Goal: Information Seeking & Learning: Understand process/instructions

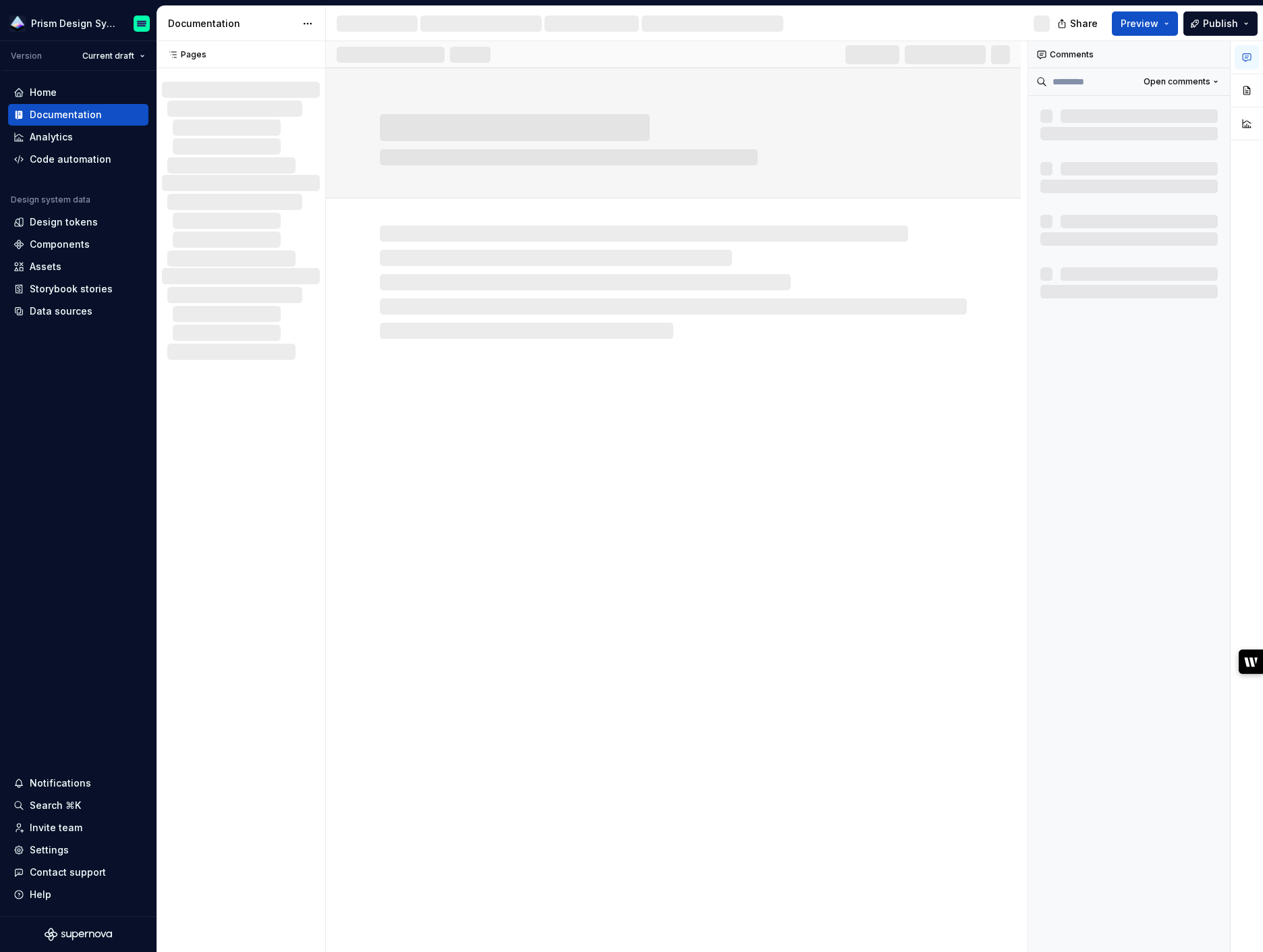
click at [66, 315] on div "Data sources" at bounding box center [61, 311] width 62 height 13
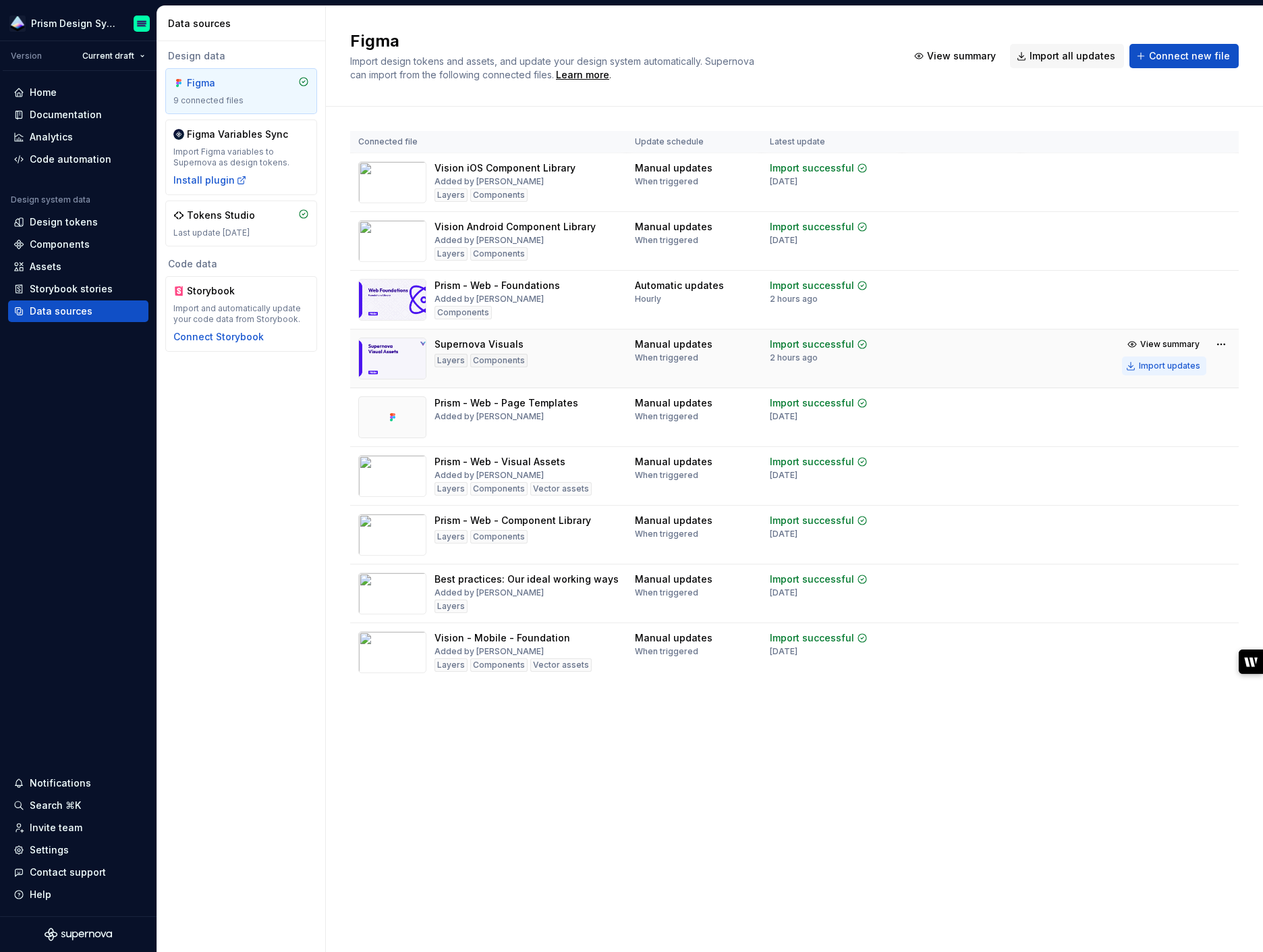
click at [1188, 363] on div "Import updates" at bounding box center [1170, 365] width 62 height 11
click at [52, 117] on div "Documentation" at bounding box center [66, 115] width 72 height 13
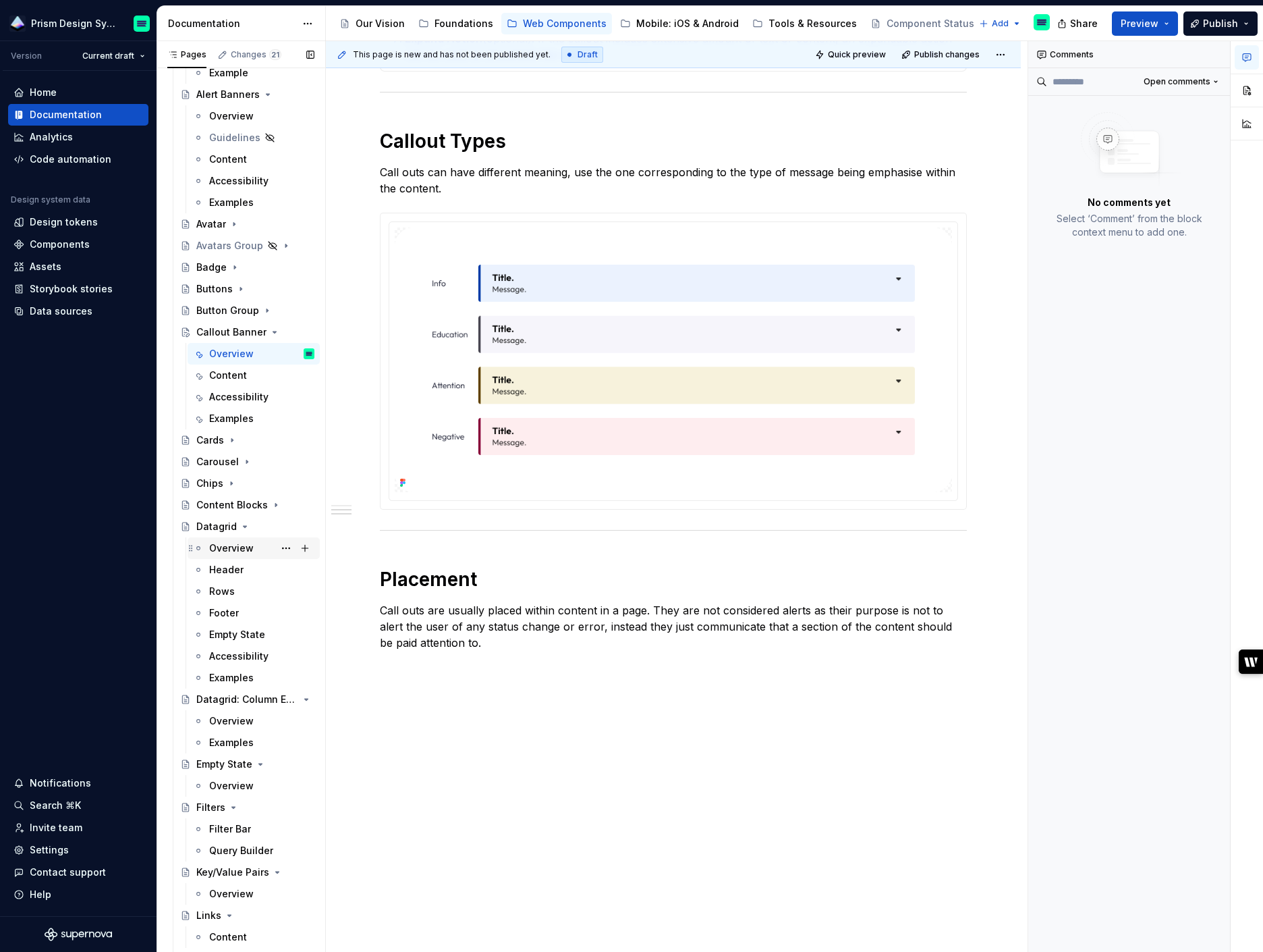
scroll to position [232, 0]
click at [241, 520] on icon "Page tree" at bounding box center [245, 524] width 11 height 11
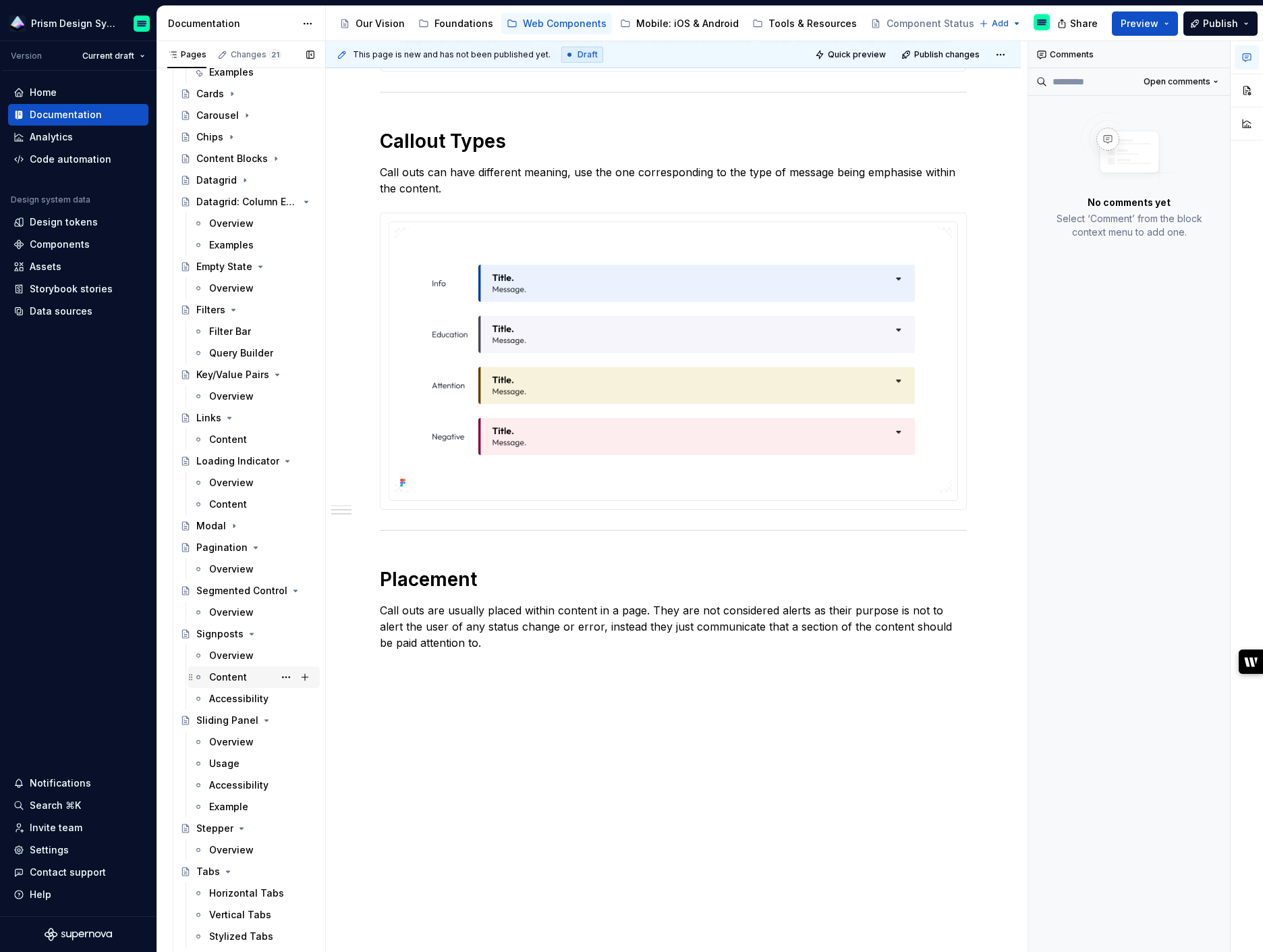
scroll to position [622, 0]
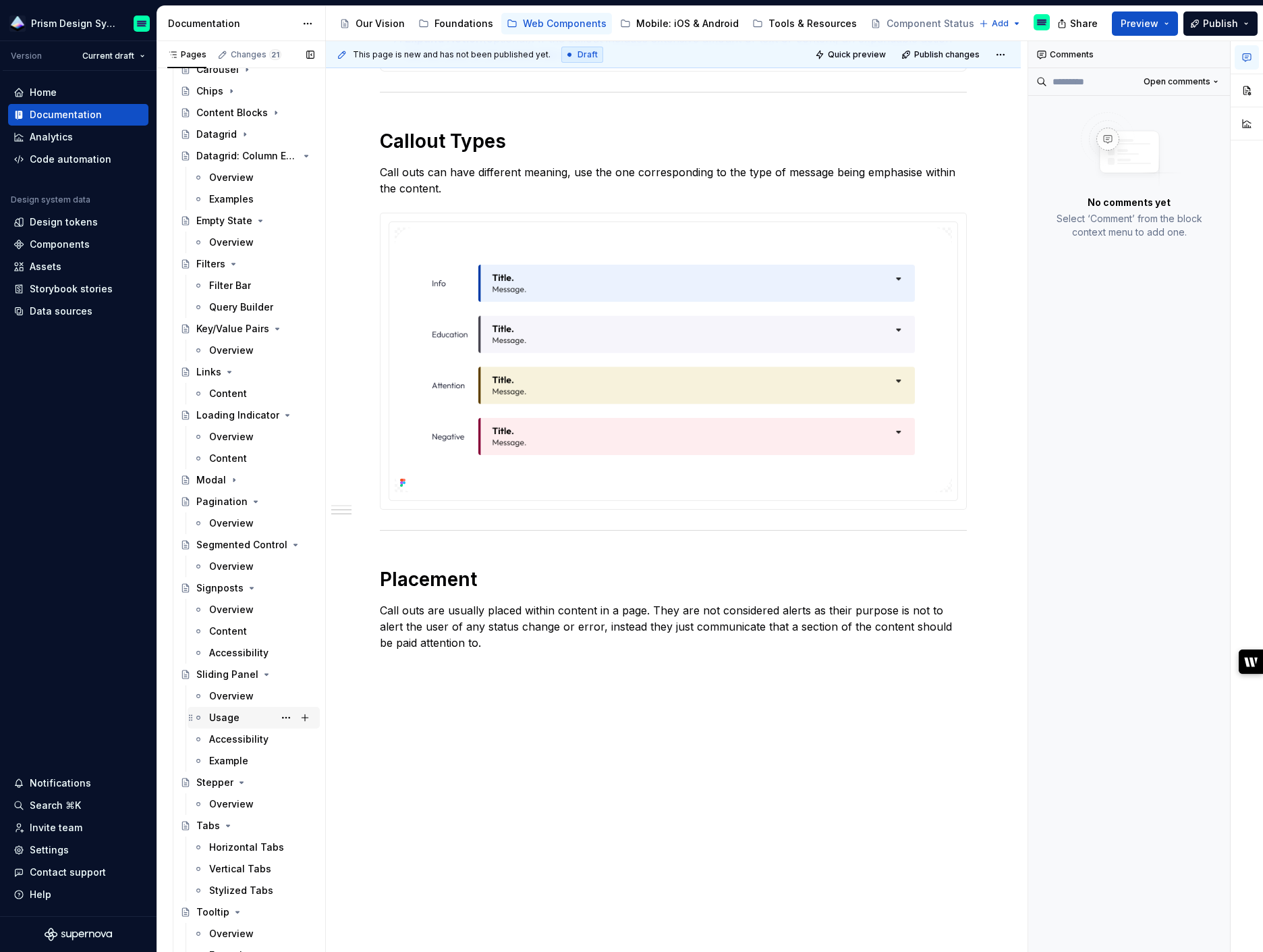
click at [234, 716] on div "Usage" at bounding box center [224, 717] width 30 height 13
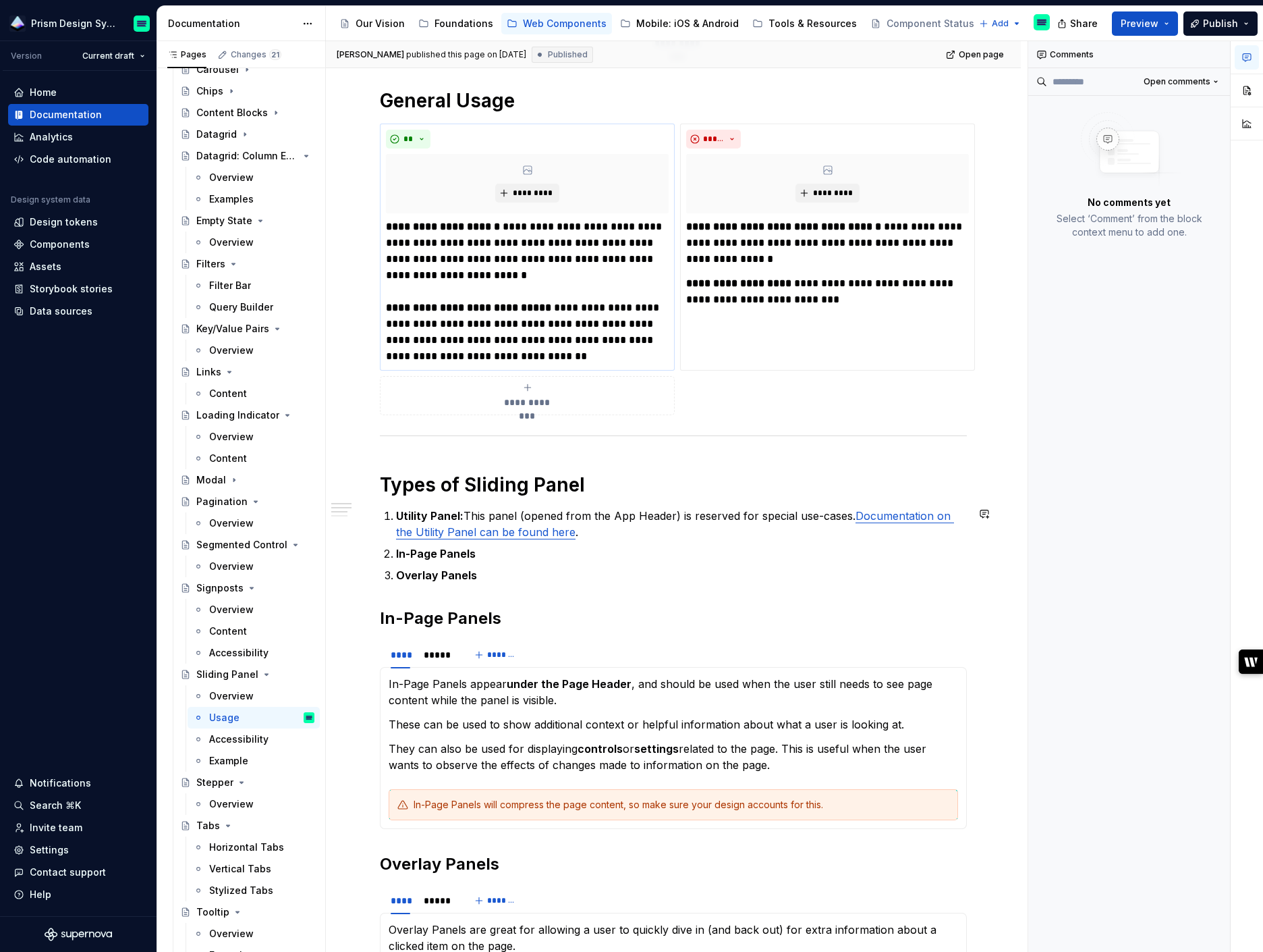
scroll to position [4, 0]
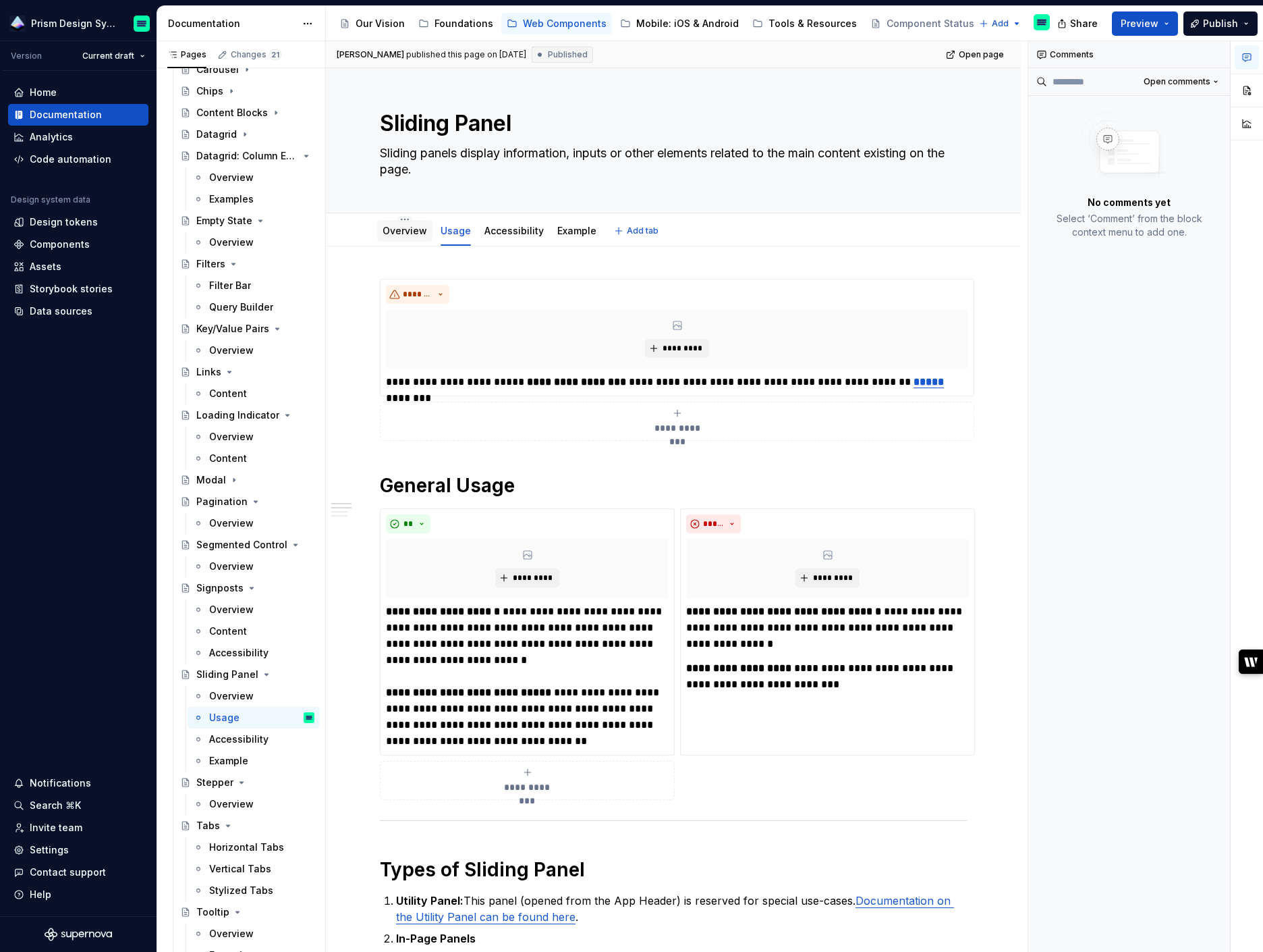
click at [397, 236] on div "Overview" at bounding box center [405, 231] width 45 height 13
click at [409, 232] on link "Overview" at bounding box center [405, 231] width 45 height 12
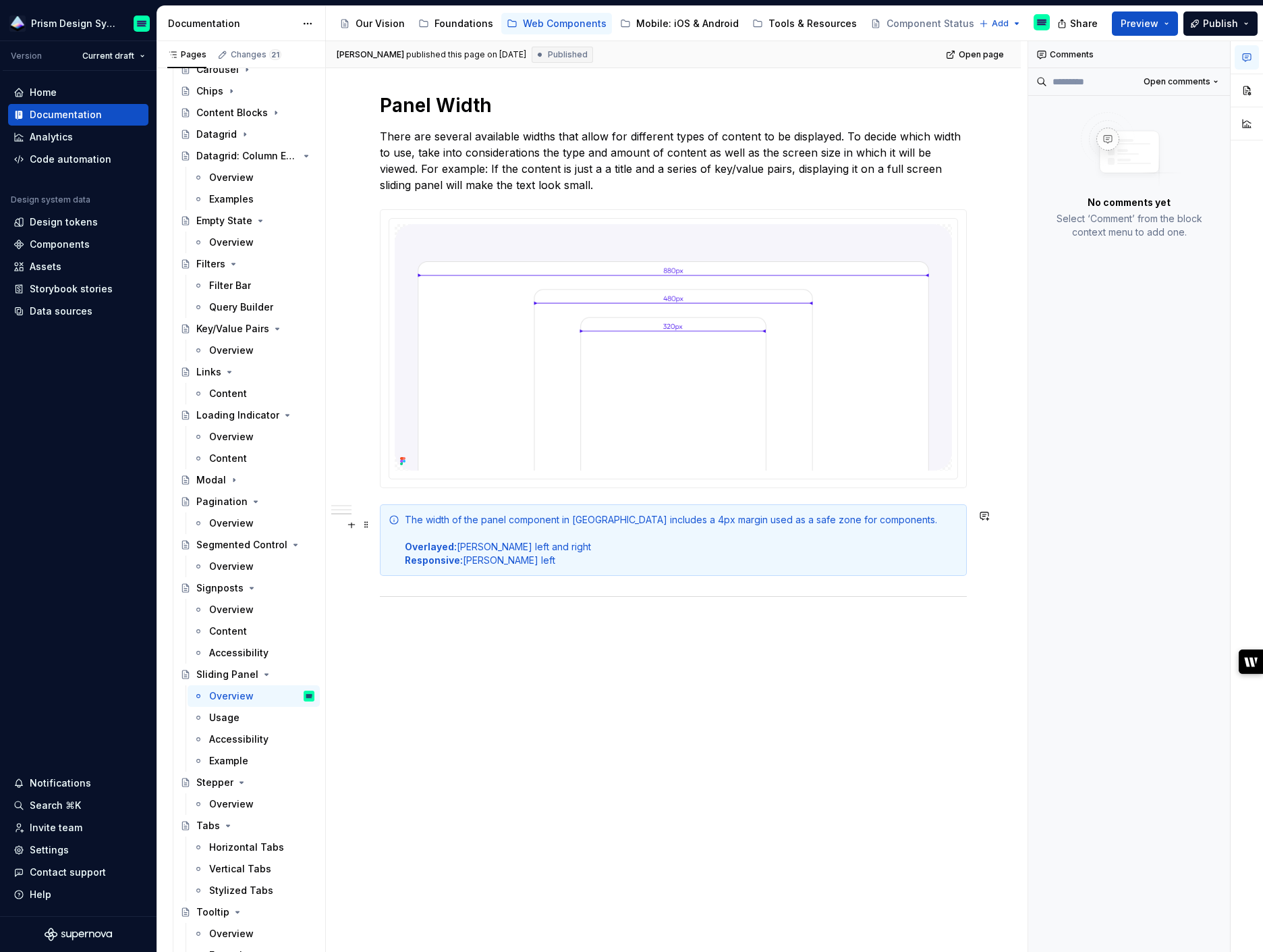
scroll to position [712, 0]
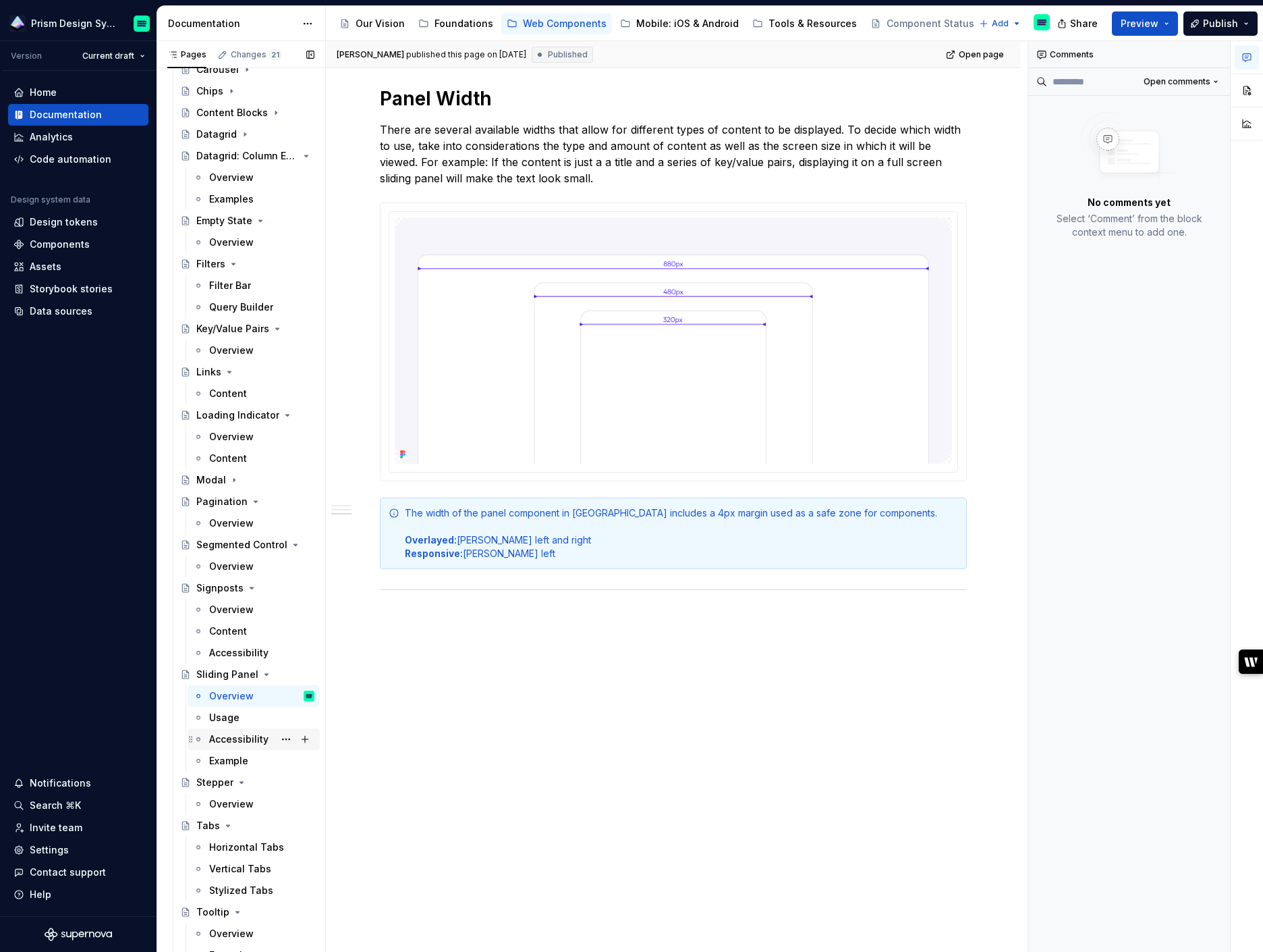
click at [233, 741] on div "Accessibility" at bounding box center [238, 739] width 59 height 13
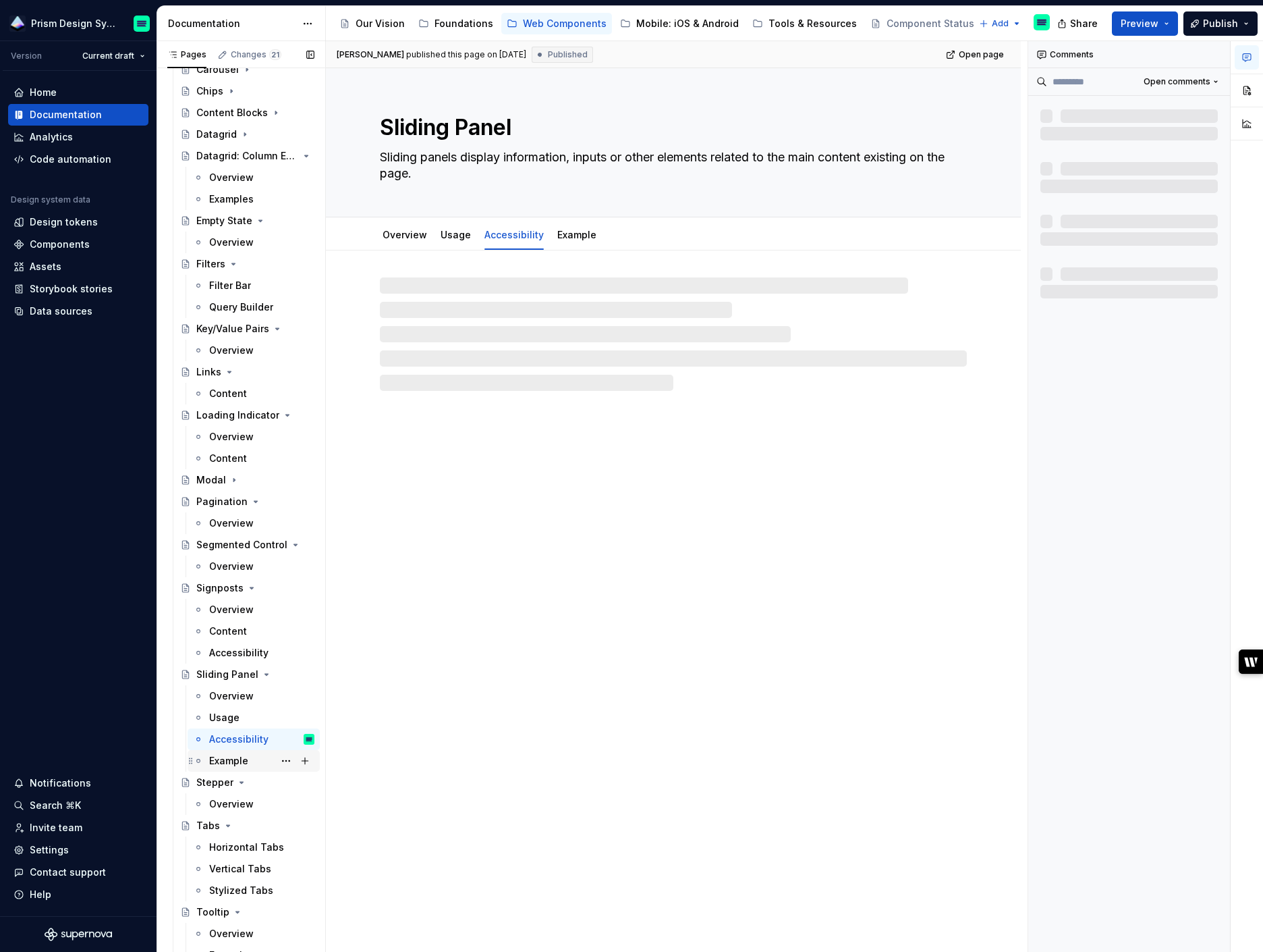
click at [230, 761] on div "Example" at bounding box center [228, 761] width 39 height 13
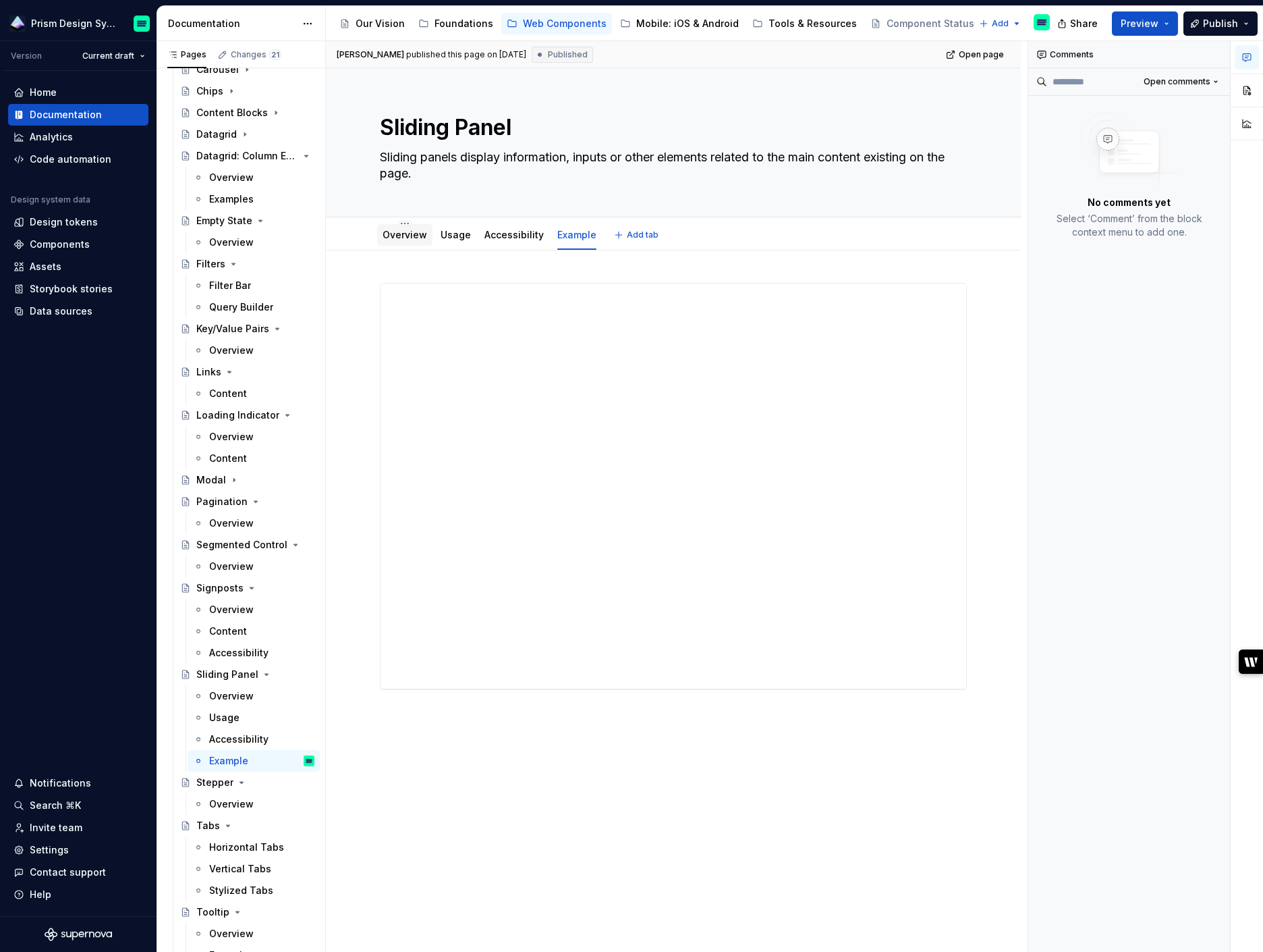
click at [404, 242] on div "Overview" at bounding box center [405, 235] width 45 height 16
click at [413, 237] on link "Overview" at bounding box center [405, 235] width 45 height 12
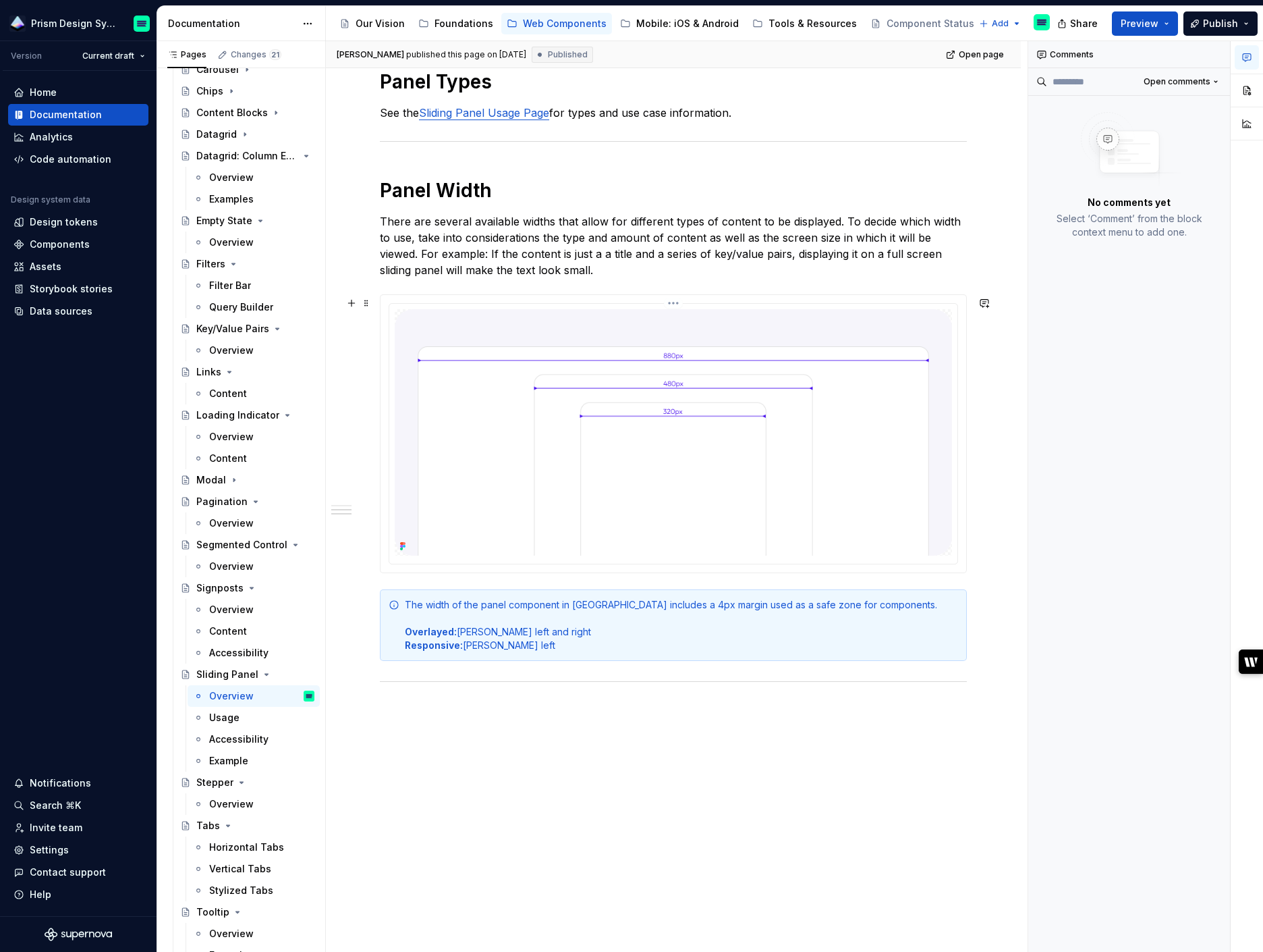
scroll to position [712, 0]
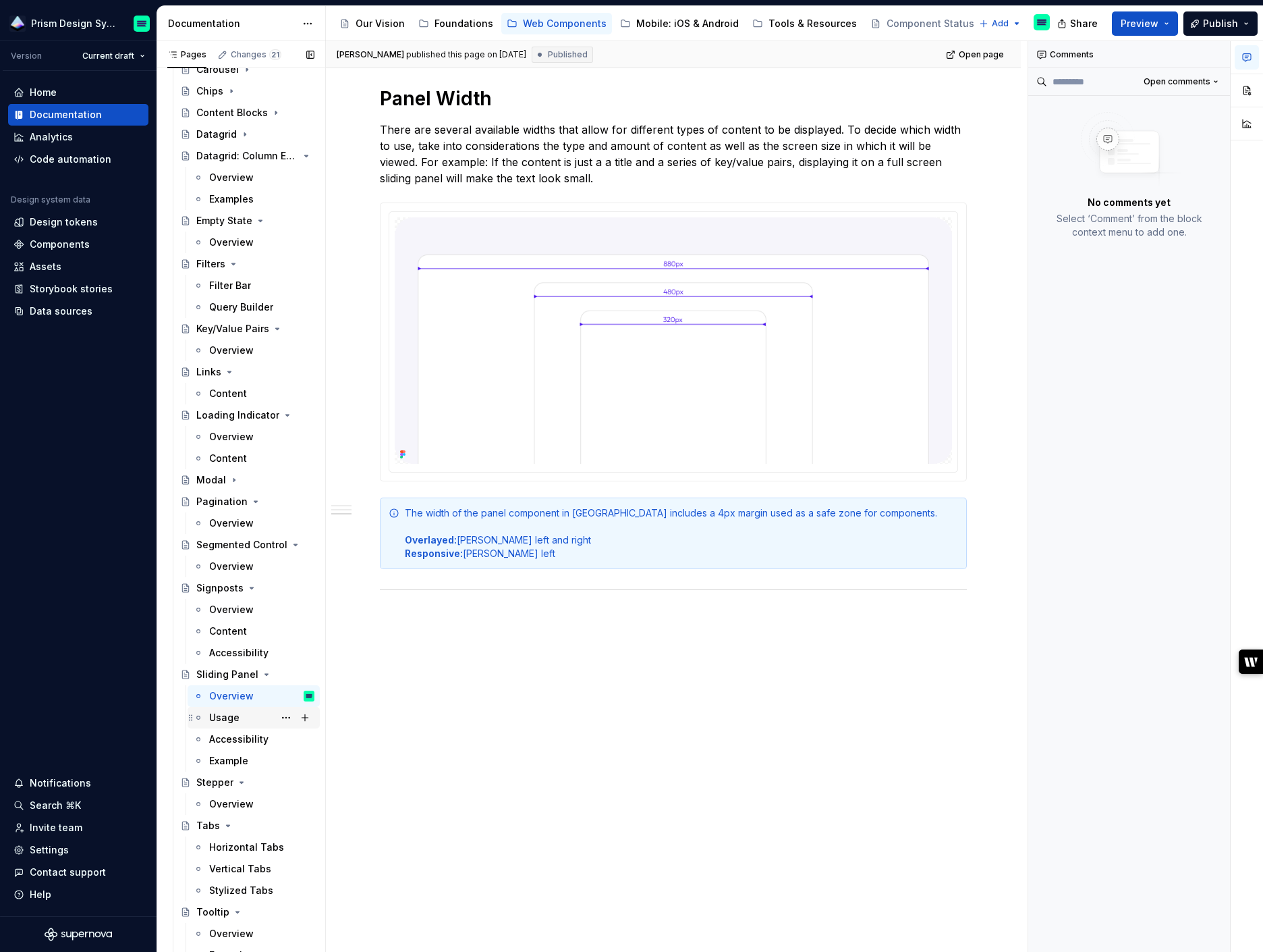
click at [212, 716] on div "Usage" at bounding box center [224, 717] width 30 height 13
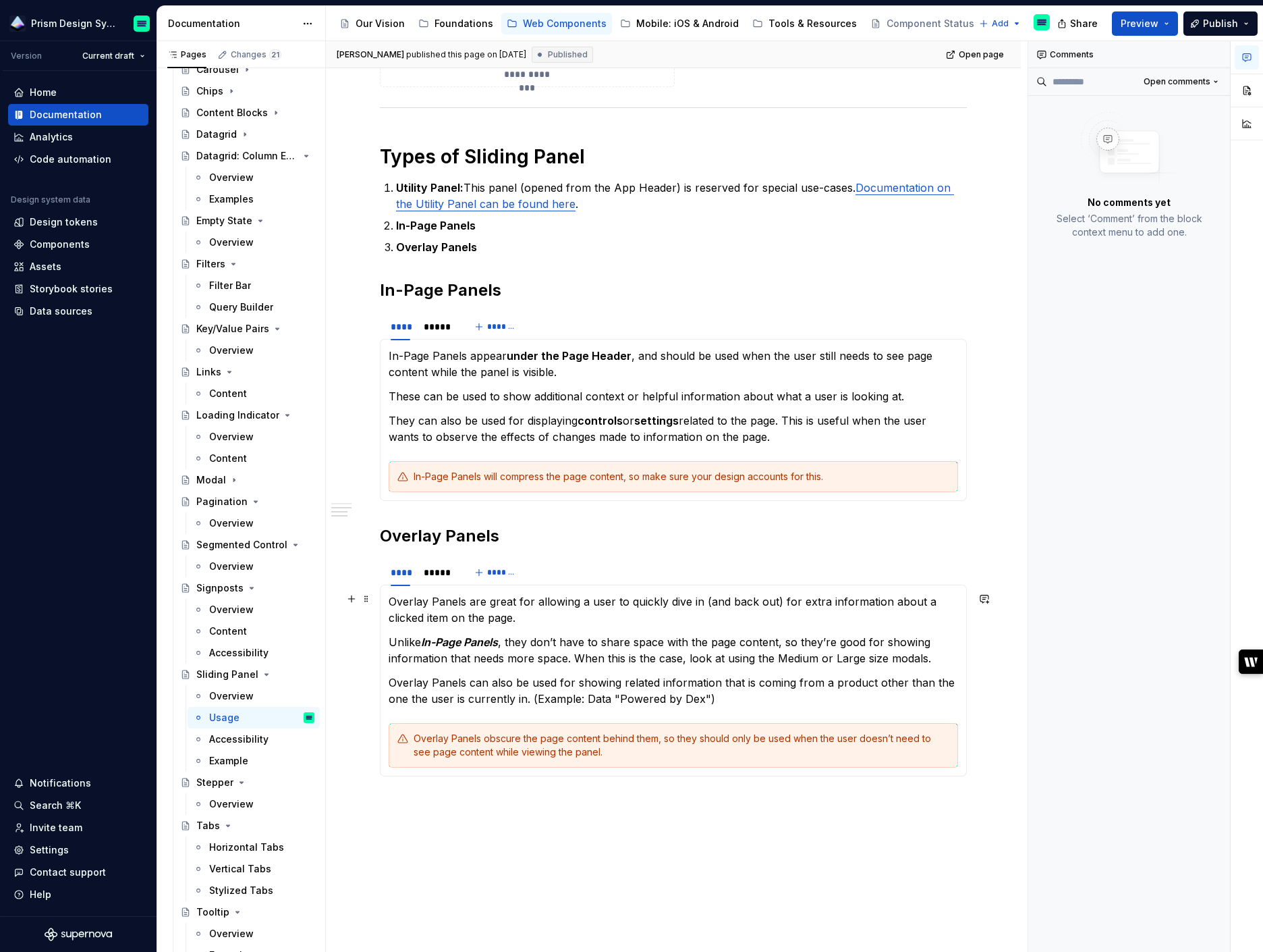
scroll to position [720, 0]
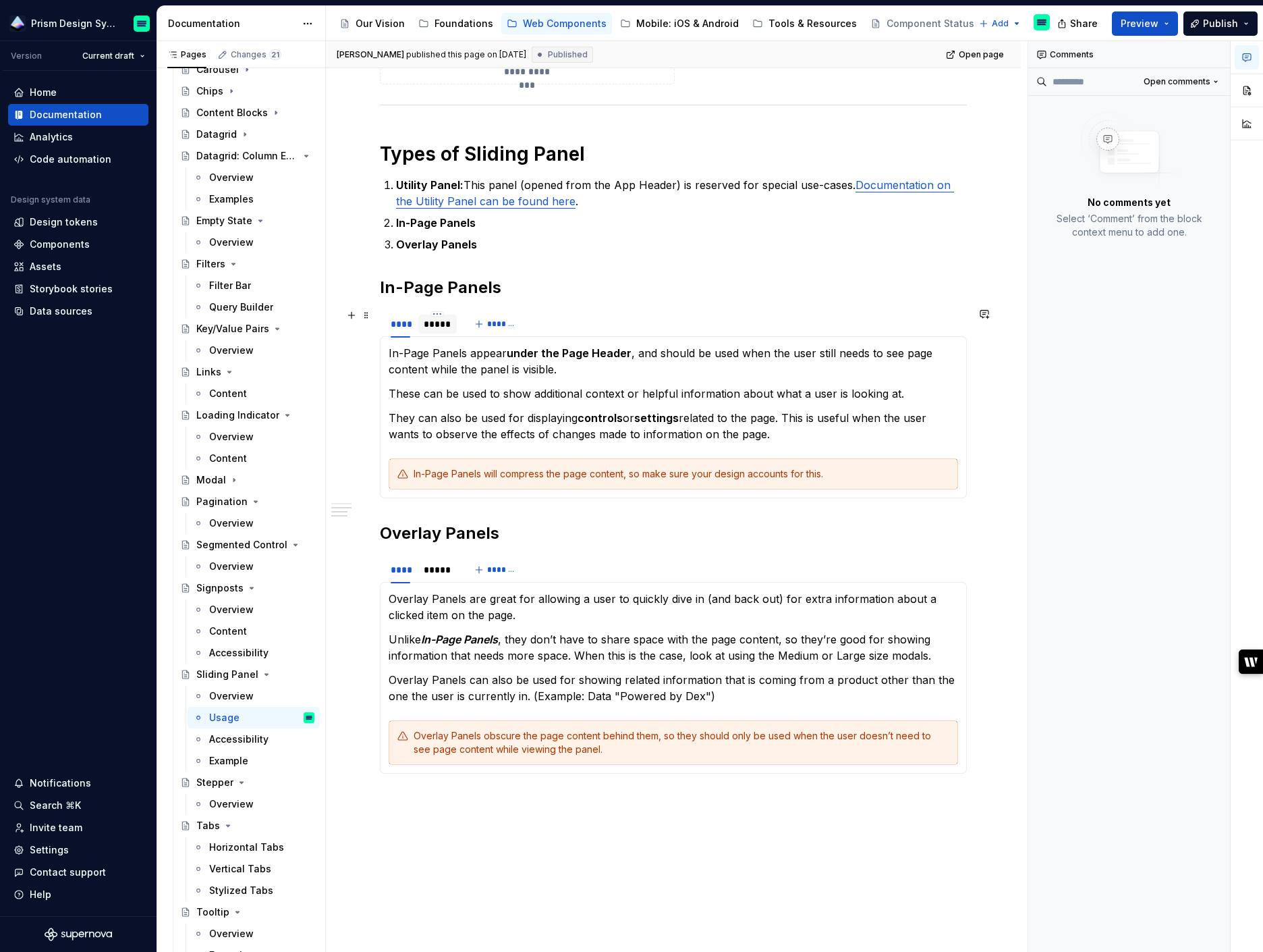
click at [426, 328] on div "*****" at bounding box center [438, 324] width 38 height 19
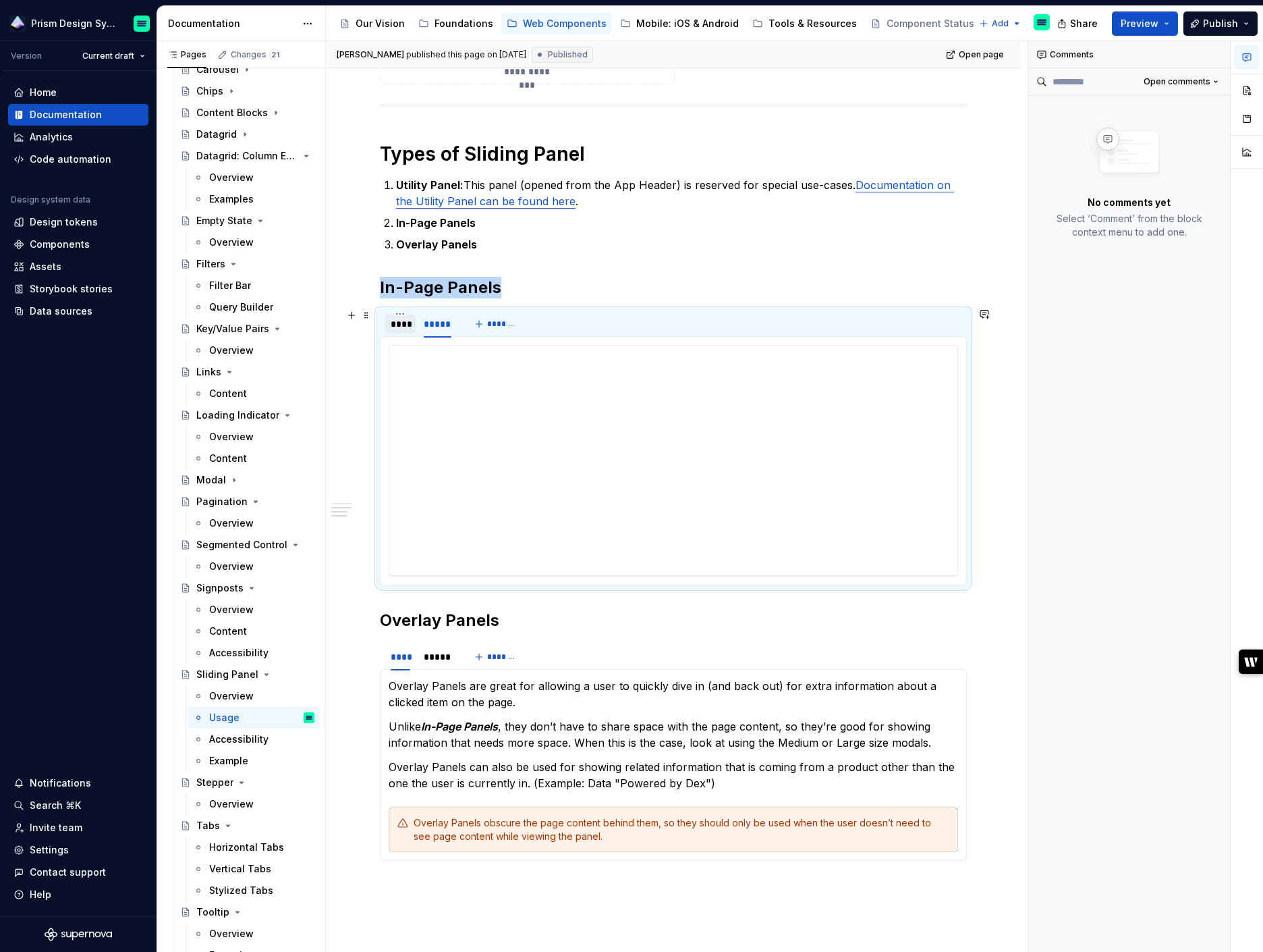
click at [396, 323] on div "****" at bounding box center [401, 324] width 20 height 13
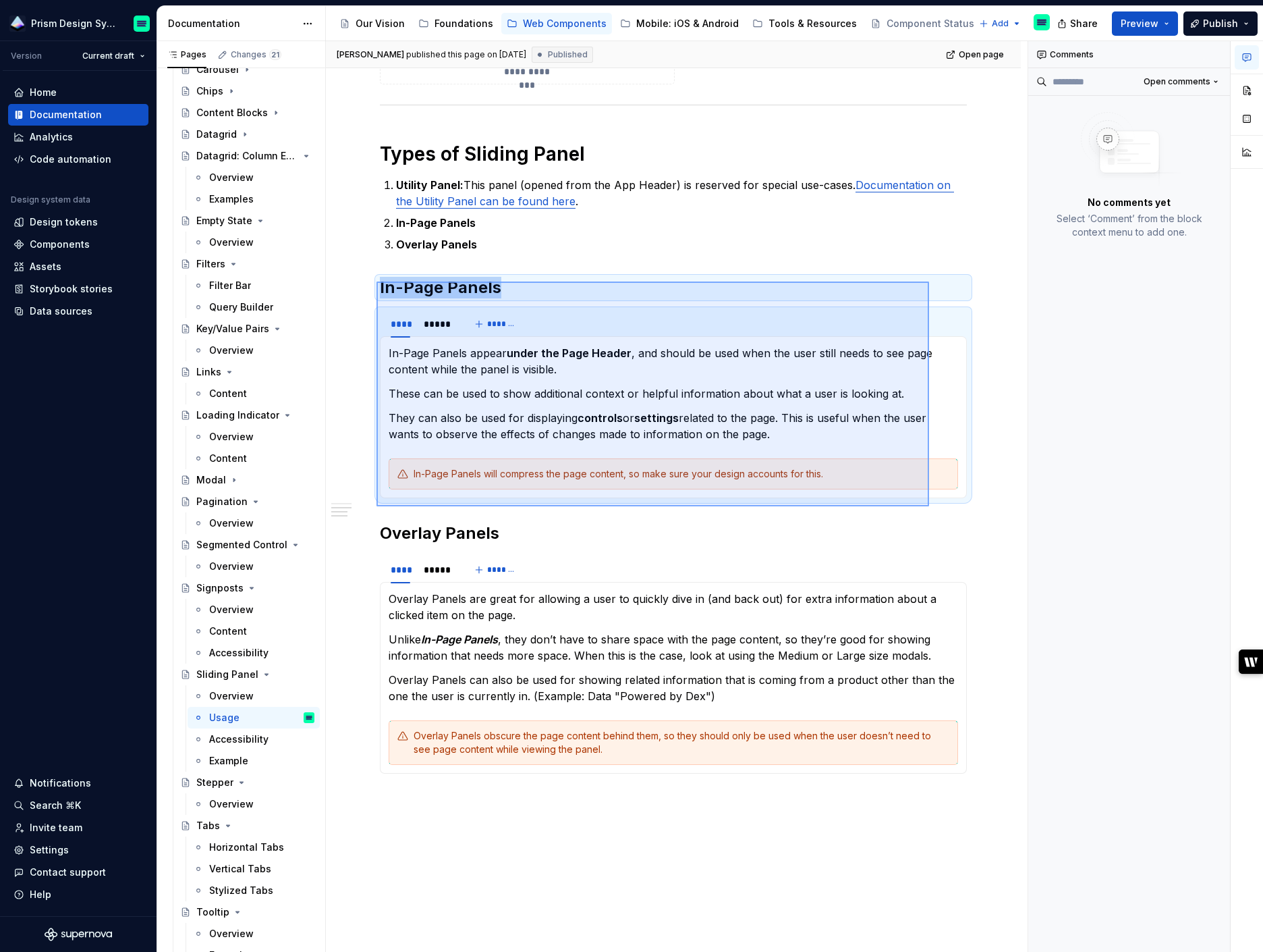
drag, startPoint x: 377, startPoint y: 281, endPoint x: 929, endPoint y: 506, distance: 596.1
click at [929, 506] on div "**********" at bounding box center [676, 496] width 701 height 911
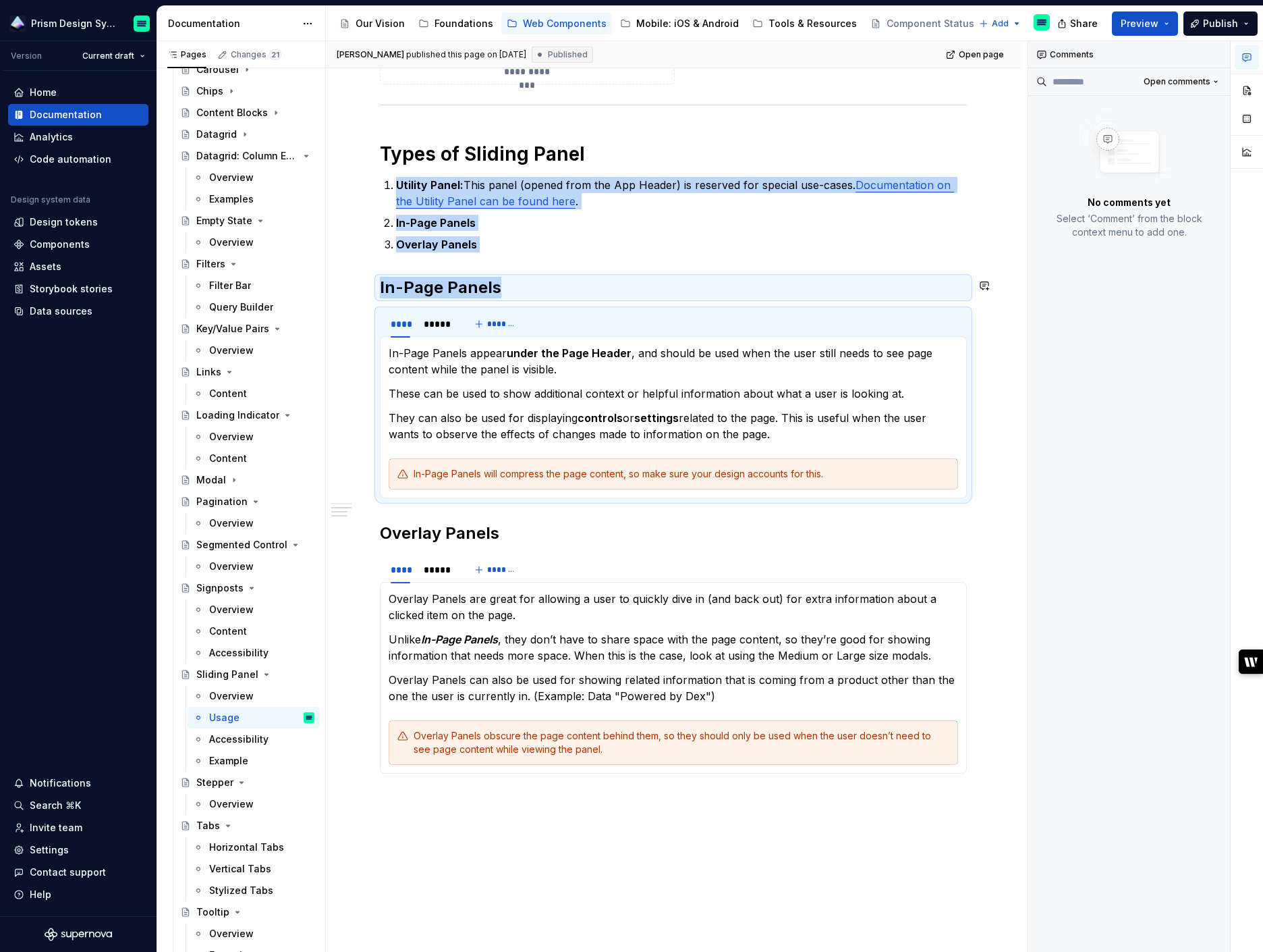
copy div "Utility Panel: This panel (opened from the App Header) is reserved for special …"
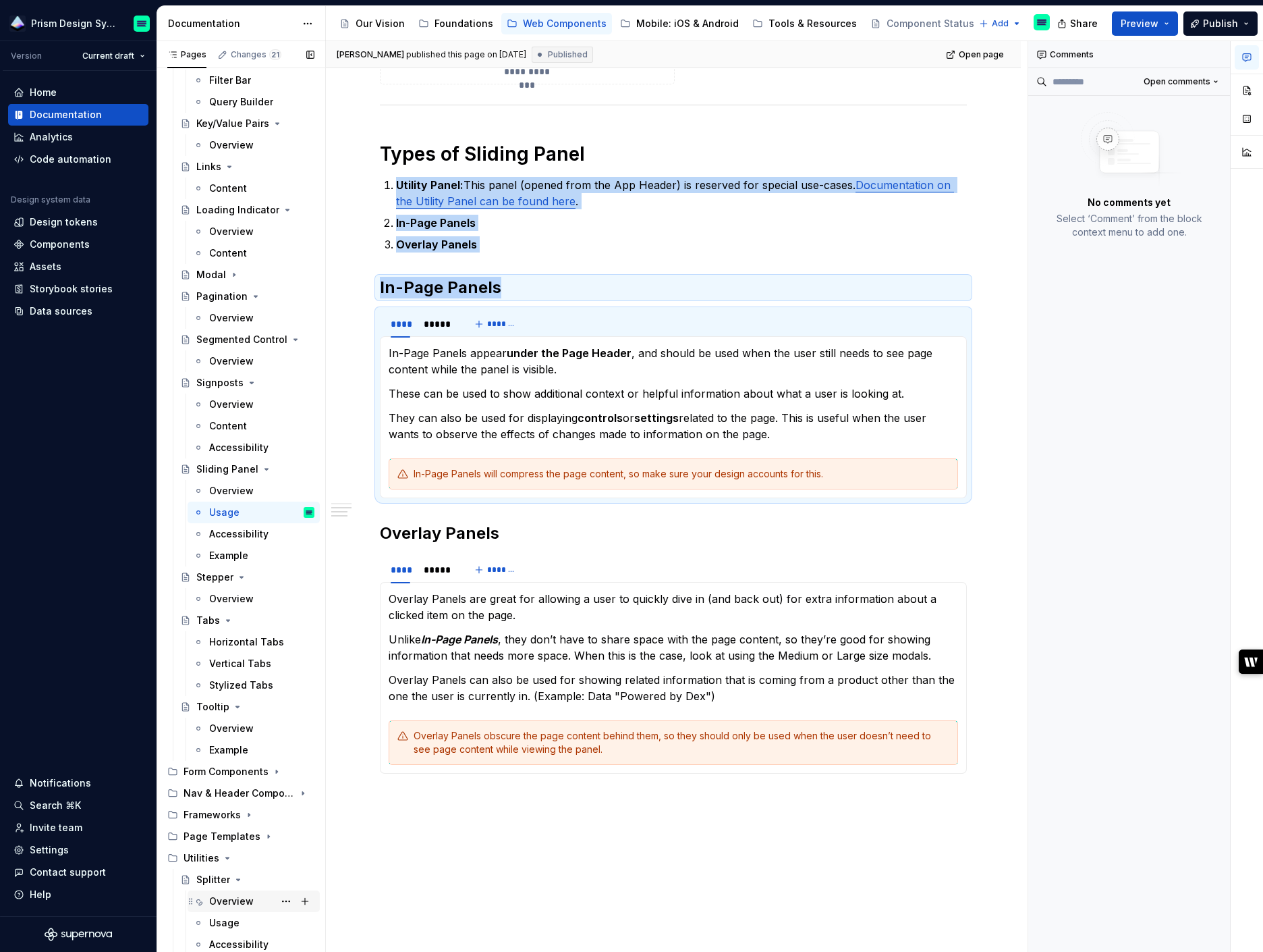
click at [227, 902] on div "Overview" at bounding box center [231, 901] width 45 height 13
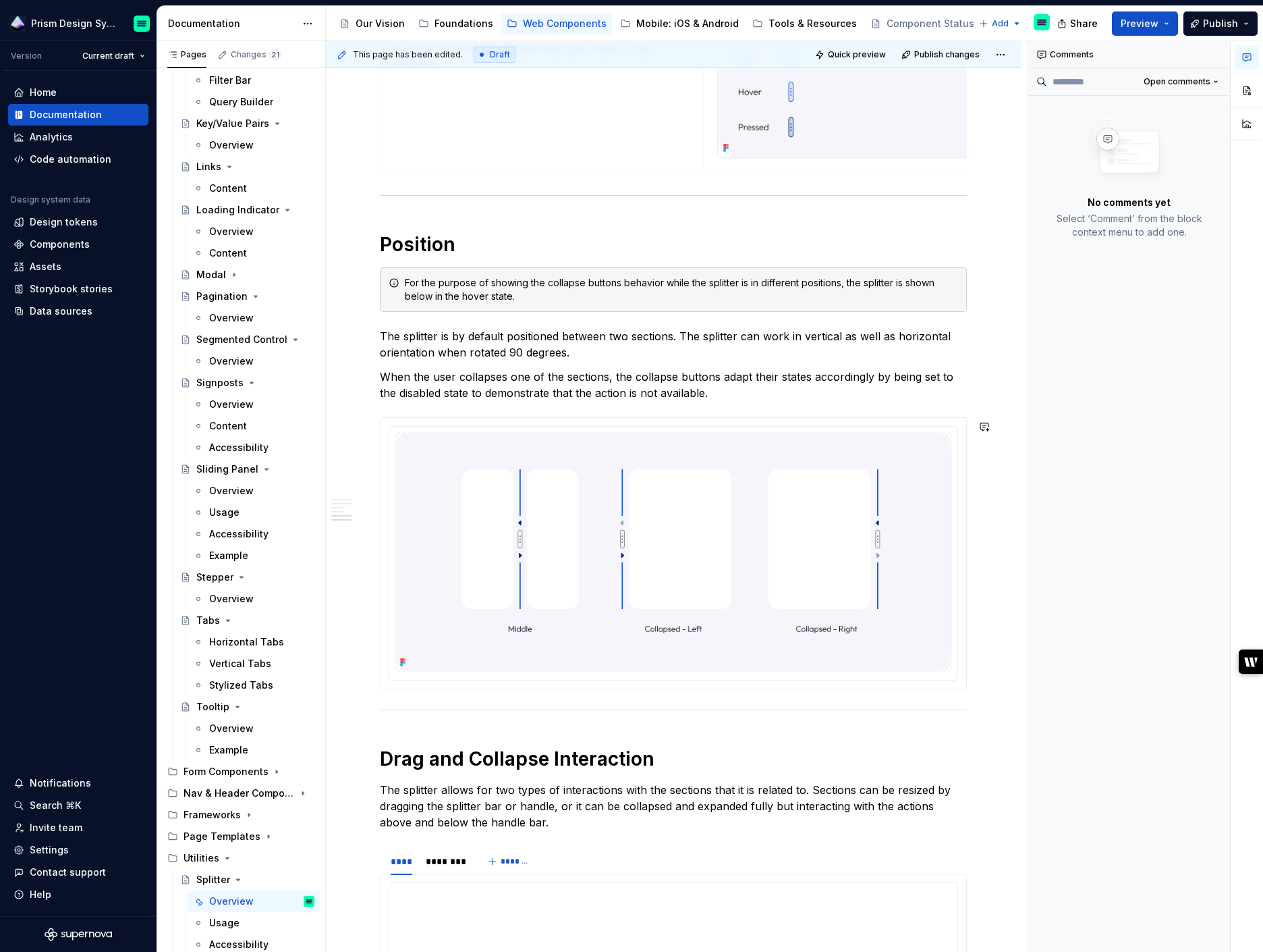
scroll to position [1689, 0]
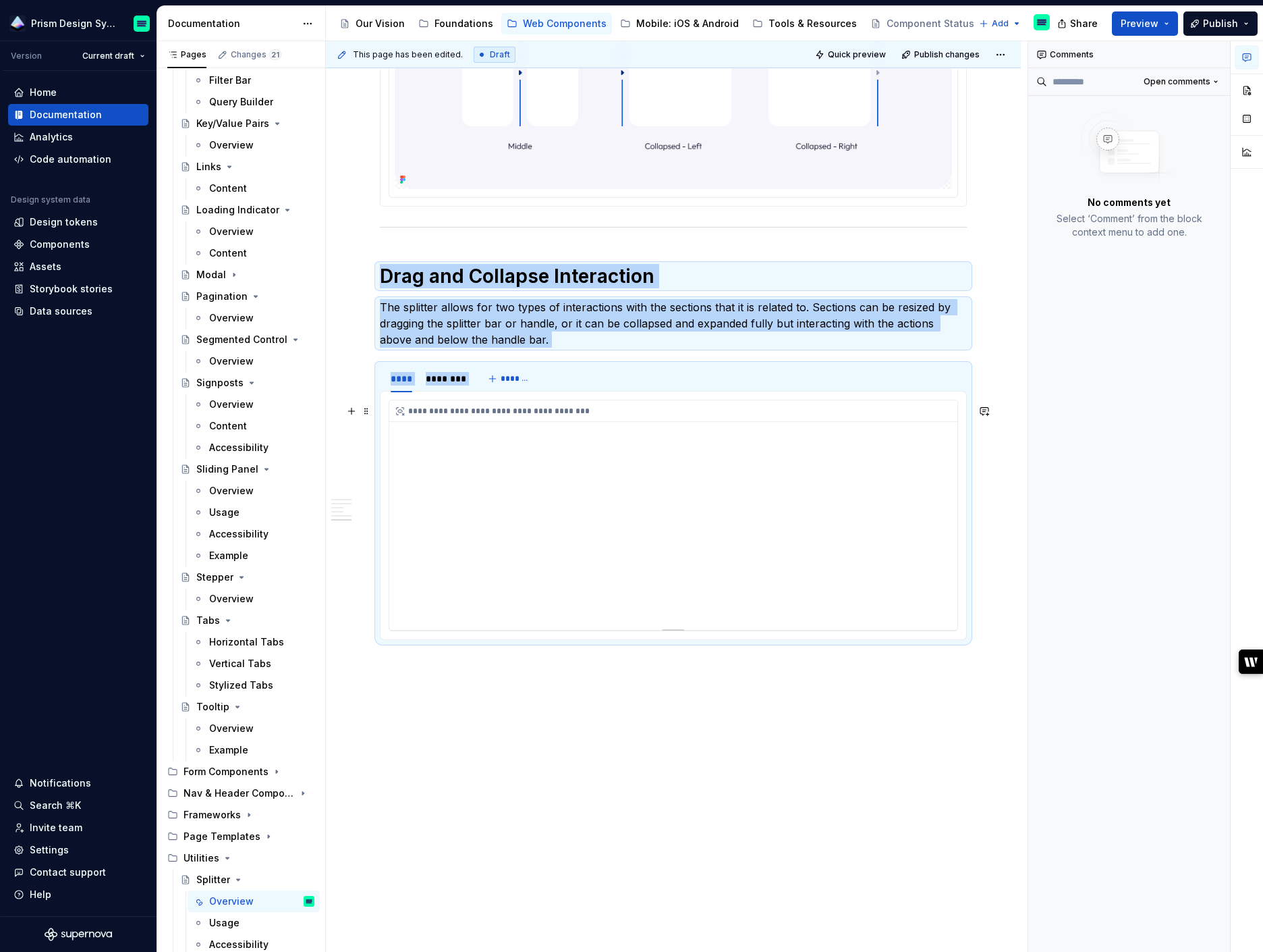
drag, startPoint x: 382, startPoint y: 270, endPoint x: 906, endPoint y: 618, distance: 629.0
copy div "Drag and Collapse Interaction The splitter allows for two types of interactions…"
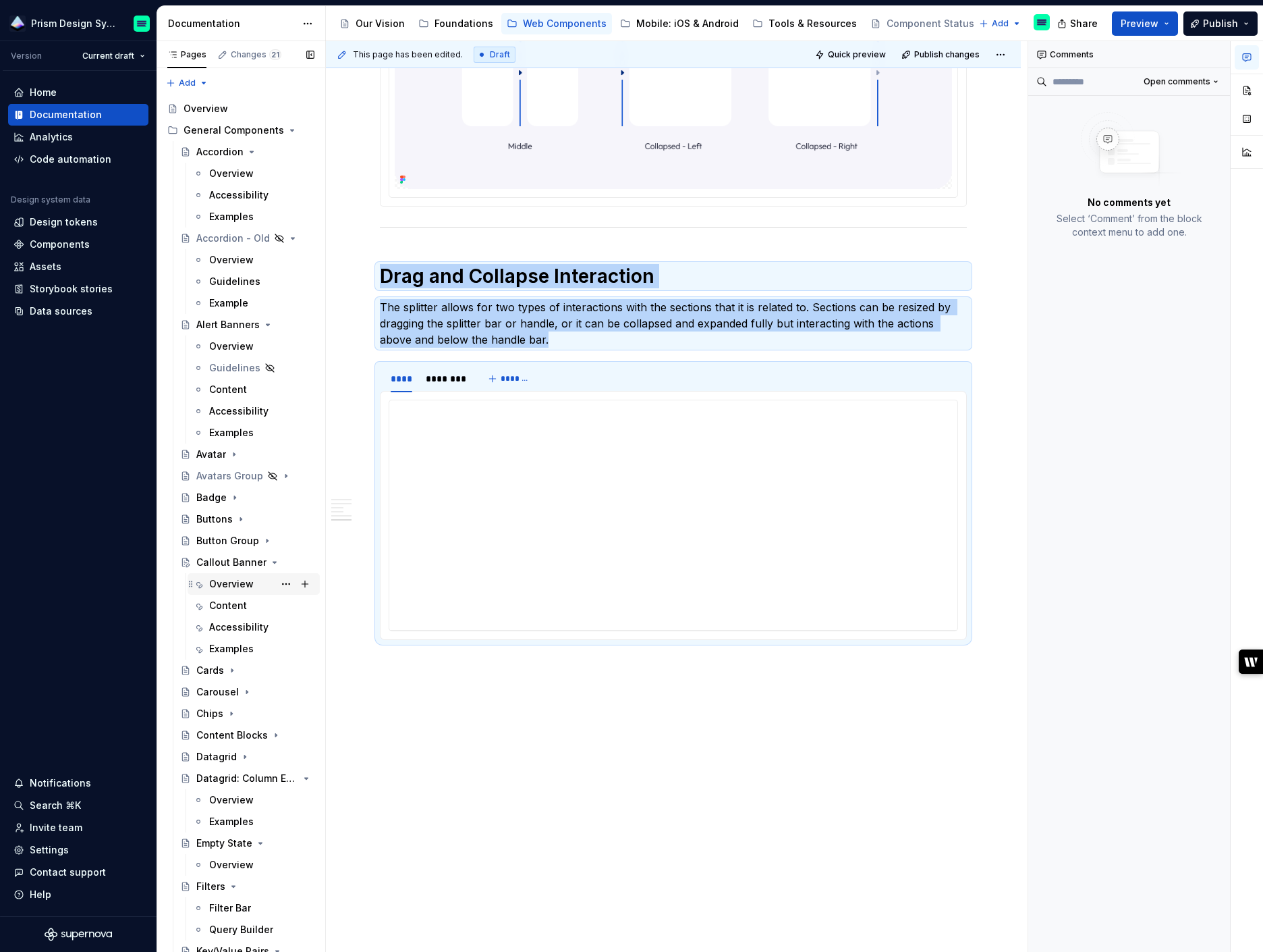
click at [225, 587] on div "Overview" at bounding box center [231, 583] width 45 height 13
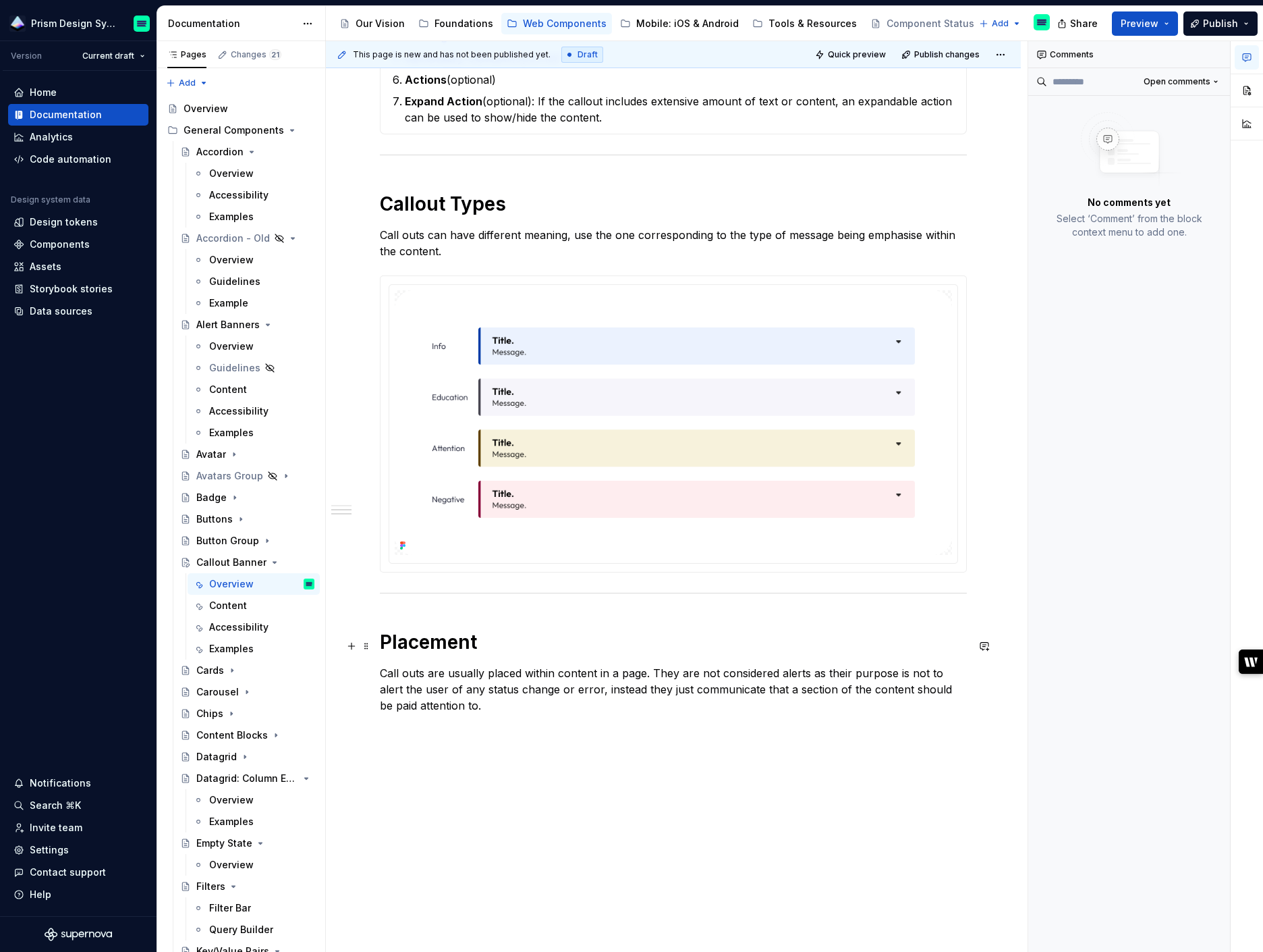
scroll to position [674, 0]
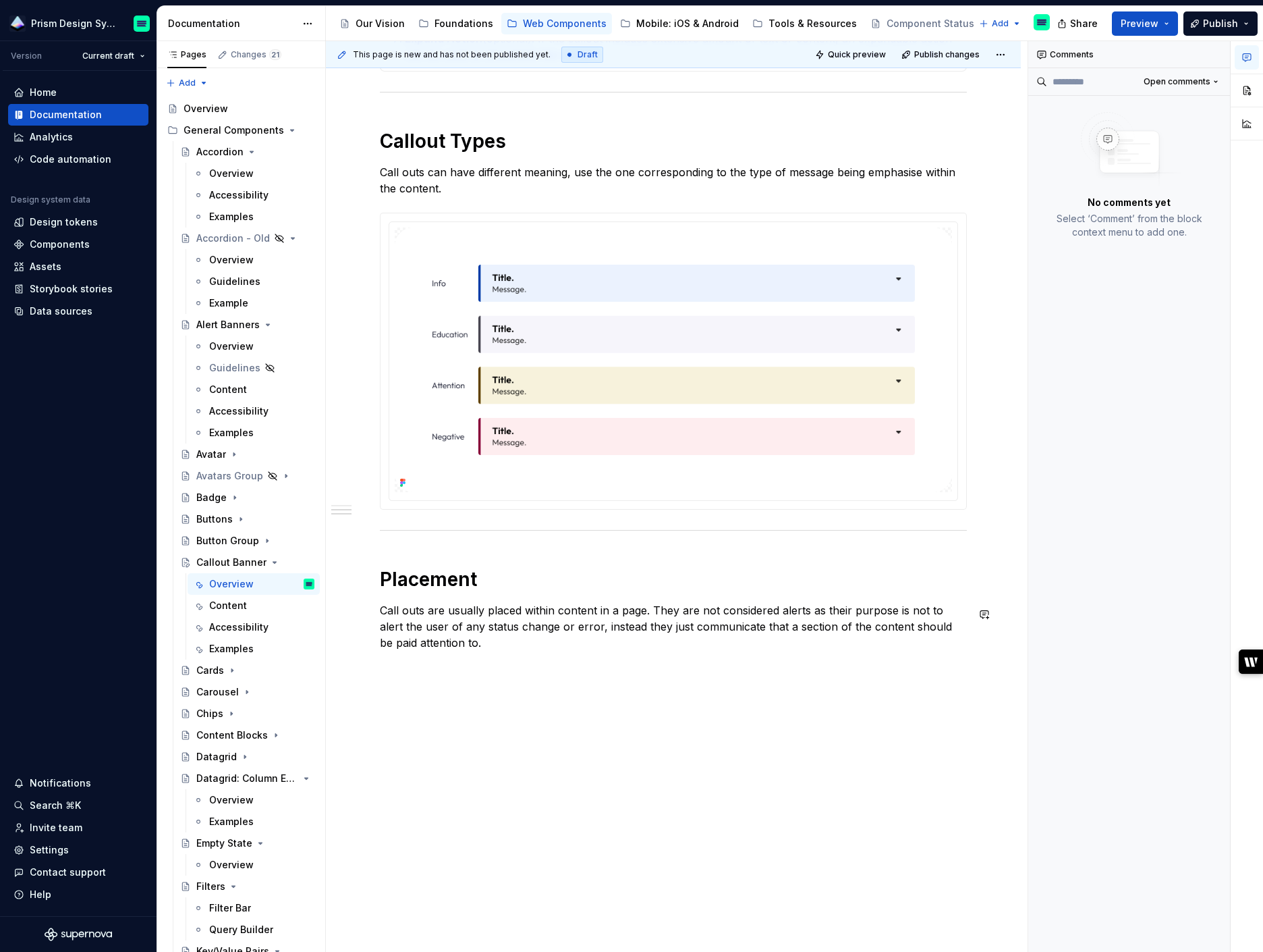
click at [493, 687] on div "**********" at bounding box center [673, 266] width 695 height 1373
type textarea "*"
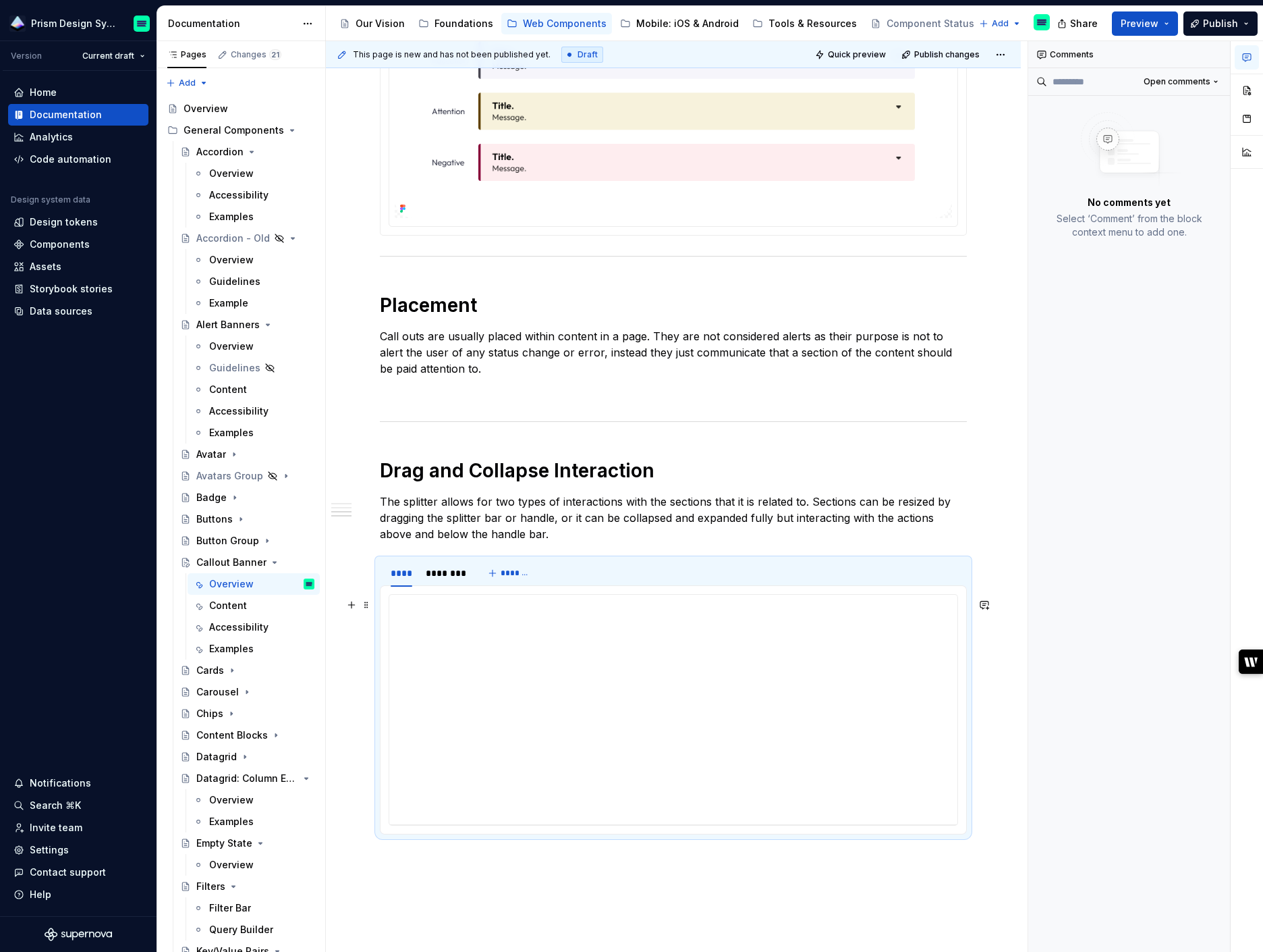
scroll to position [949, 0]
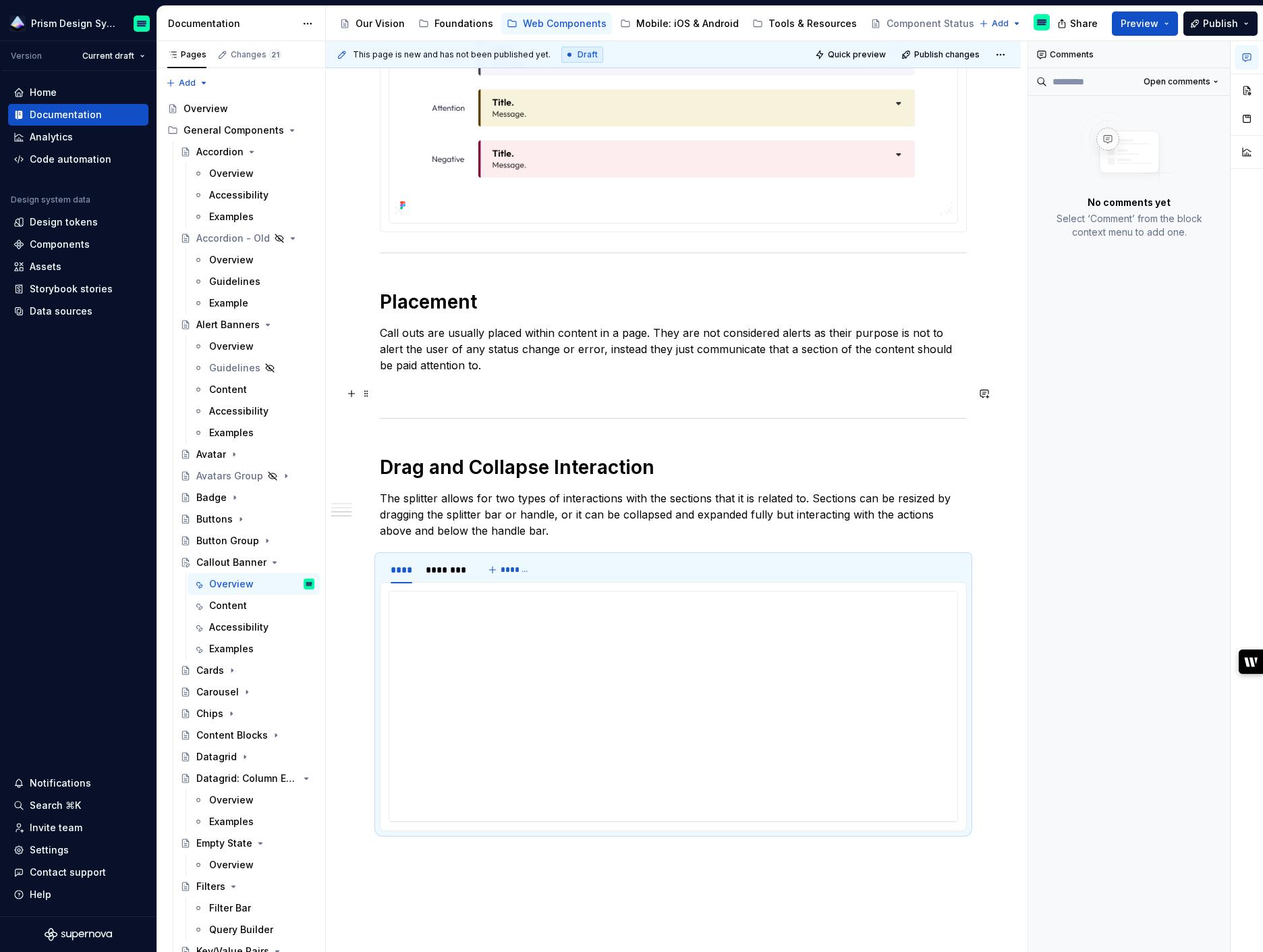
click at [430, 394] on p at bounding box center [674, 389] width 587 height 16
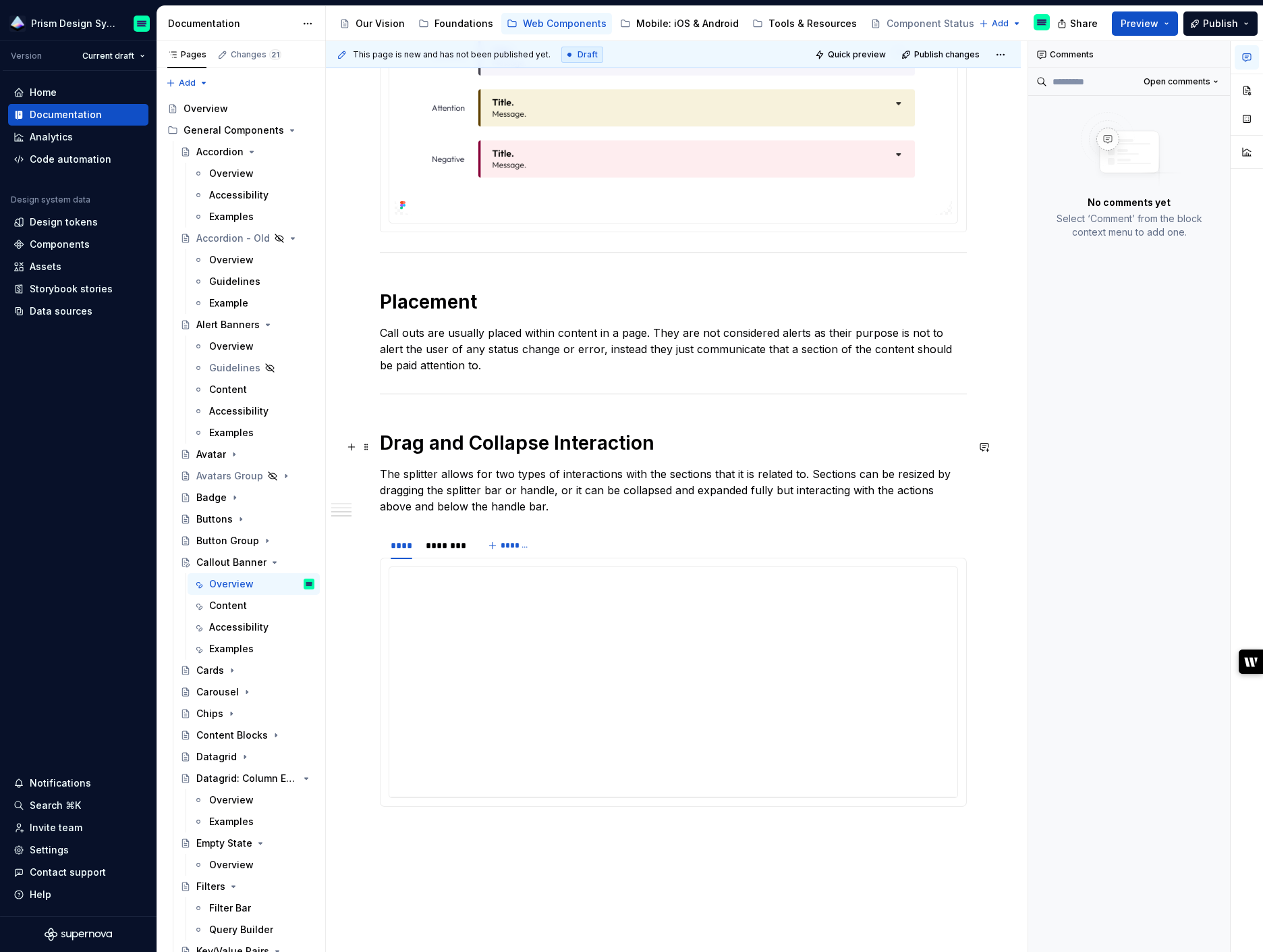
click at [426, 449] on h1 "Drag and Collapse Interaction" at bounding box center [674, 442] width 587 height 24
click at [429, 449] on h1 "Expa" at bounding box center [674, 442] width 587 height 24
click at [448, 482] on p "The splitter allows for two types of interactions with the sections that it is …" at bounding box center [674, 490] width 587 height 48
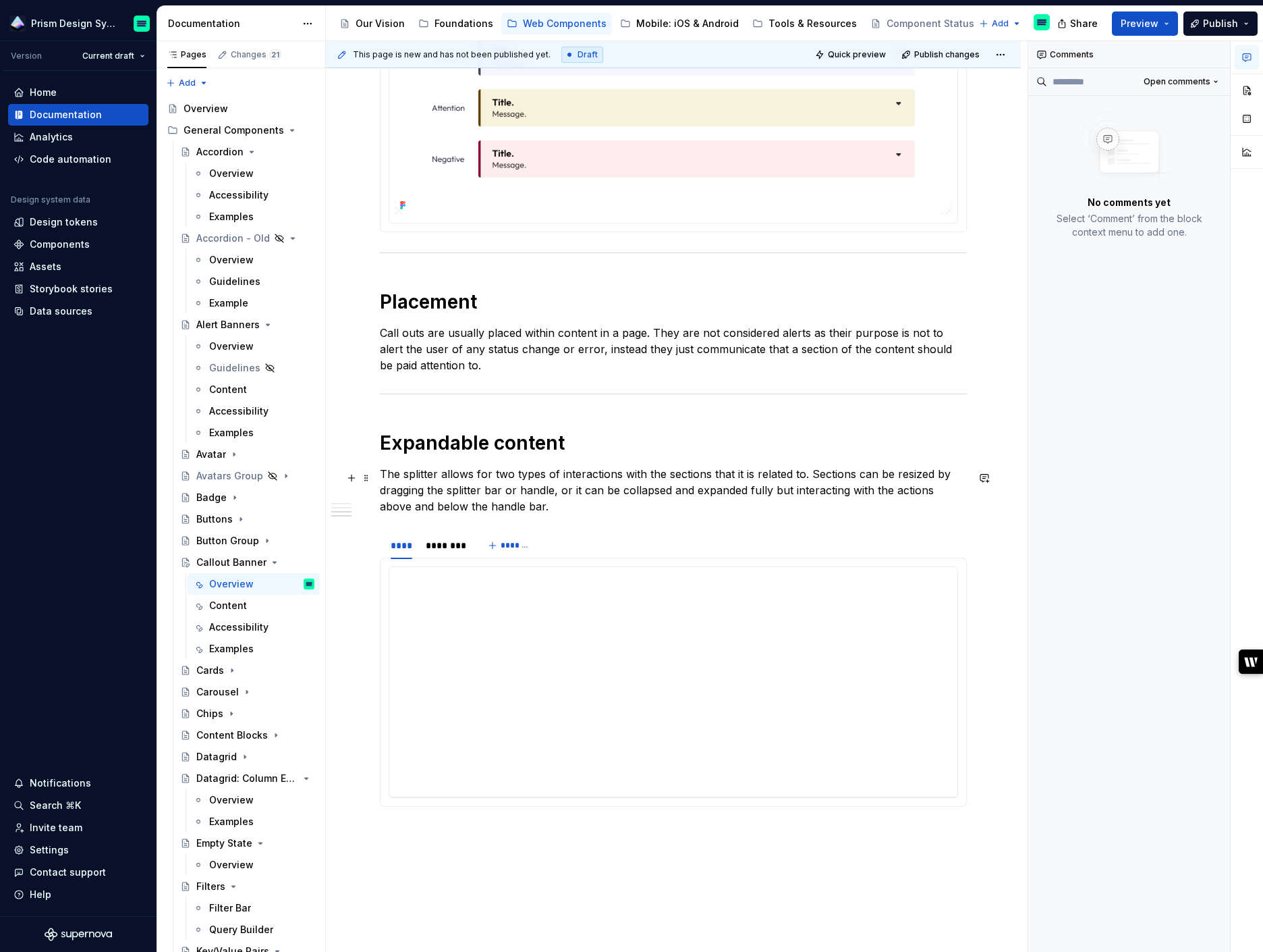
click at [448, 482] on p "The splitter allows for two types of interactions with the sections that it is …" at bounding box center [674, 490] width 587 height 48
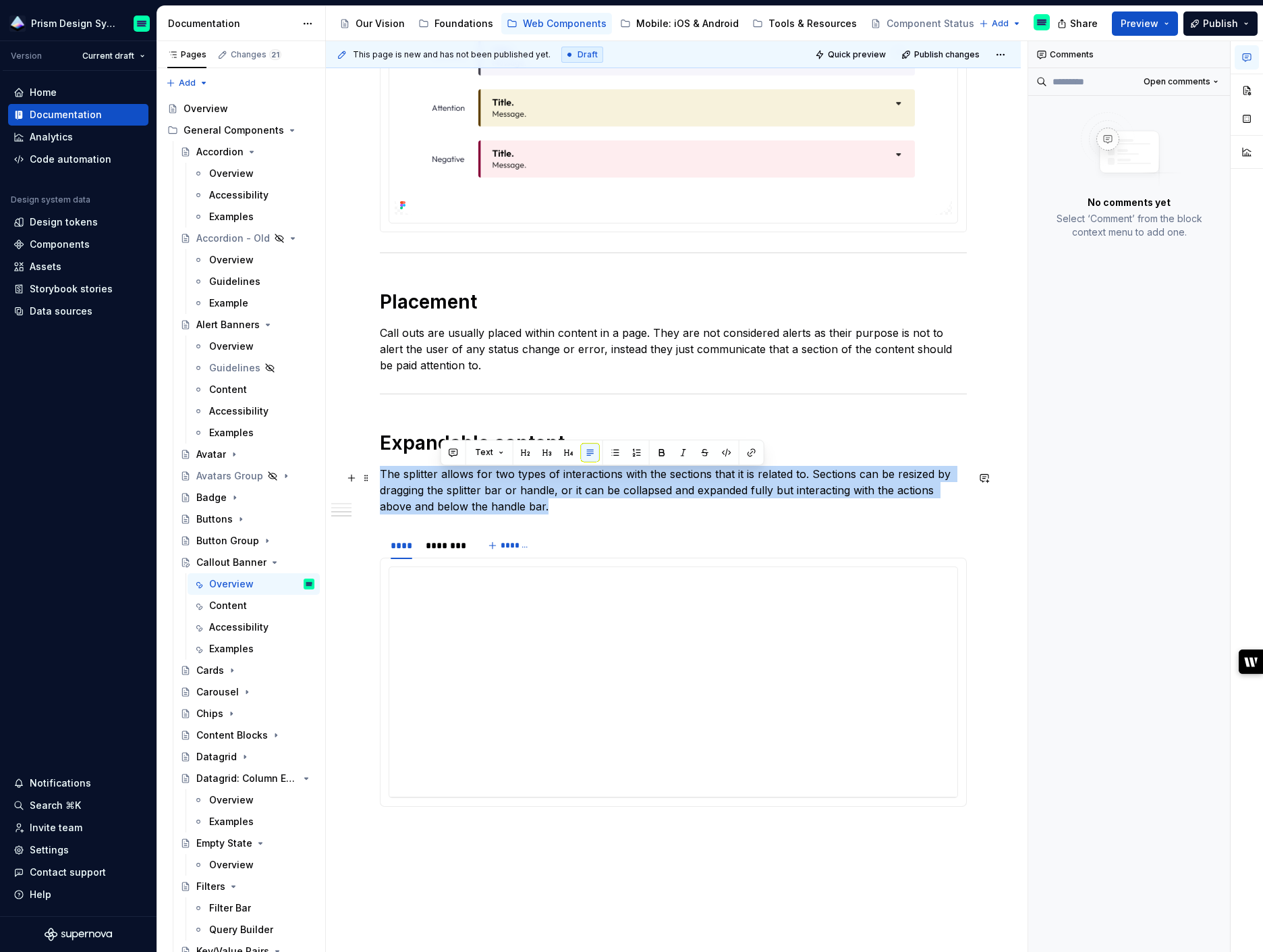
click at [448, 482] on p "The splitter allows for two types of interactions with the sections that it is …" at bounding box center [674, 490] width 587 height 48
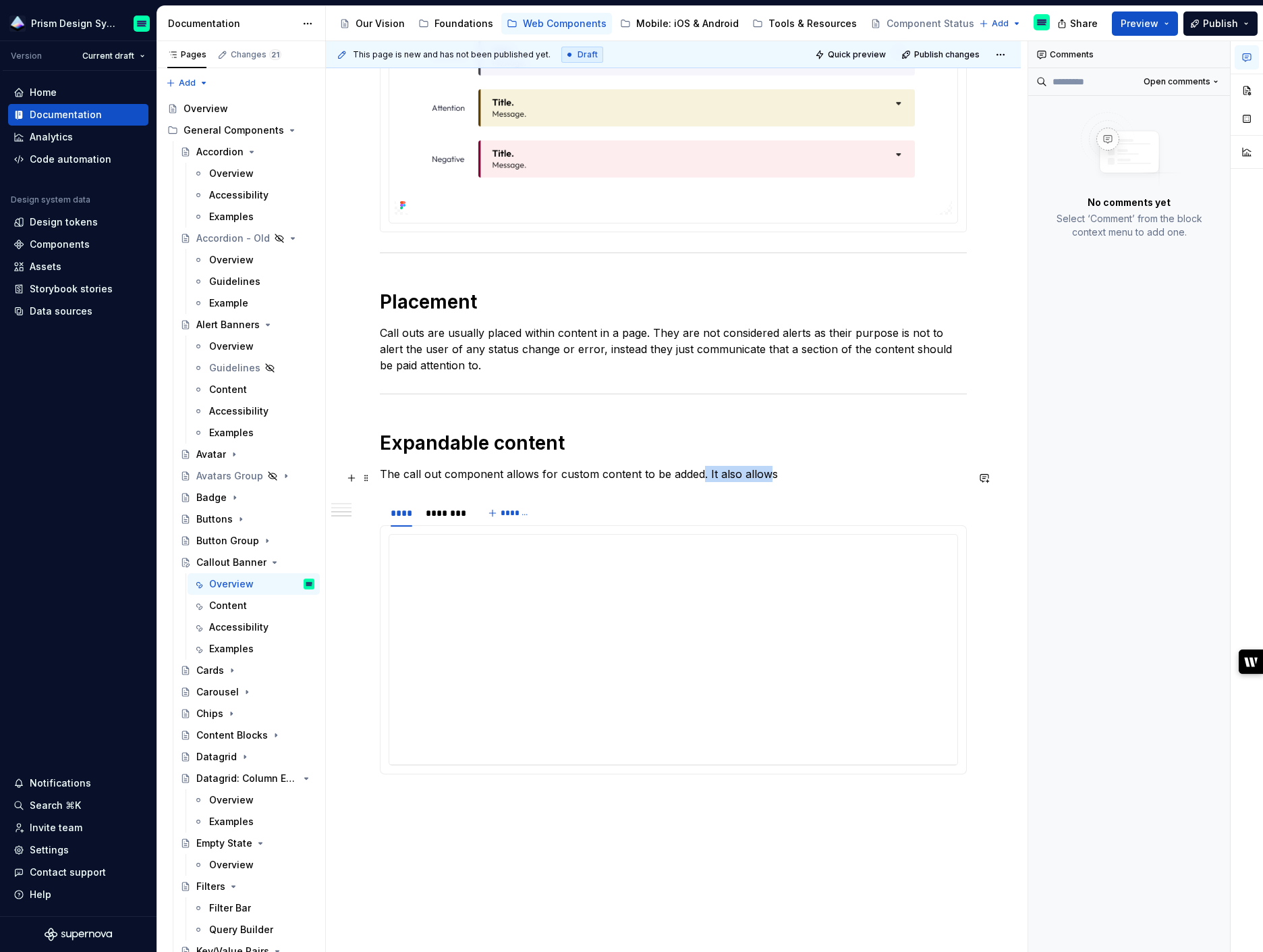
drag, startPoint x: 699, startPoint y: 475, endPoint x: 838, endPoint y: 488, distance: 139.6
click at [835, 488] on div "**********" at bounding box center [674, 59] width 587 height 1450
drag, startPoint x: 503, startPoint y: 477, endPoint x: 810, endPoint y: 477, distance: 307.0
click at [810, 477] on p "The call out component allows for custom content to be added as well as actions…" at bounding box center [674, 474] width 587 height 16
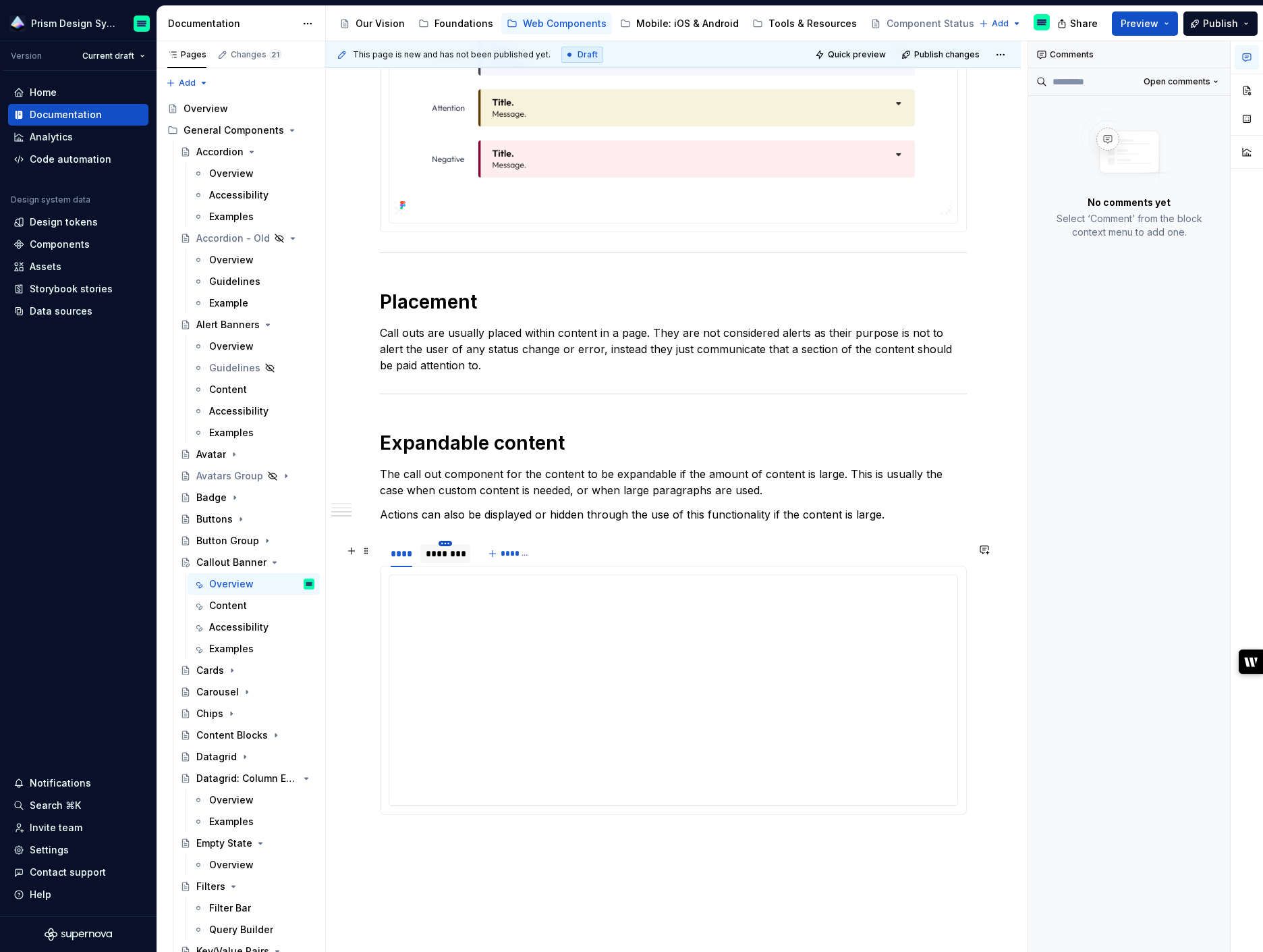
click at [444, 544] on html "Prism Design System Version Current draft Home Documentation Analytics Code aut…" at bounding box center [632, 476] width 1263 height 952
click at [484, 657] on div "Delete tab" at bounding box center [507, 658] width 87 height 13
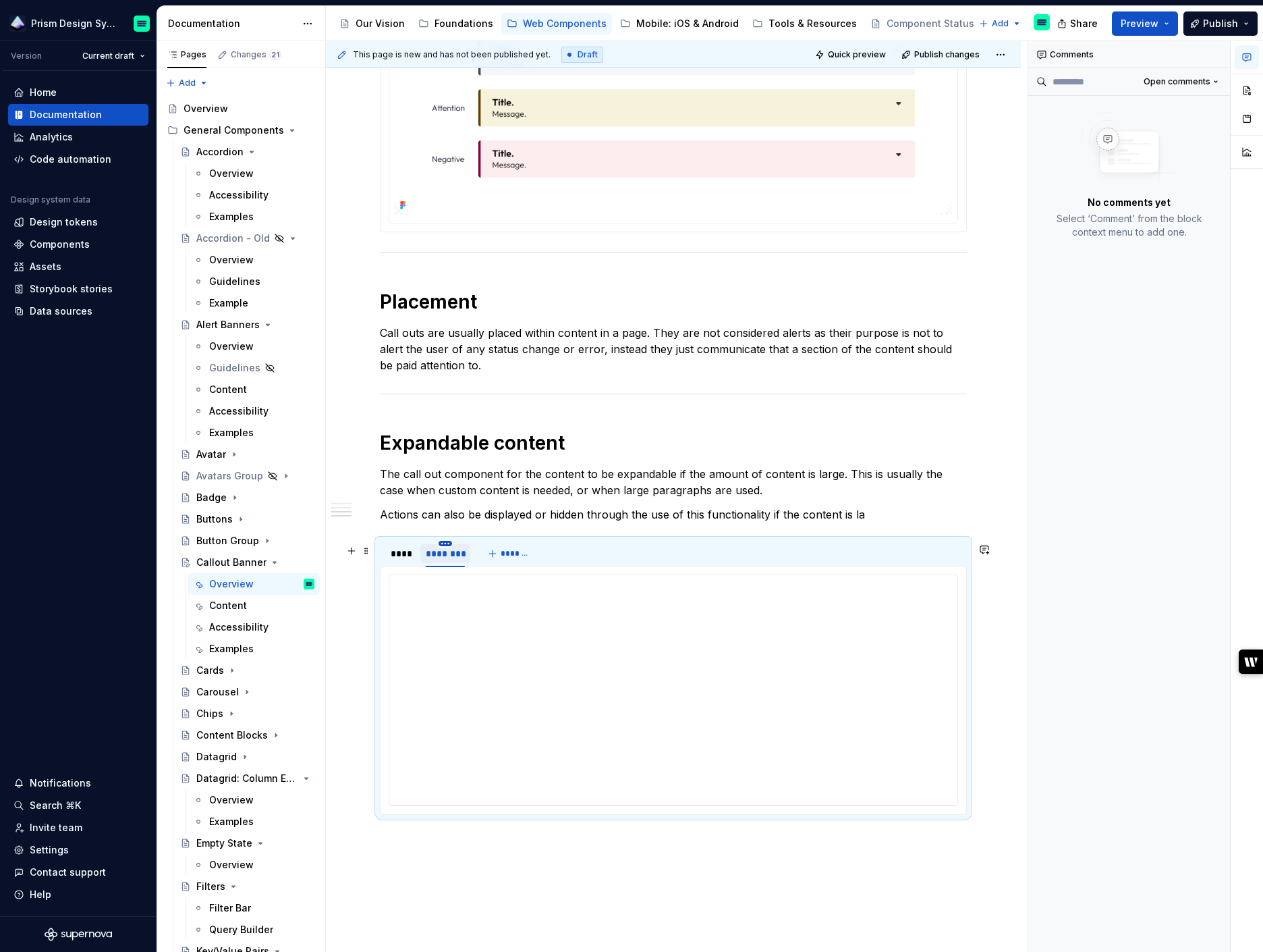
click at [444, 546] on html "Prism Design System Version Current draft Home Documentation Analytics Code aut…" at bounding box center [632, 476] width 1263 height 952
click at [484, 658] on div "Delete tab" at bounding box center [507, 658] width 87 height 13
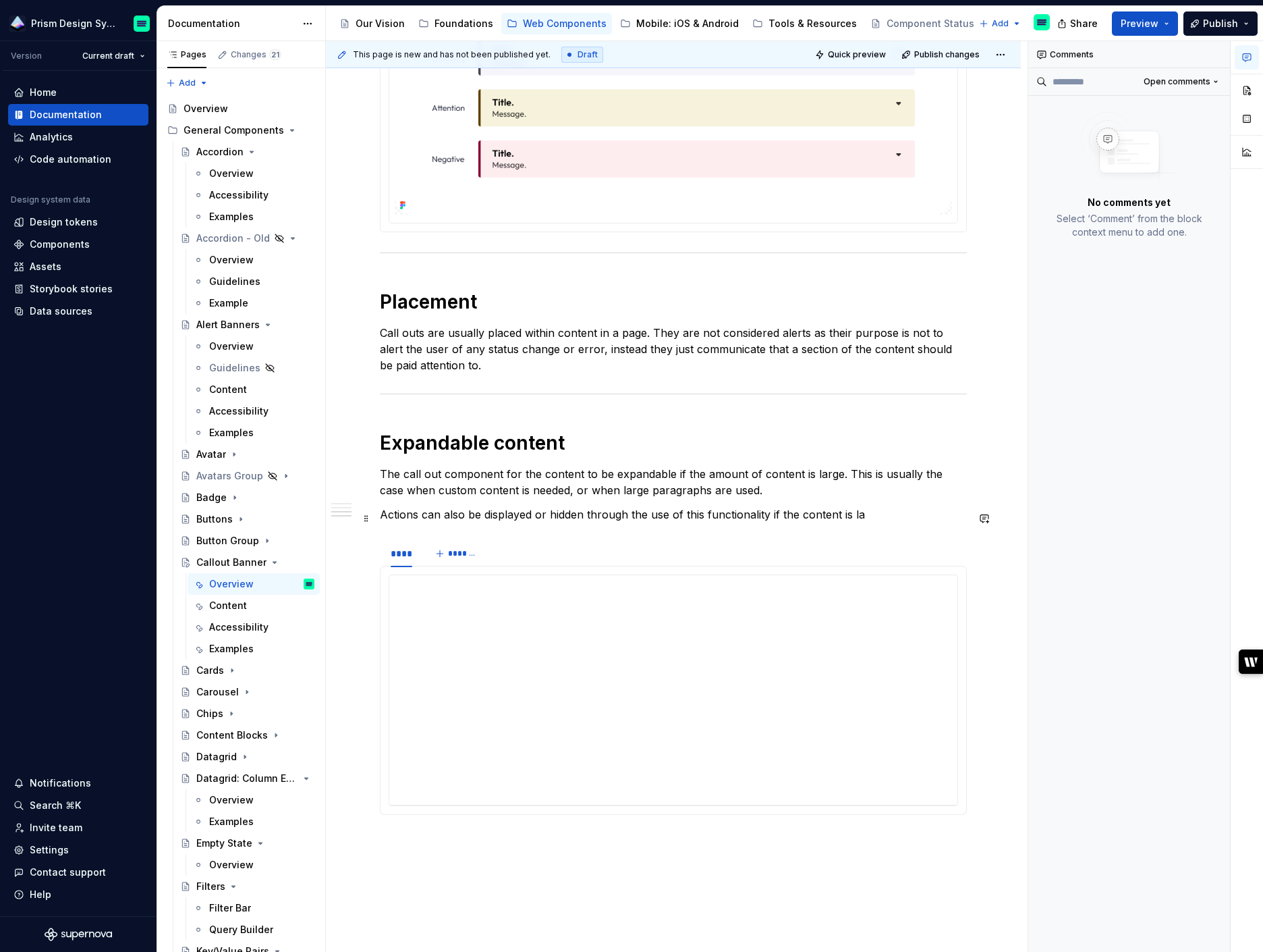
click at [879, 518] on p "Actions can also be displayed or hidden through the use of this functionality i…" at bounding box center [674, 513] width 587 height 16
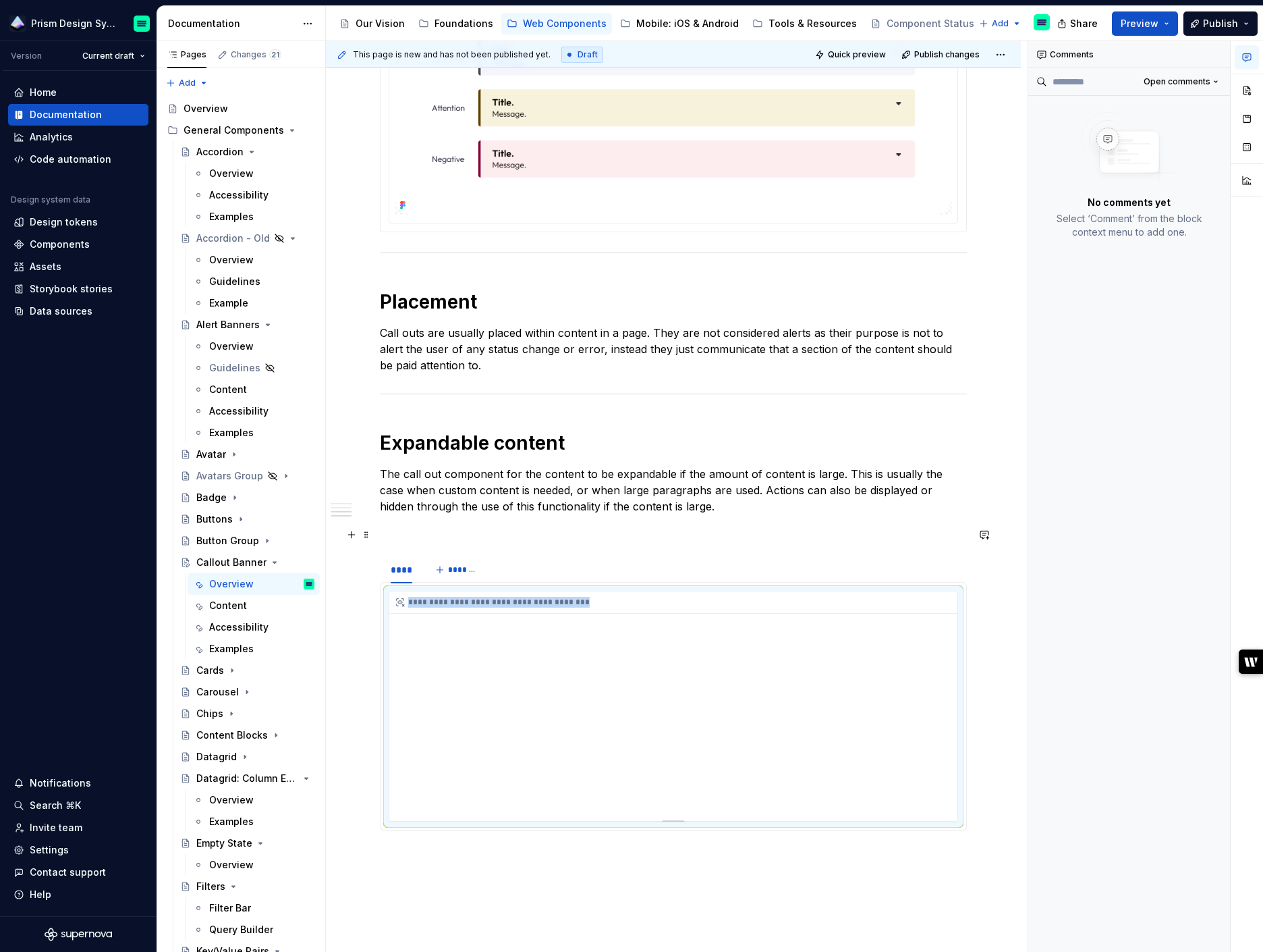
drag, startPoint x: 443, startPoint y: 617, endPoint x: 390, endPoint y: 609, distance: 53.6
click at [397, 598] on div "**********" at bounding box center [673, 706] width 568 height 230
drag, startPoint x: 388, startPoint y: 603, endPoint x: 391, endPoint y: 551, distance: 52.1
click at [391, 551] on div "**********" at bounding box center [674, 87] width 587 height 1507
click at [537, 657] on div "**********" at bounding box center [673, 706] width 568 height 230
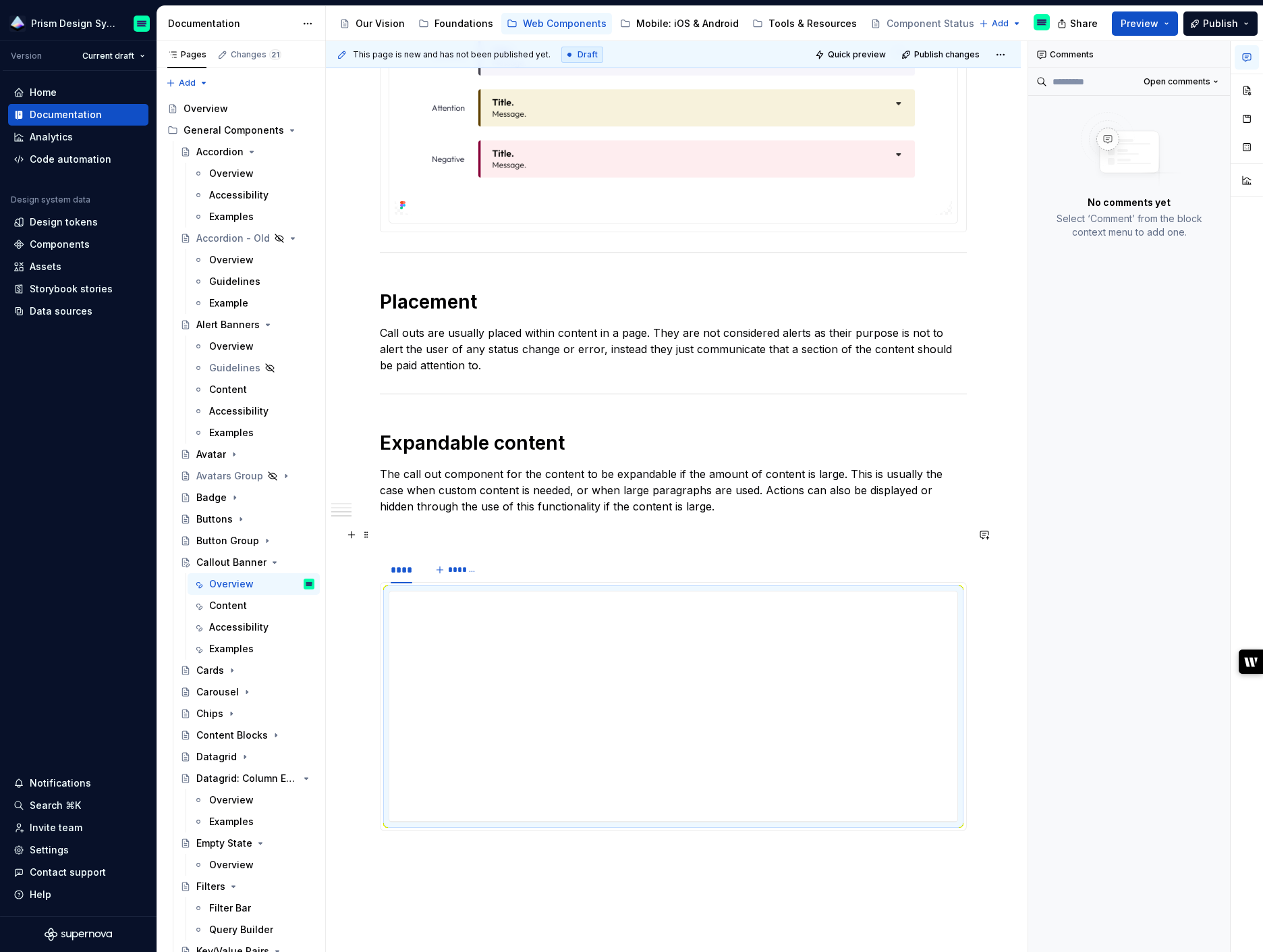
drag, startPoint x: 387, startPoint y: 647, endPoint x: 417, endPoint y: 534, distance: 116.9
click at [417, 533] on div "**********" at bounding box center [674, 87] width 587 height 1507
click at [417, 534] on p at bounding box center [674, 530] width 587 height 16
click at [538, 591] on div "**********" at bounding box center [673, 707] width 570 height 231
click at [1247, 92] on button "button" at bounding box center [1246, 90] width 24 height 24
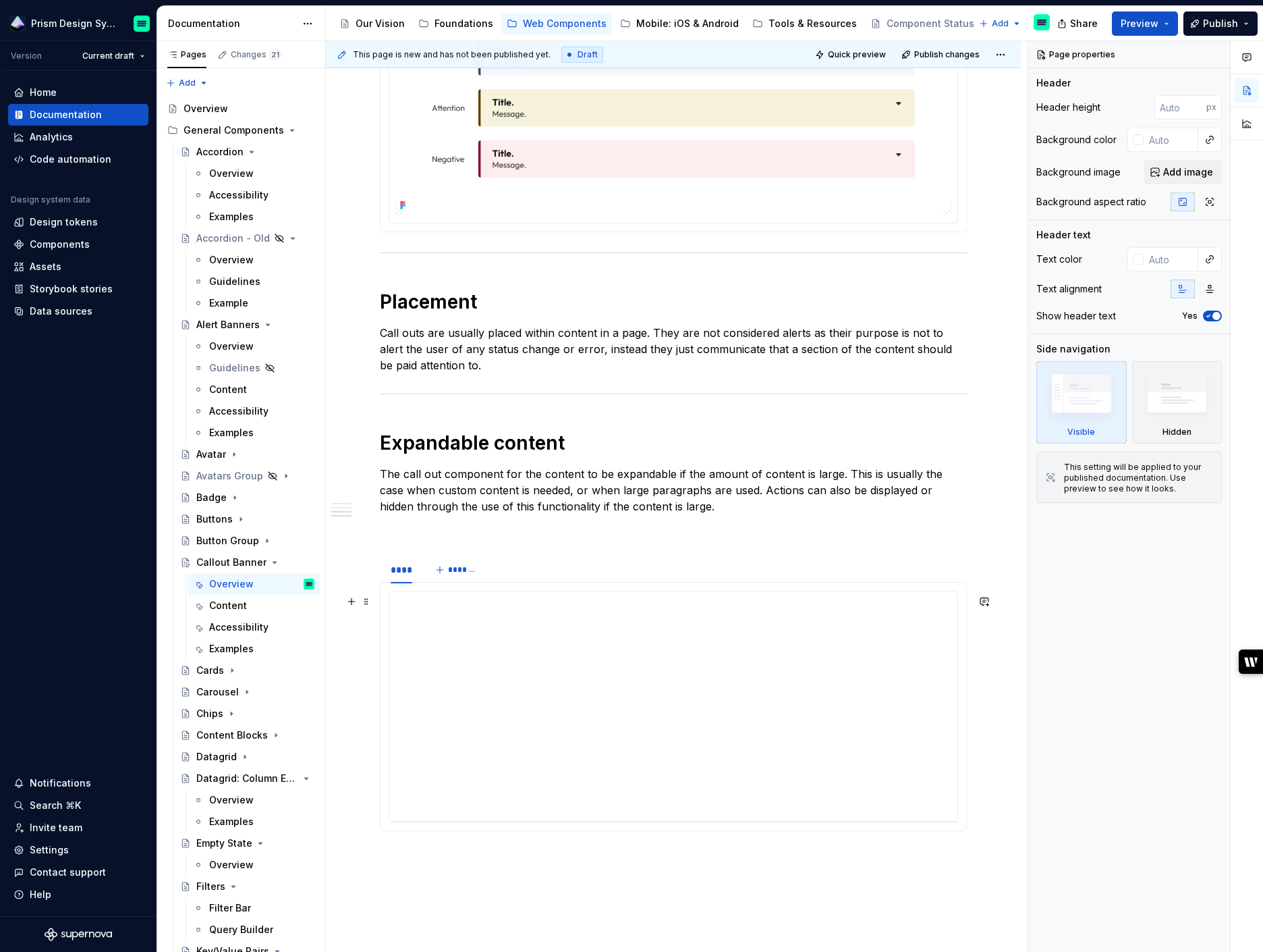
click at [567, 592] on div "**********" at bounding box center [673, 707] width 570 height 231
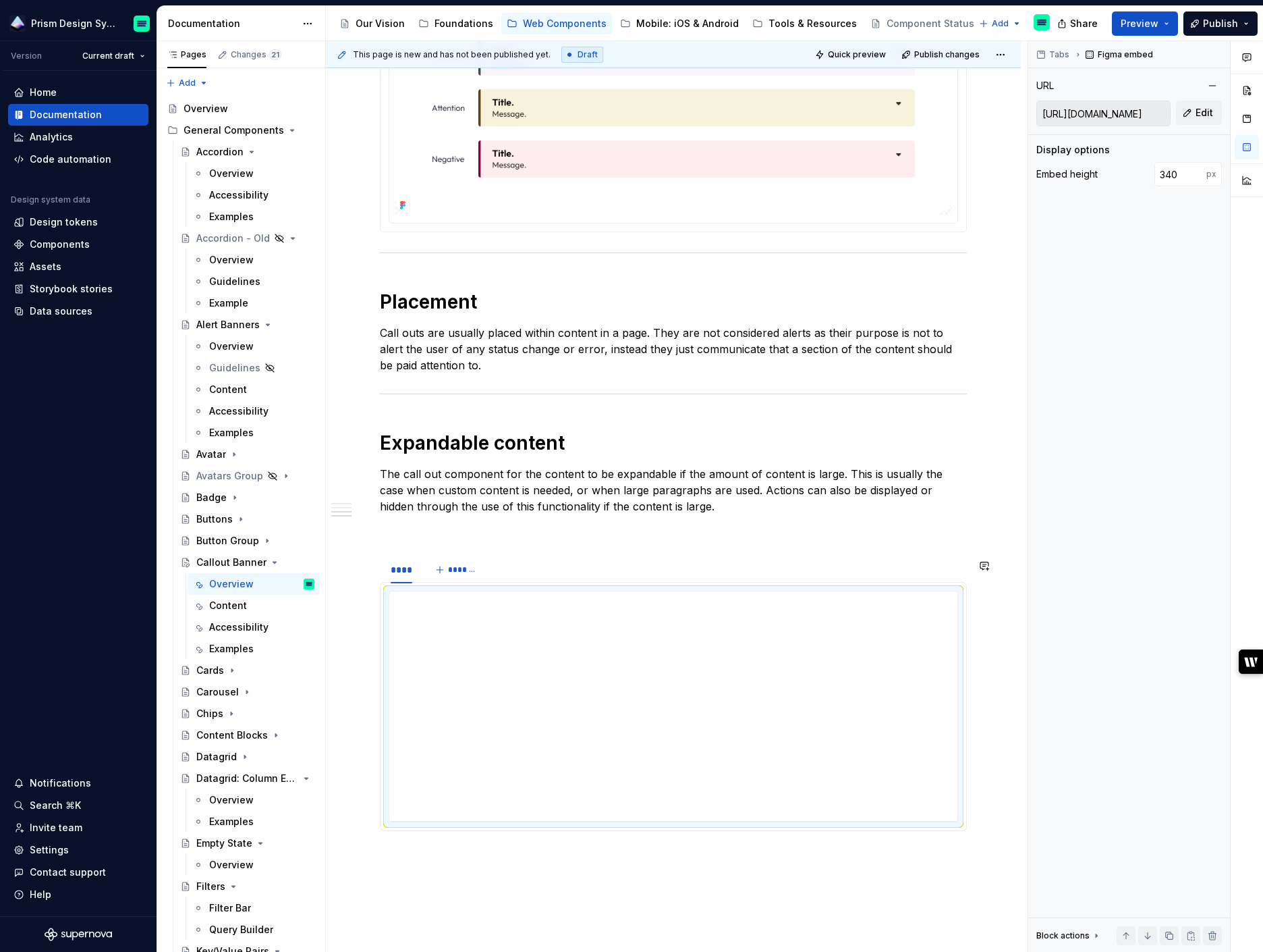
drag, startPoint x: 567, startPoint y: 592, endPoint x: 567, endPoint y: 546, distance: 46.0
click at [567, 546] on div "**********" at bounding box center [674, 87] width 587 height 1507
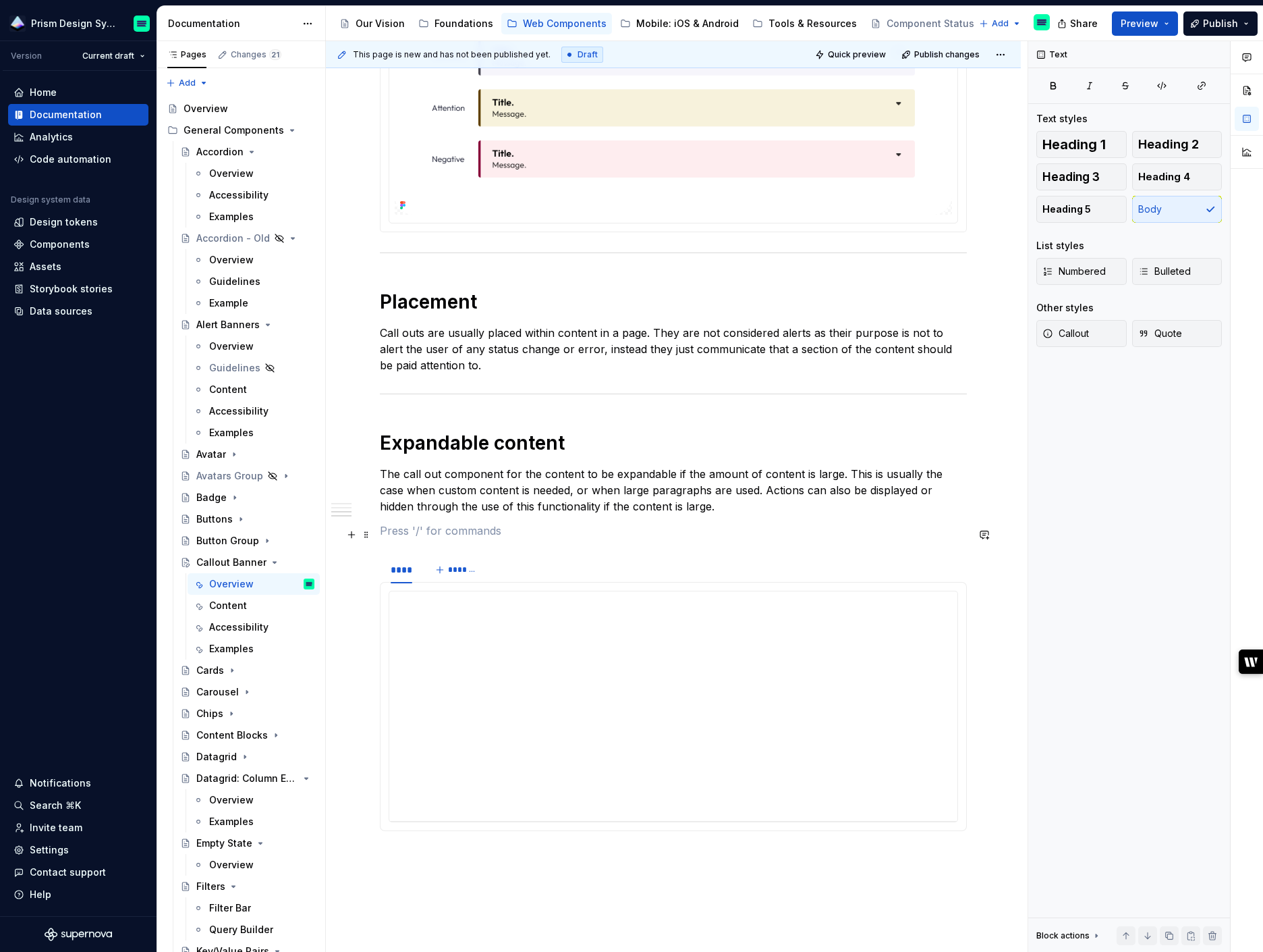
click at [579, 533] on p at bounding box center [674, 530] width 587 height 16
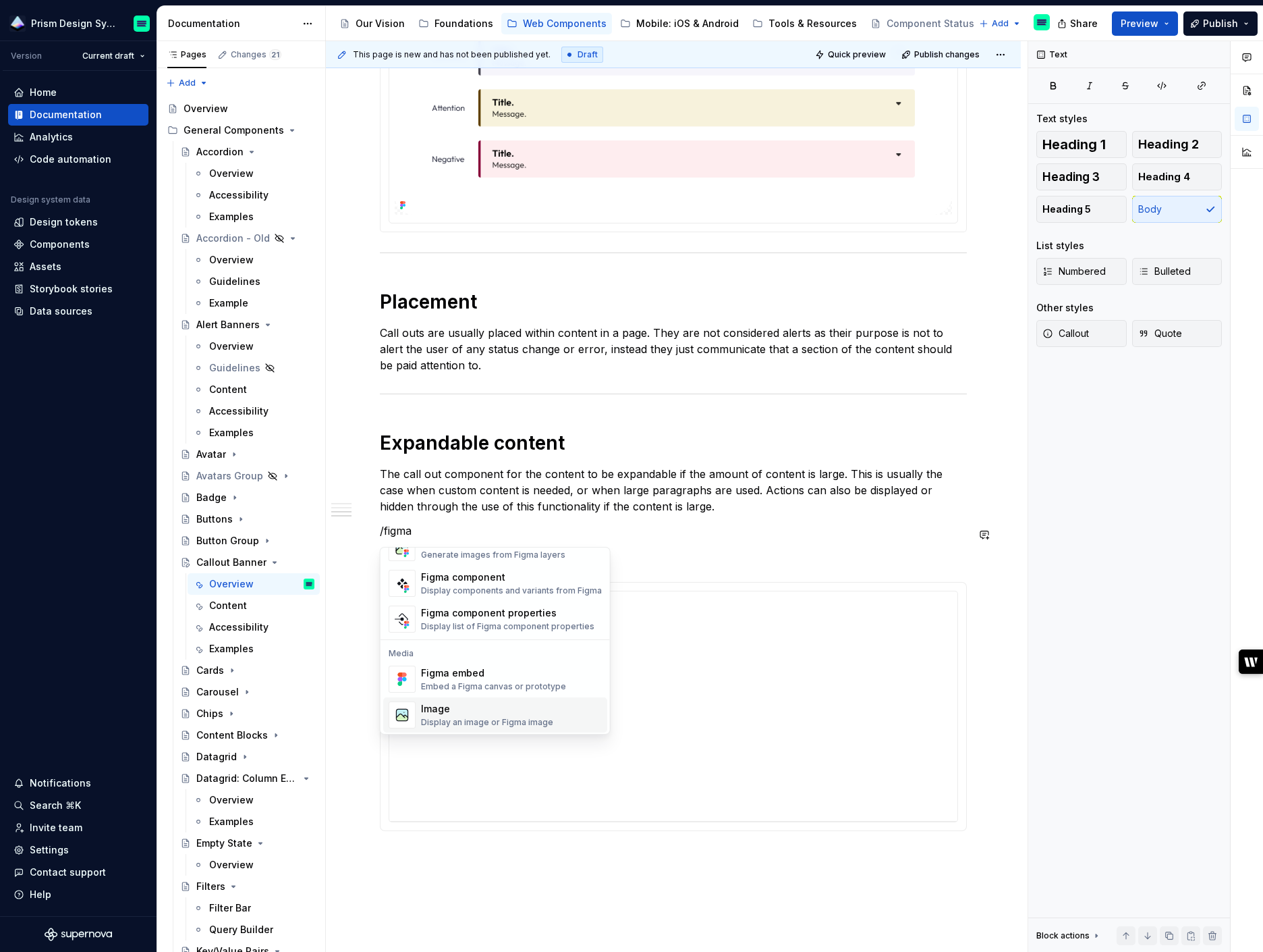
scroll to position [41, 0]
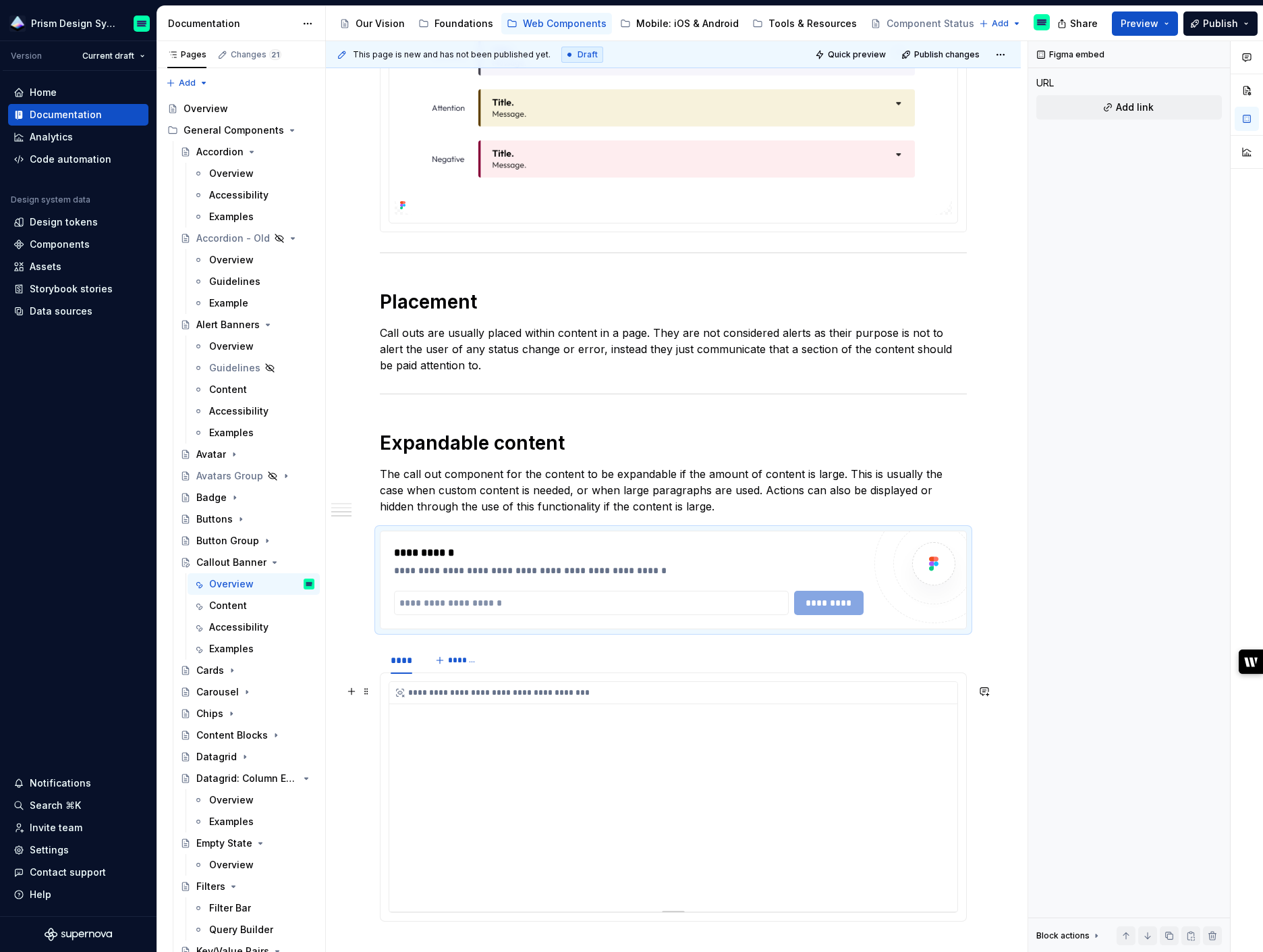
click at [859, 727] on div "**********" at bounding box center [673, 796] width 568 height 230
click at [471, 602] on input "text" at bounding box center [592, 602] width 394 height 24
type textarea "*"
click at [550, 602] on input "text" at bounding box center [592, 602] width 394 height 24
paste input "**********"
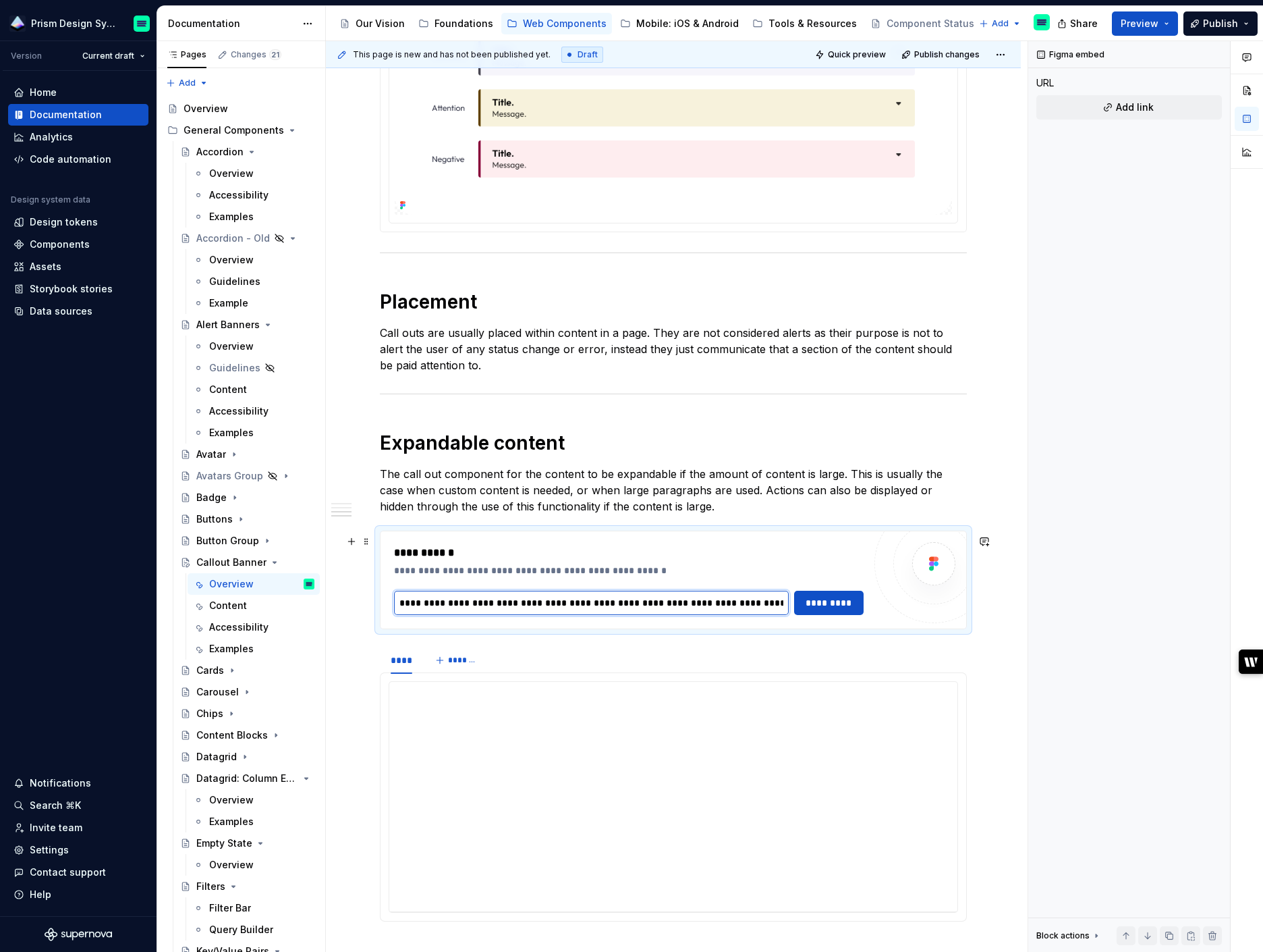
scroll to position [0, 859]
type input "**********"
click at [824, 605] on span "*********" at bounding box center [837, 602] width 52 height 13
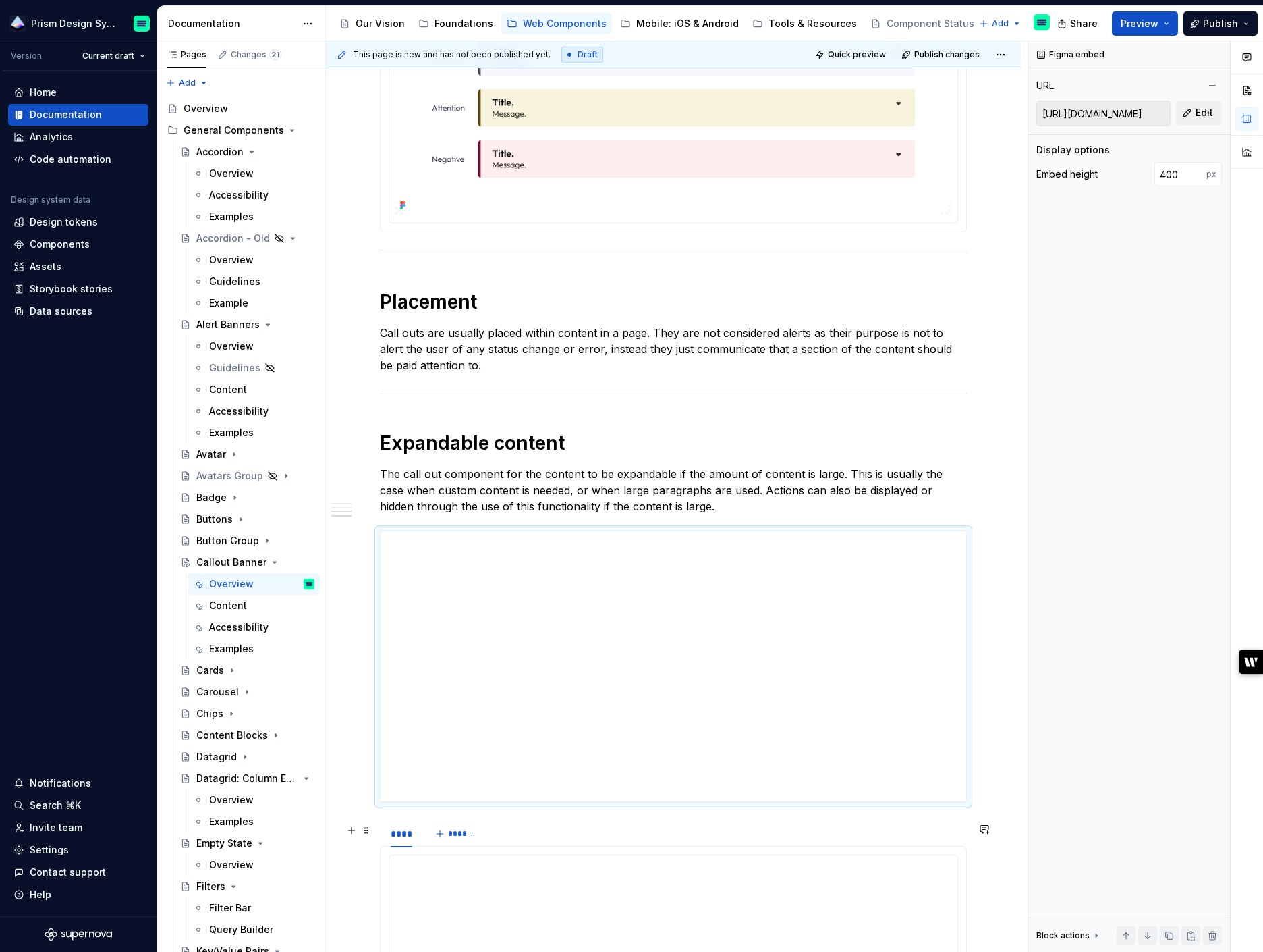
click at [958, 828] on div "**** *******" at bounding box center [674, 833] width 587 height 27
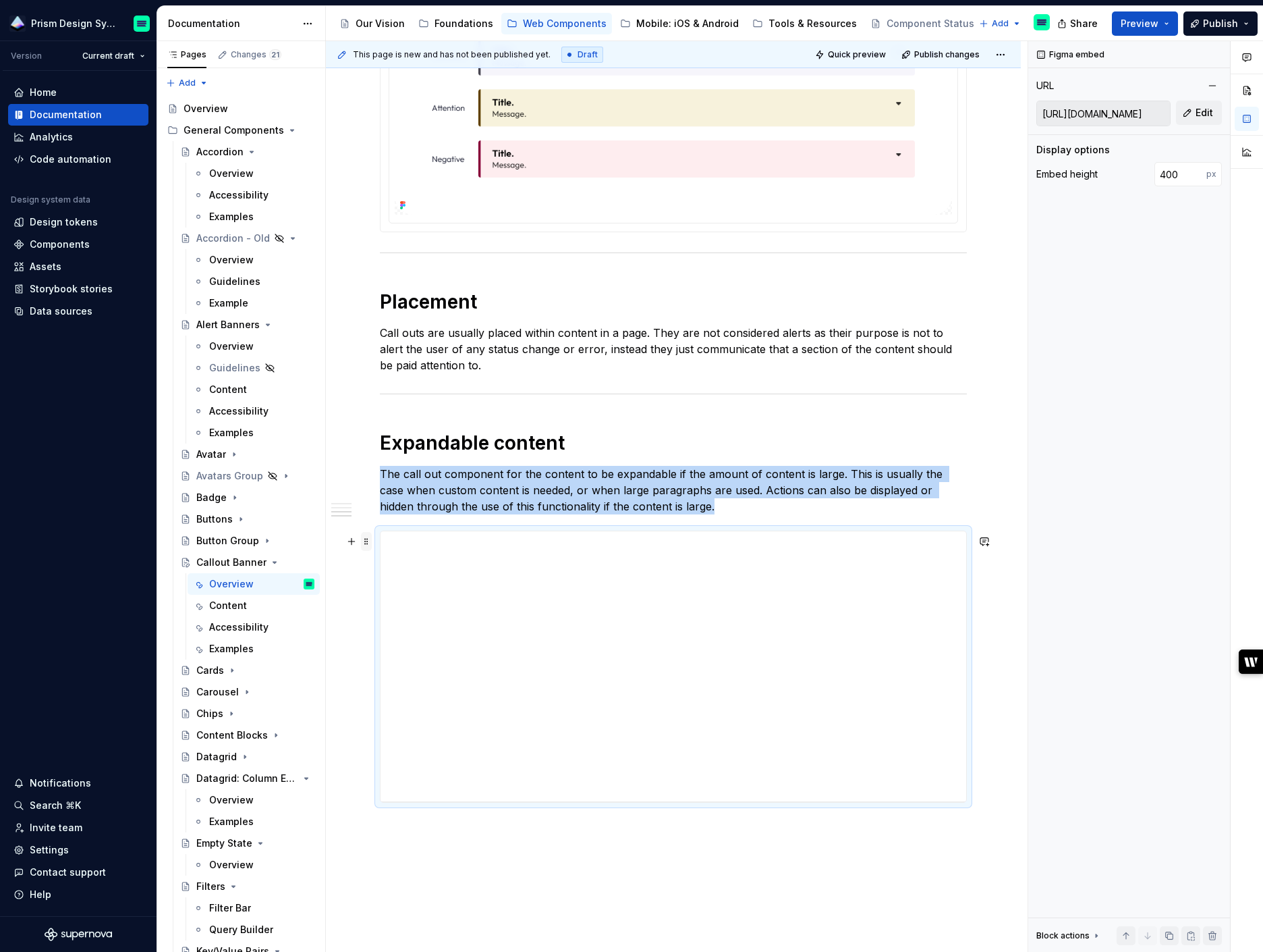
click at [366, 547] on span at bounding box center [366, 541] width 11 height 19
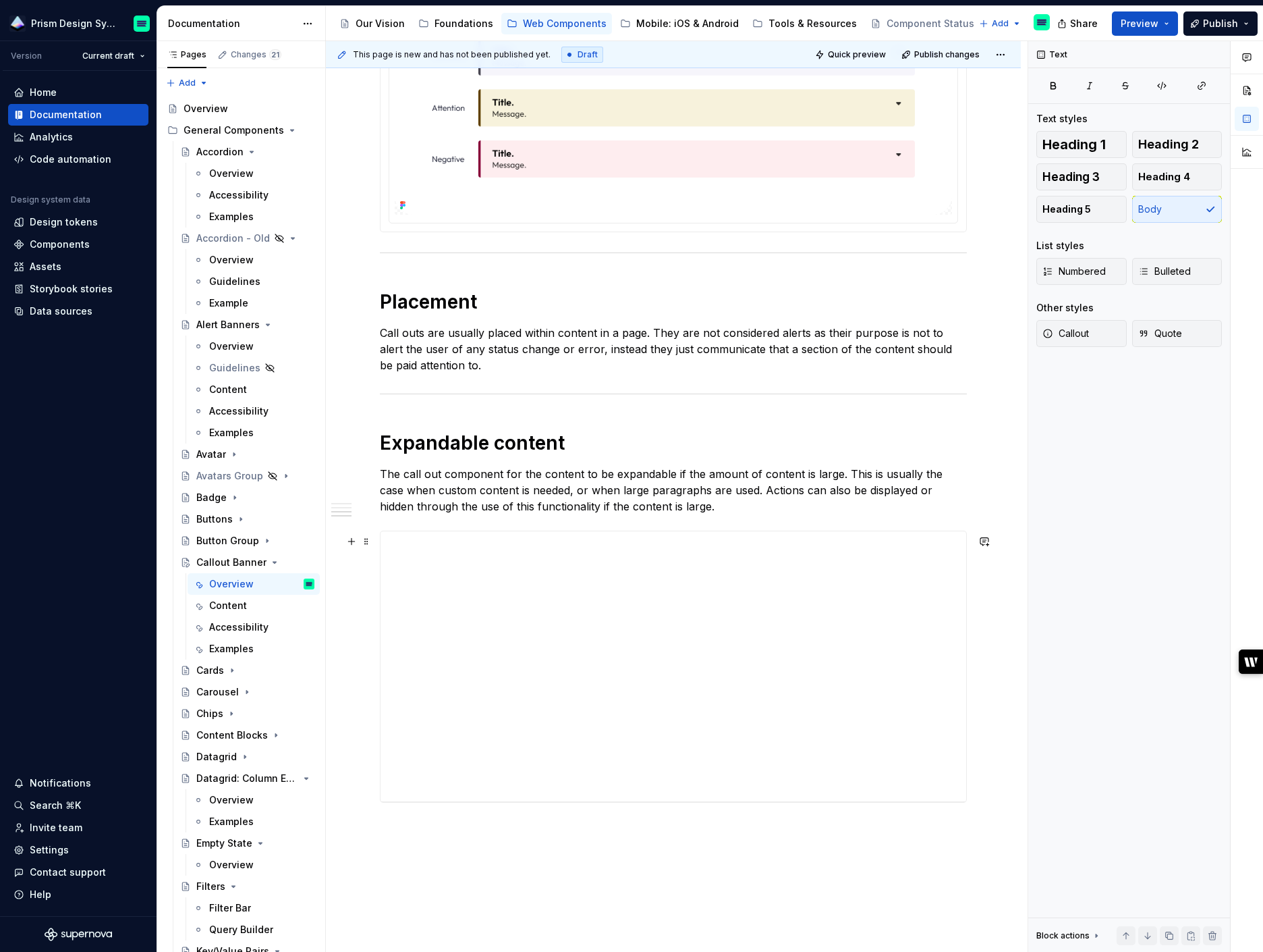
click at [508, 494] on p "The call out component for the content to be expandable if the amount of conten…" at bounding box center [674, 490] width 587 height 48
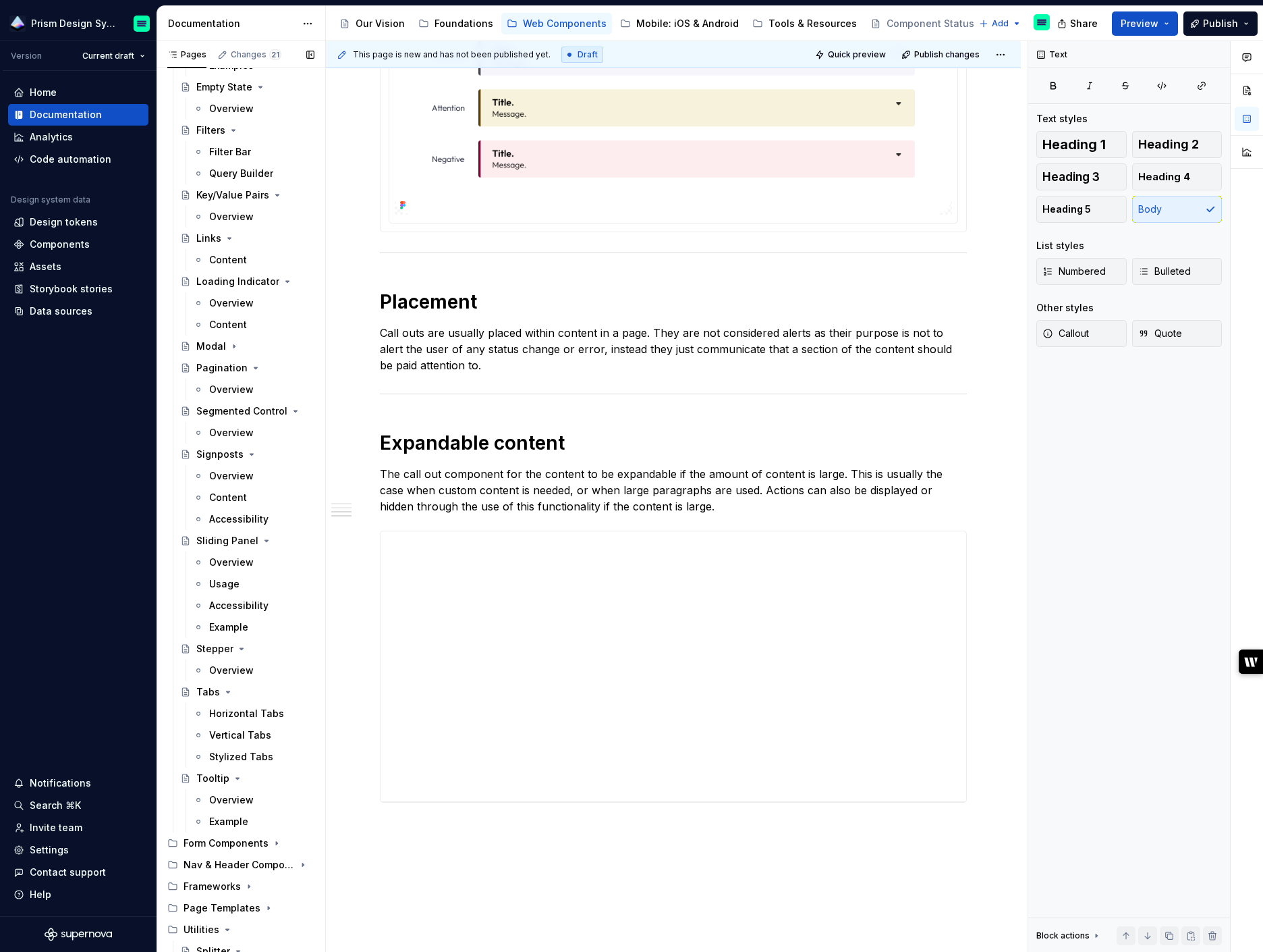
scroll to position [827, 0]
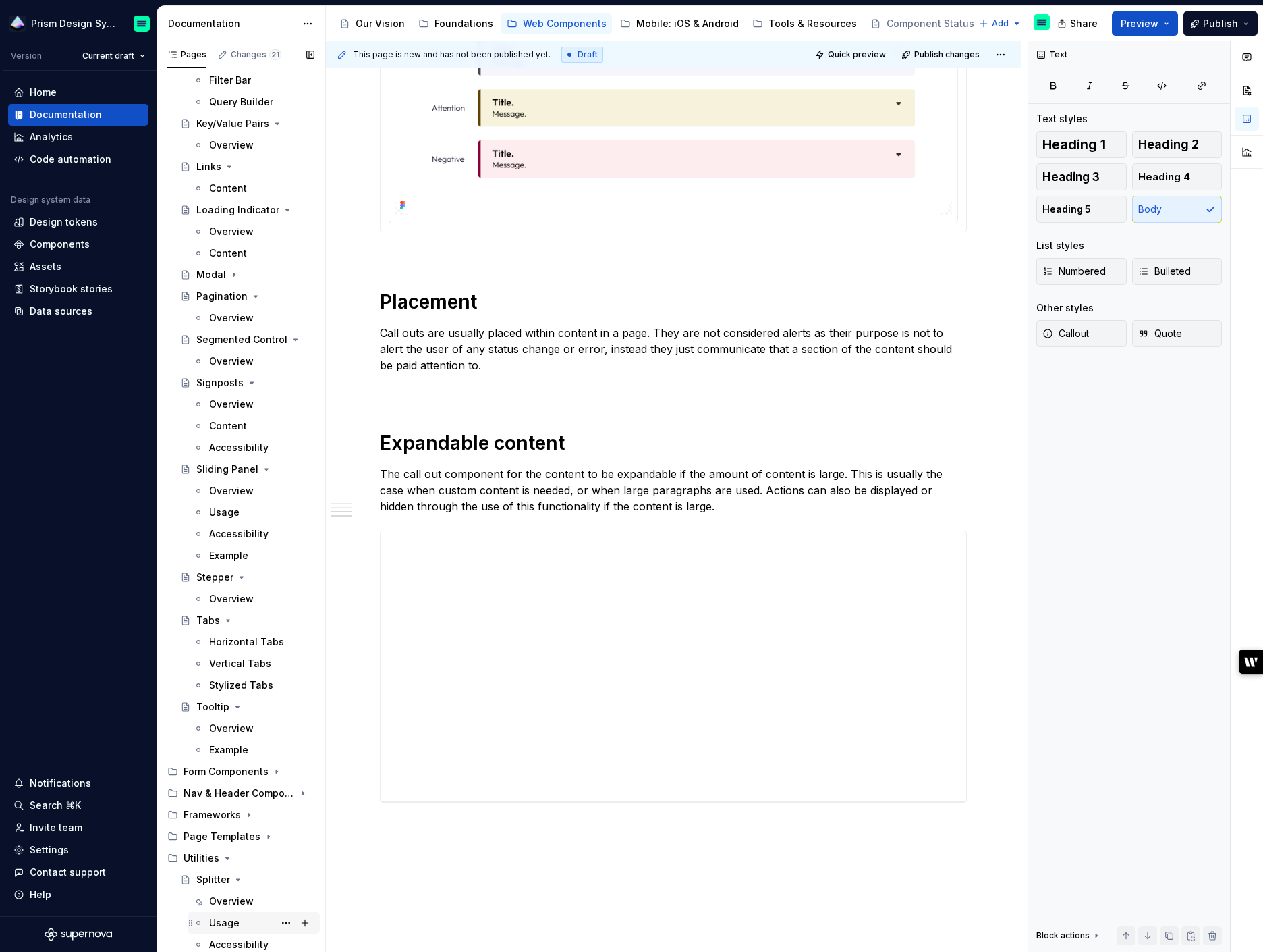
click at [230, 925] on div "Usage" at bounding box center [224, 923] width 30 height 13
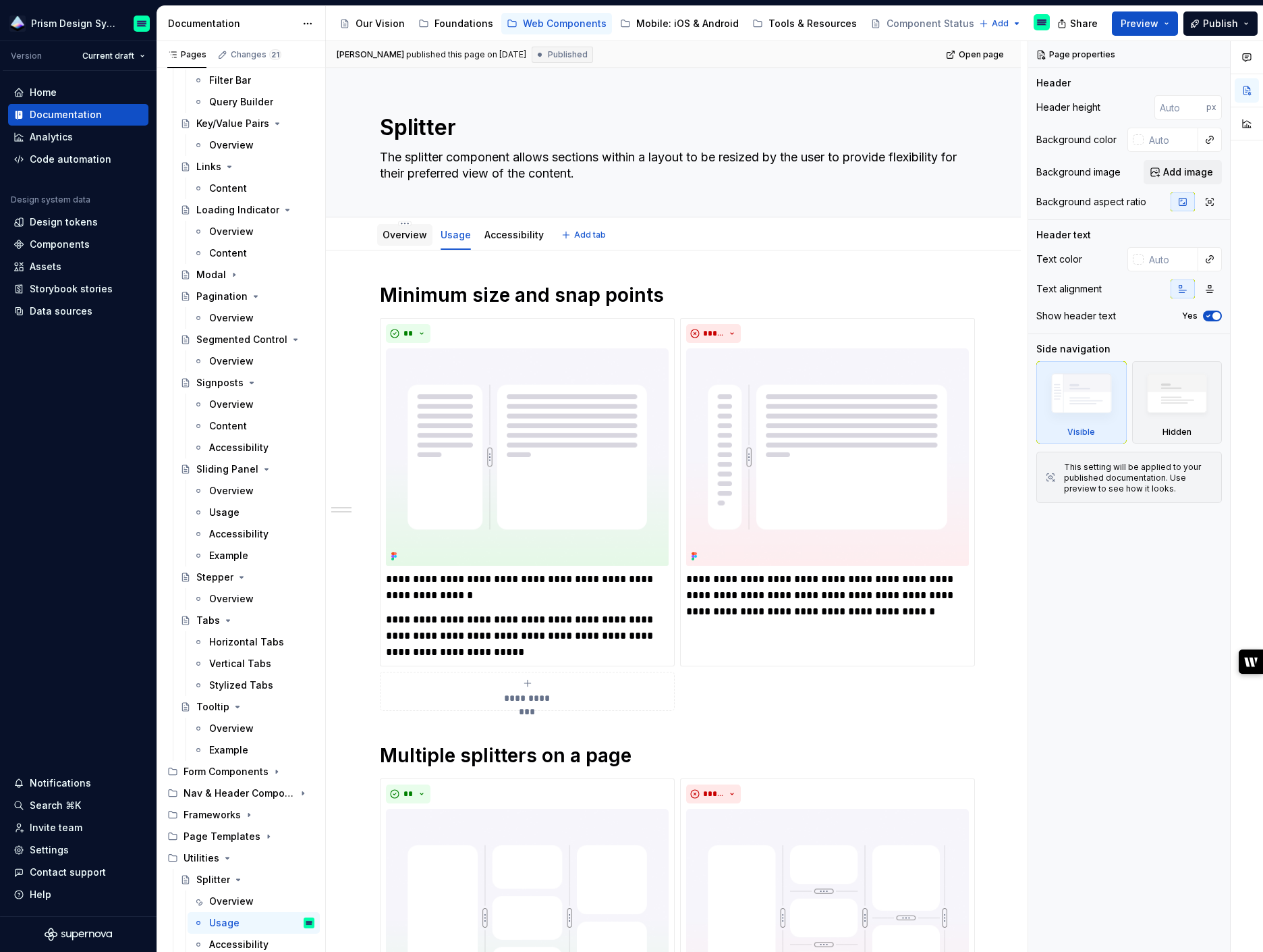
click at [405, 237] on link "Overview" at bounding box center [405, 235] width 45 height 12
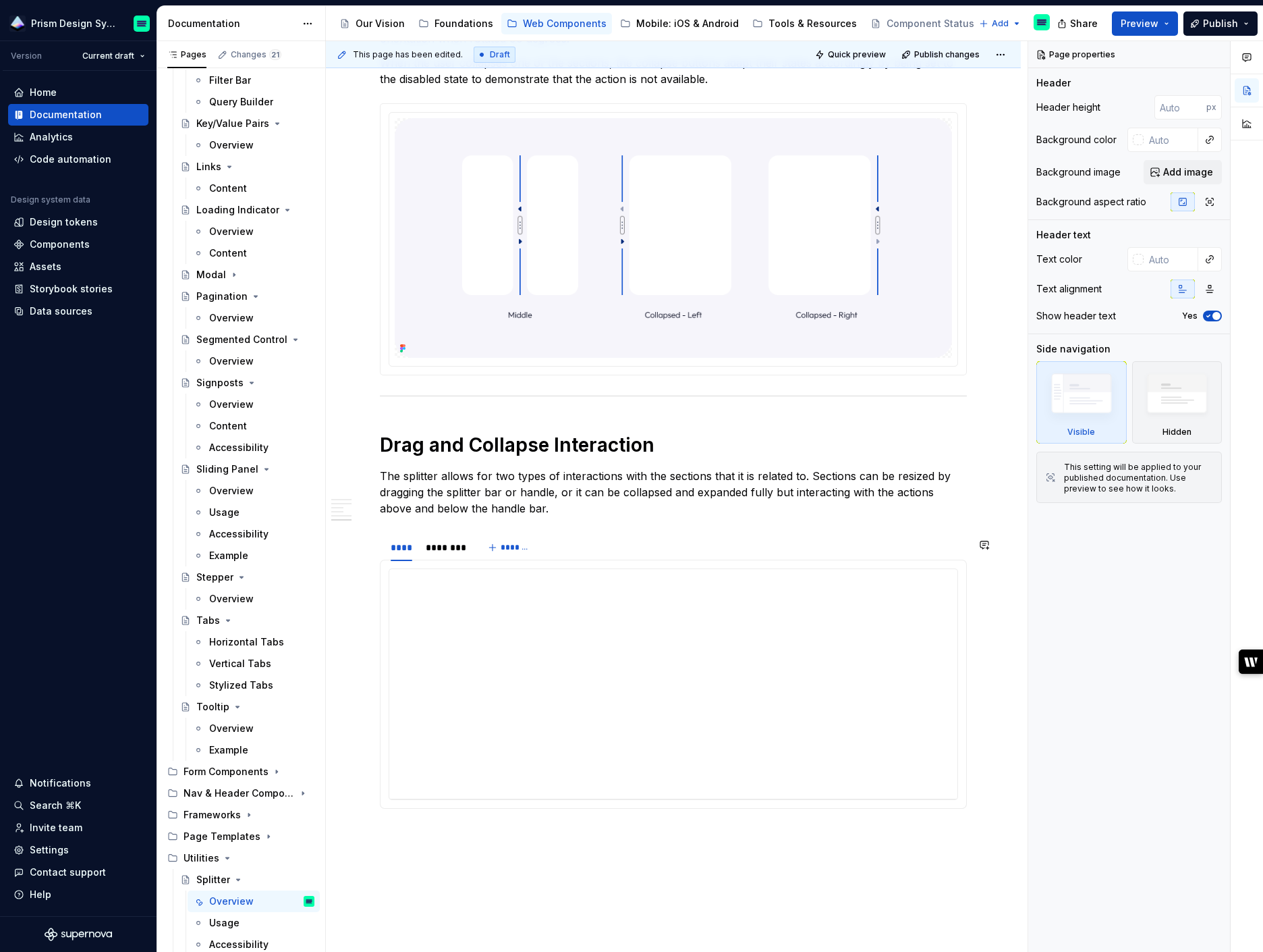
scroll to position [1689, 0]
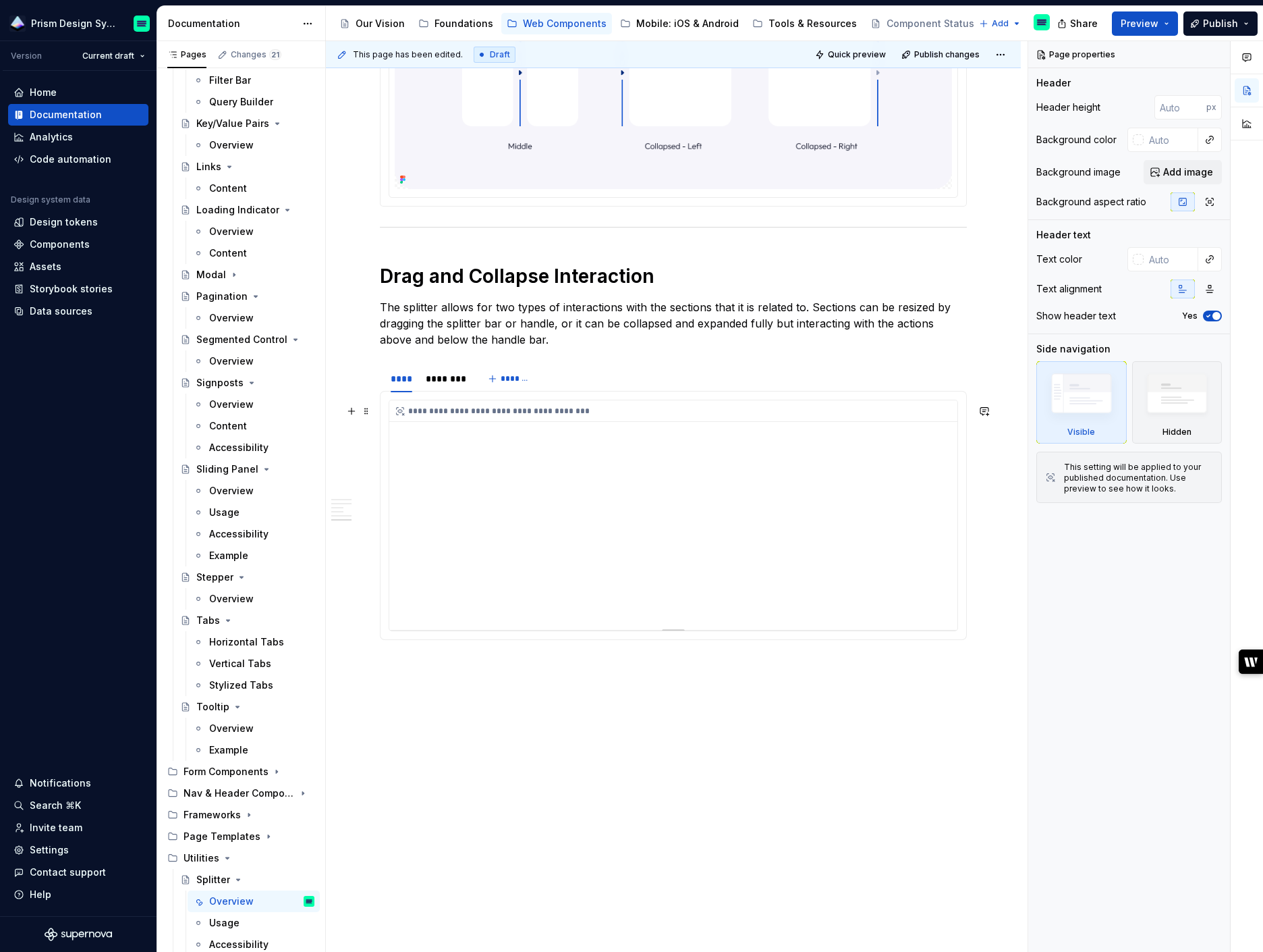
click at [587, 508] on div "**********" at bounding box center [673, 515] width 568 height 230
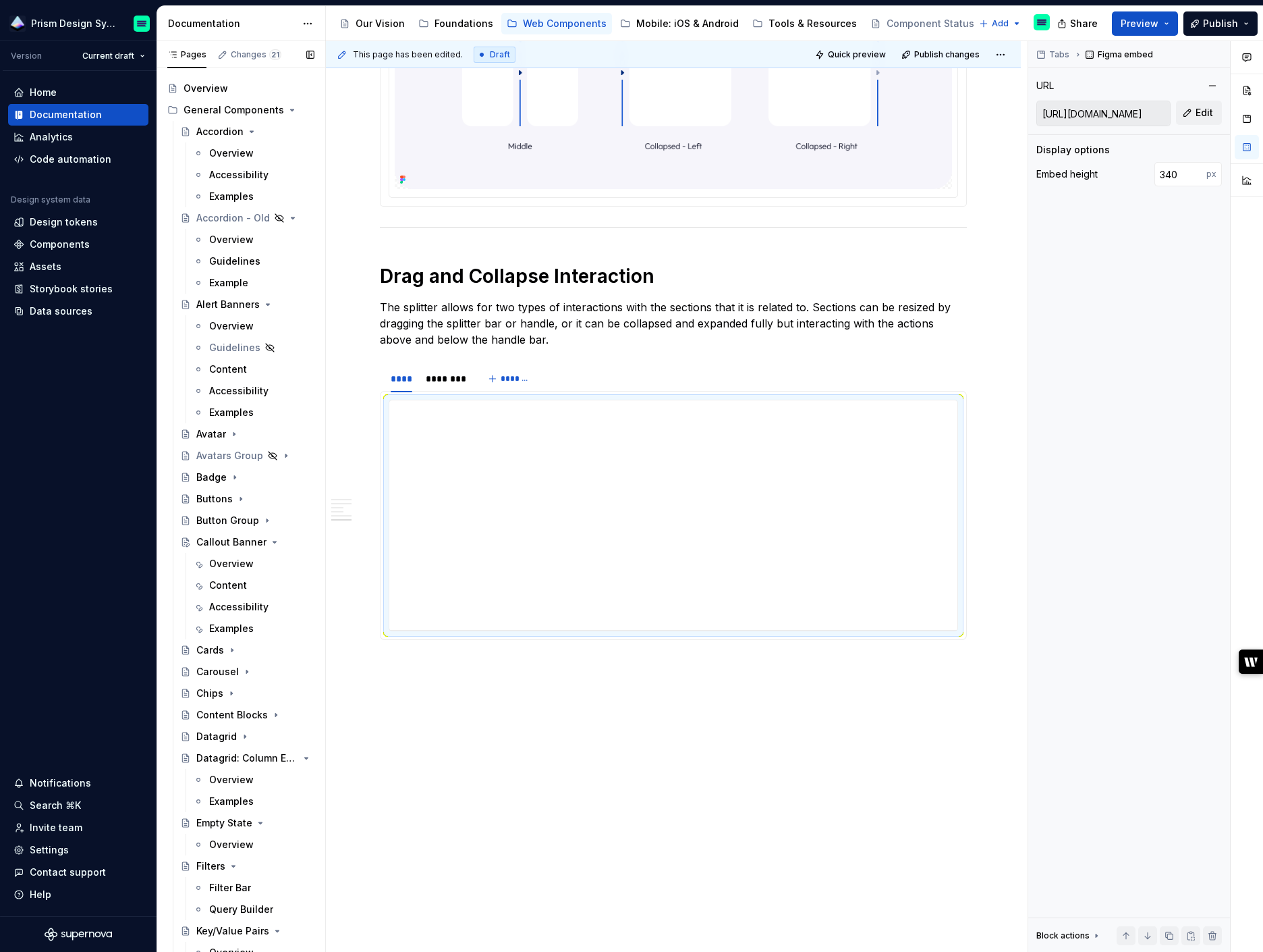
scroll to position [0, 0]
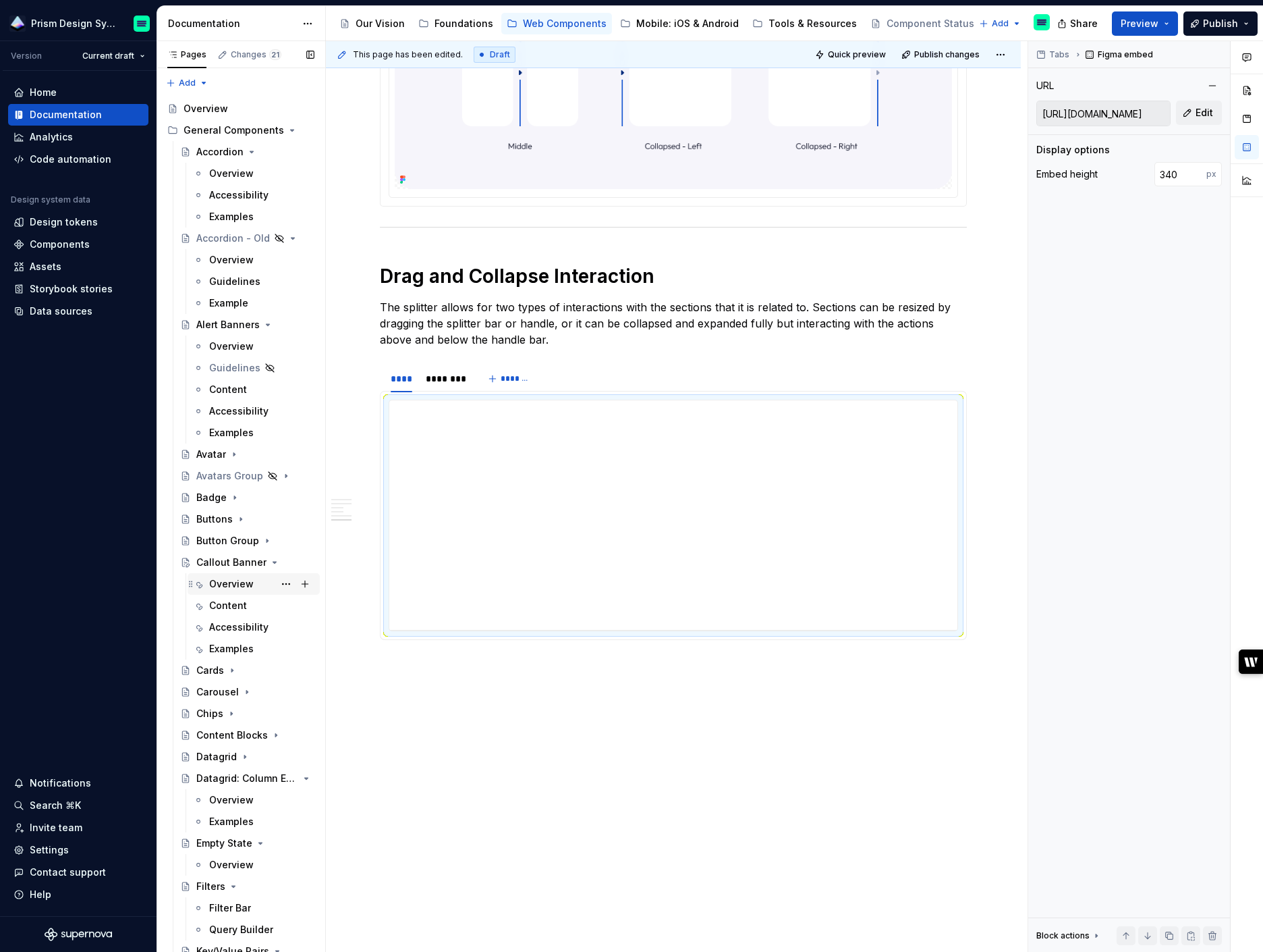
click at [227, 588] on div "Overview" at bounding box center [231, 583] width 45 height 13
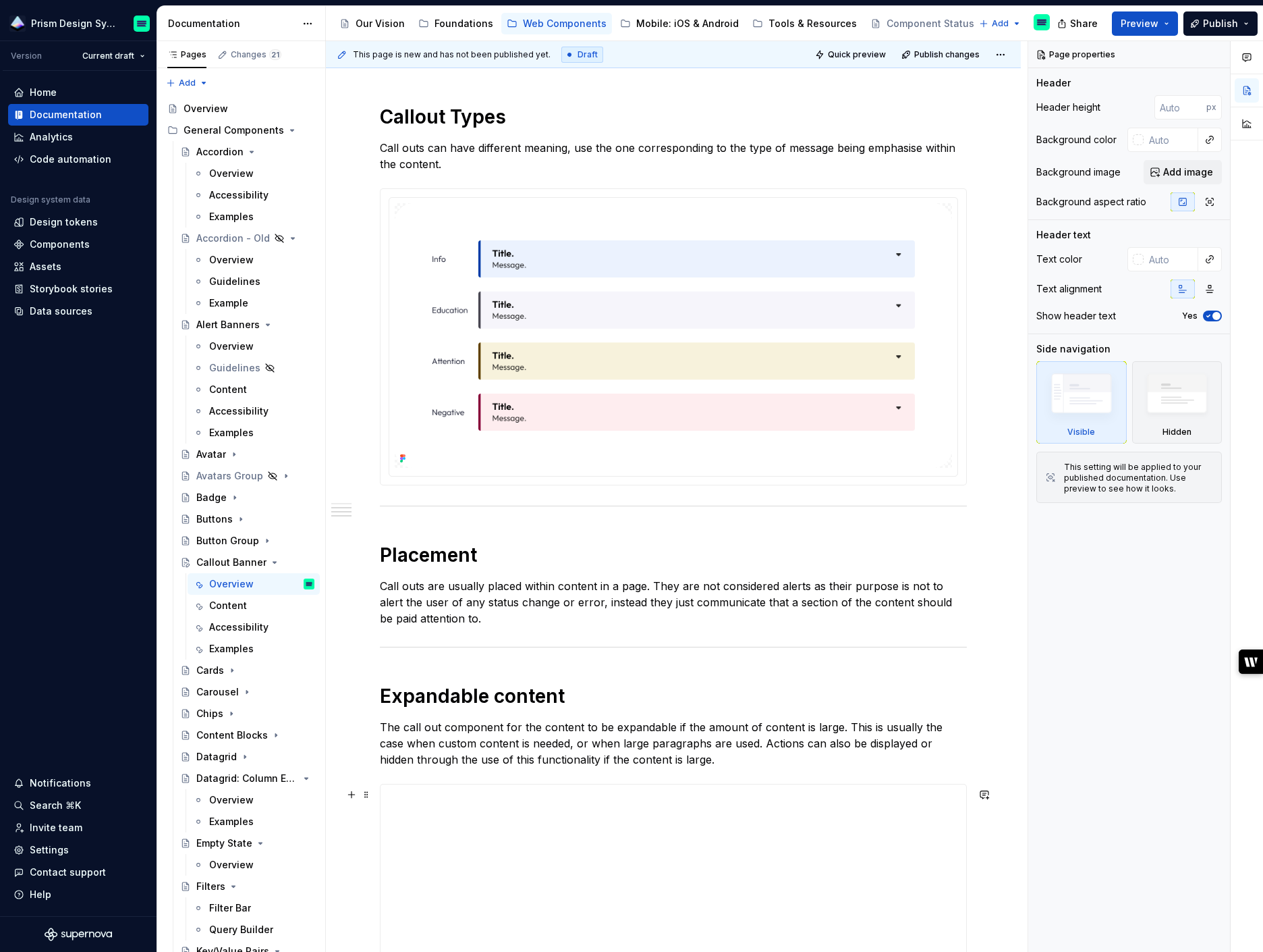
scroll to position [1103, 0]
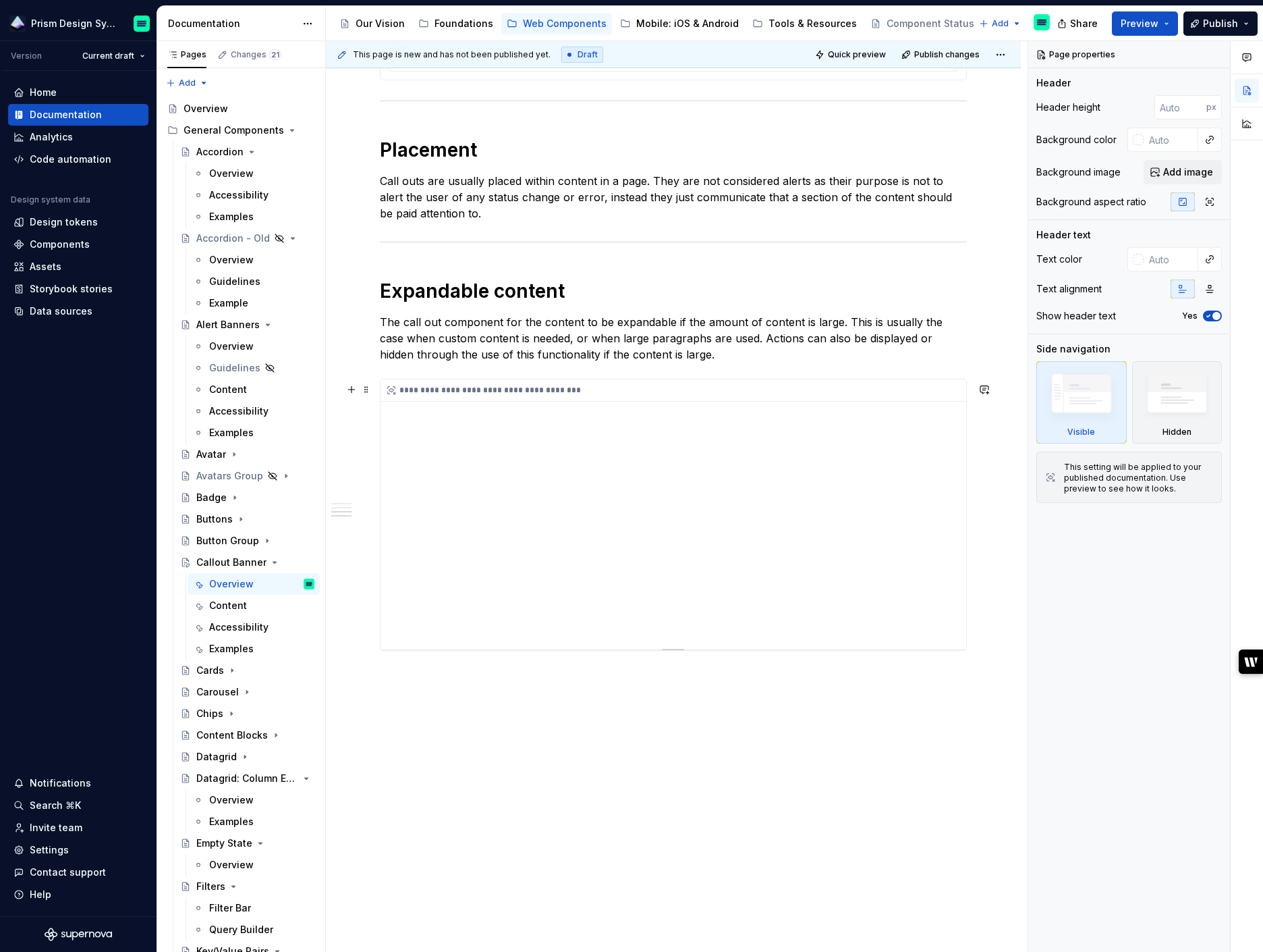
click at [602, 438] on div "**********" at bounding box center [673, 514] width 586 height 270
type textarea "*"
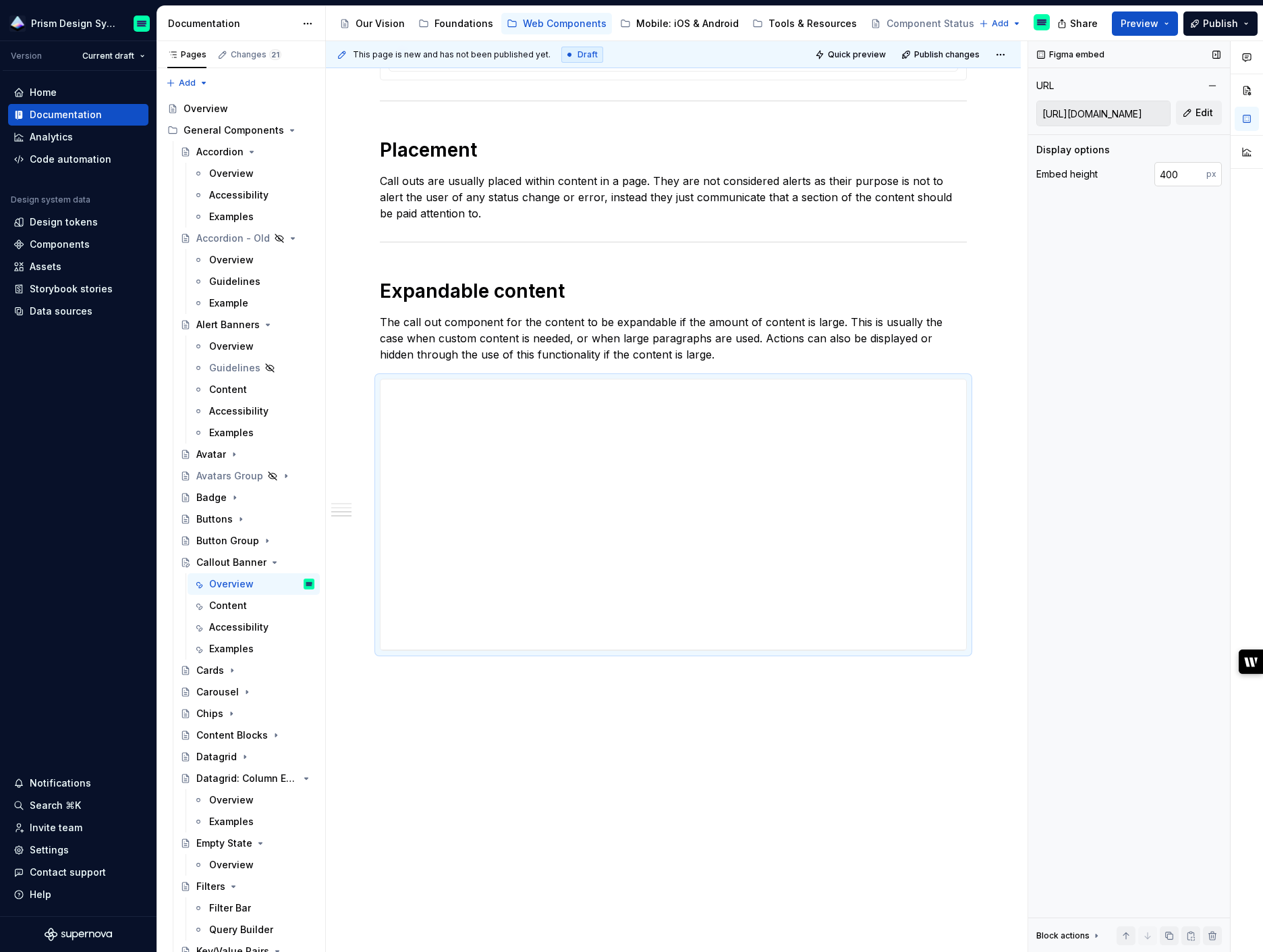
click at [1171, 175] on input "400" at bounding box center [1181, 174] width 52 height 24
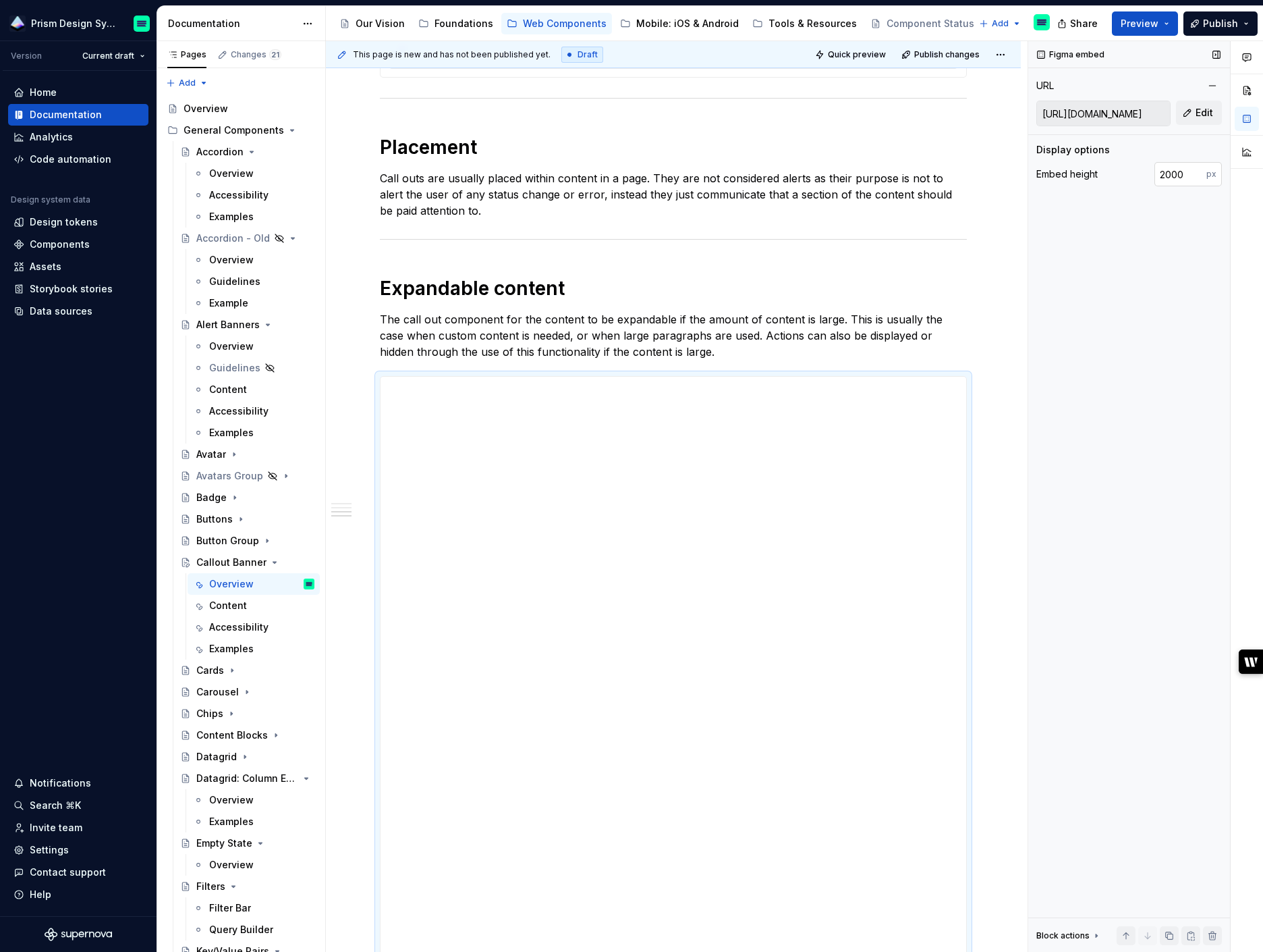
scroll to position [0, 0]
click at [1171, 175] on input "2000" at bounding box center [1181, 174] width 52 height 24
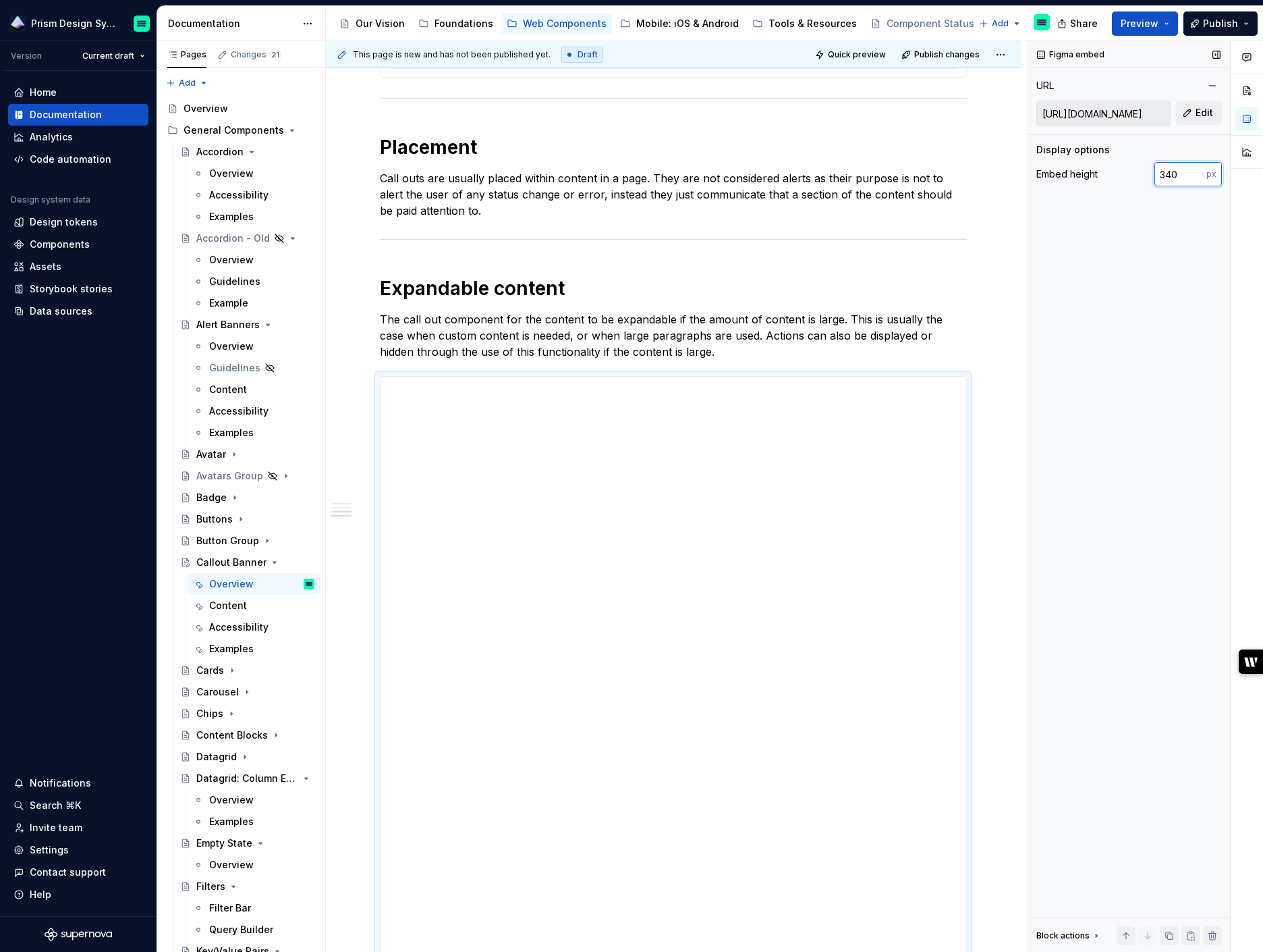
type input "340"
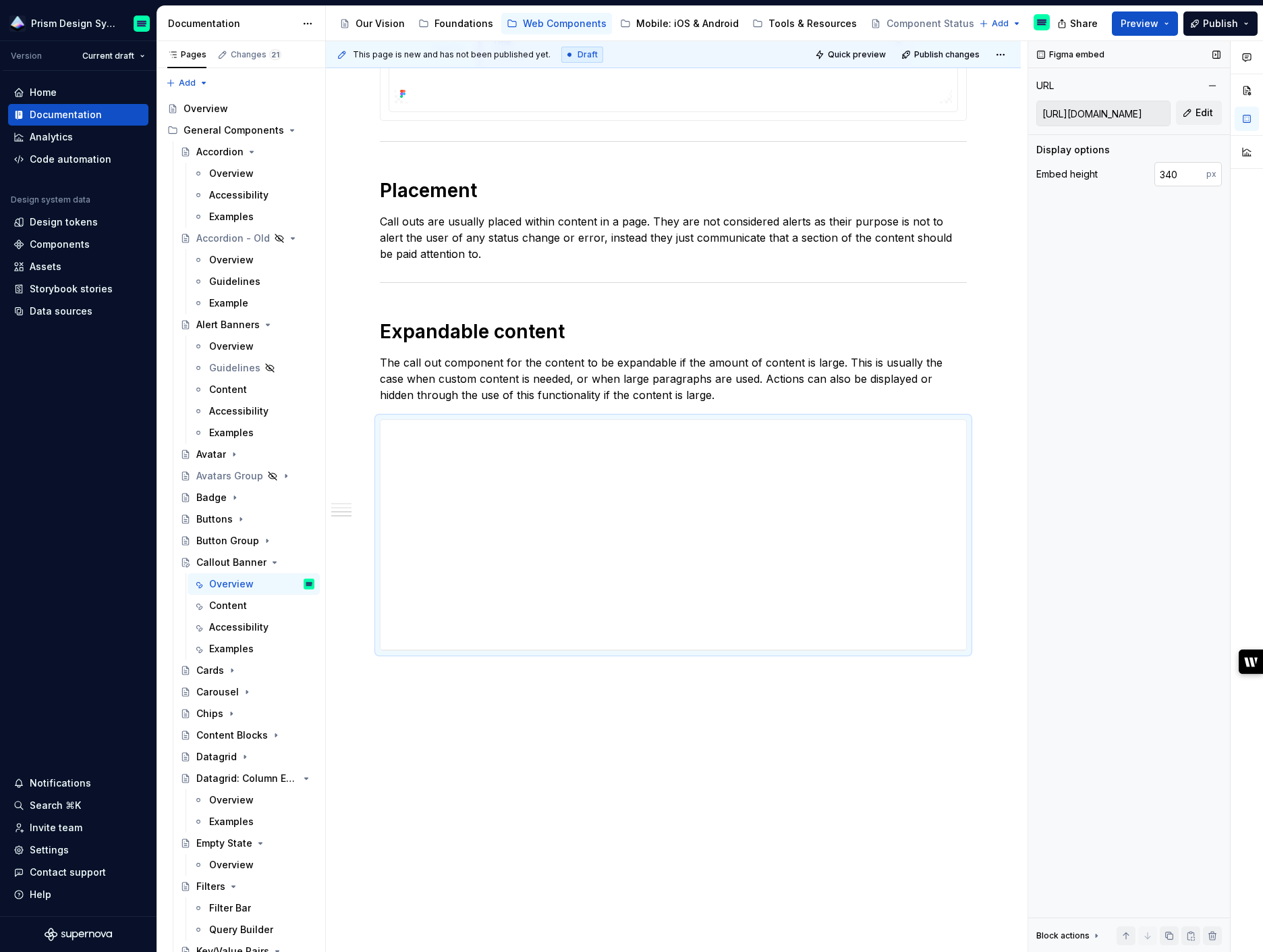
scroll to position [1063, 0]
click at [718, 743] on div "**********" at bounding box center [673, 72] width 695 height 1762
click at [1166, 21] on button "Preview" at bounding box center [1145, 23] width 66 height 24
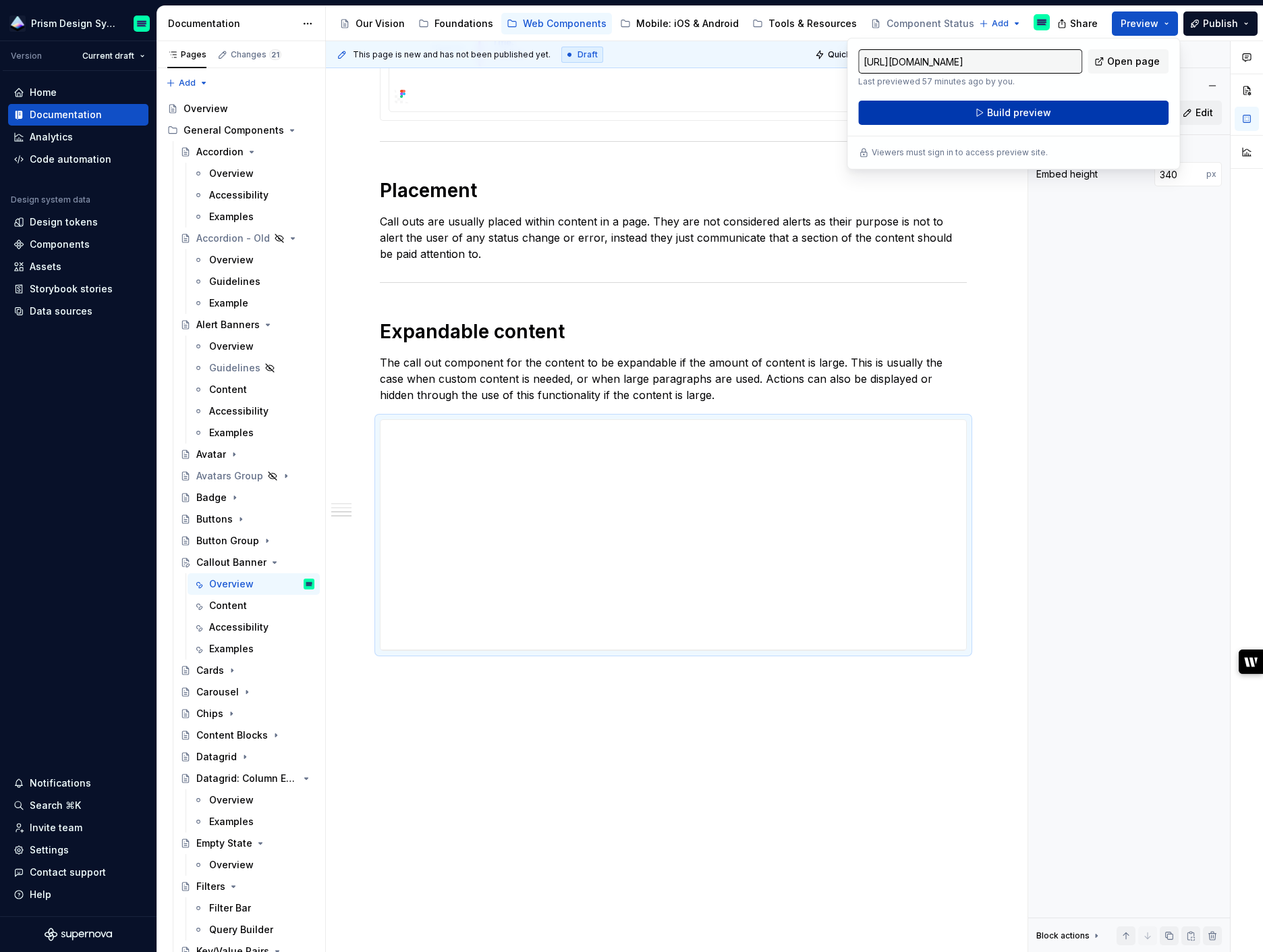
click at [1016, 112] on span "Build preview" at bounding box center [1019, 112] width 64 height 13
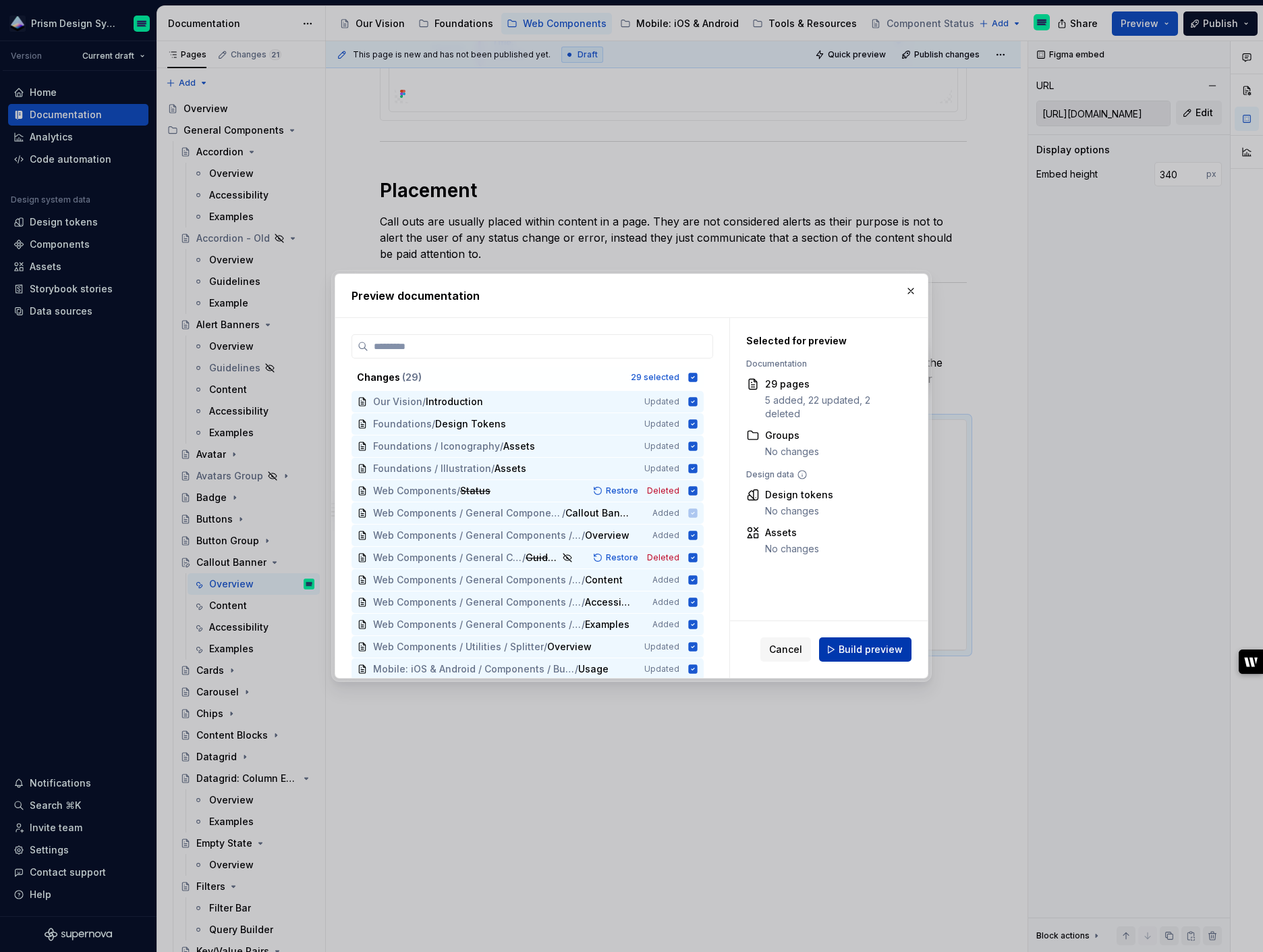
click at [857, 652] on span "Build preview" at bounding box center [870, 649] width 64 height 13
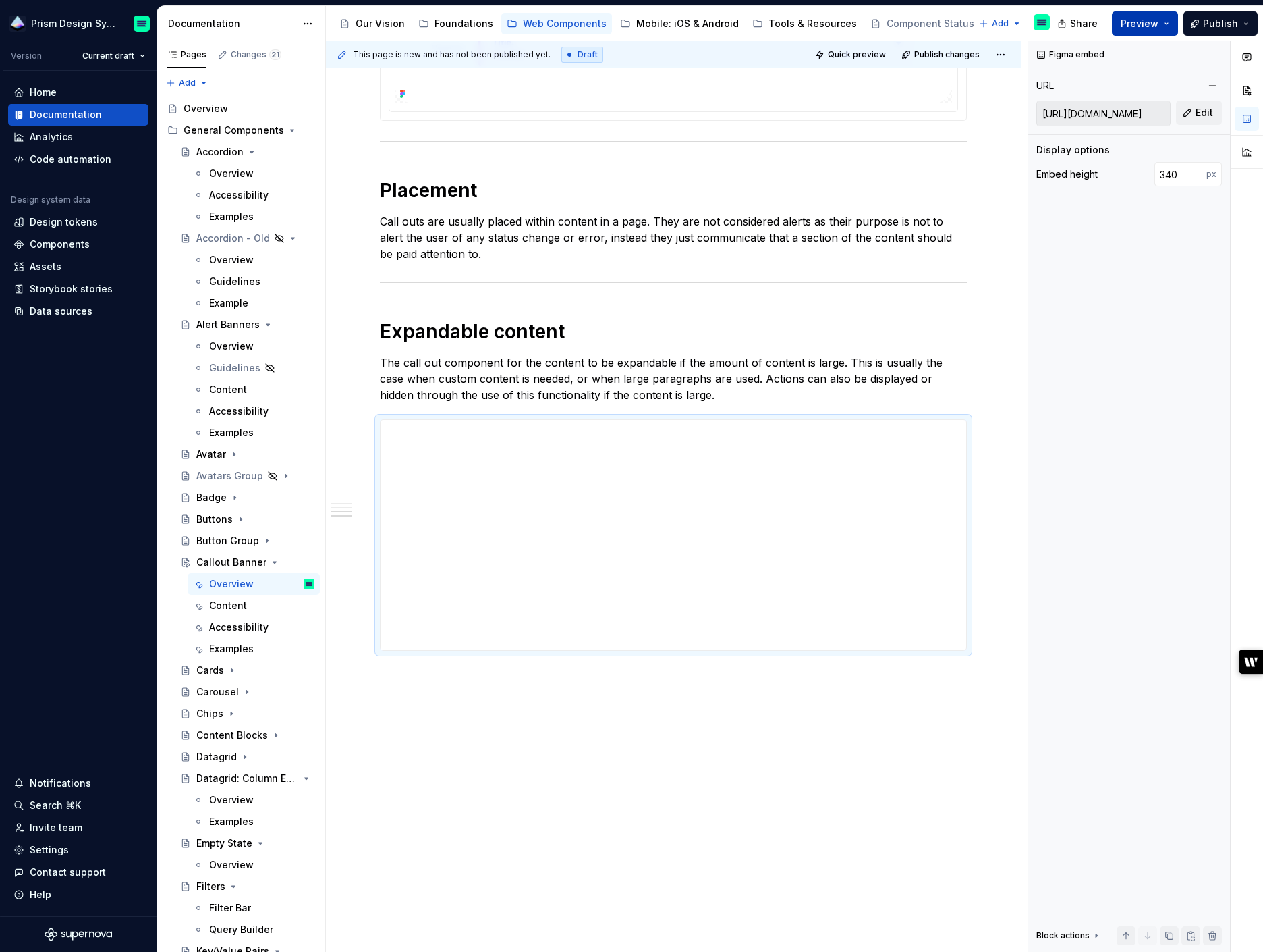
click at [1152, 22] on span "Preview" at bounding box center [1139, 23] width 37 height 13
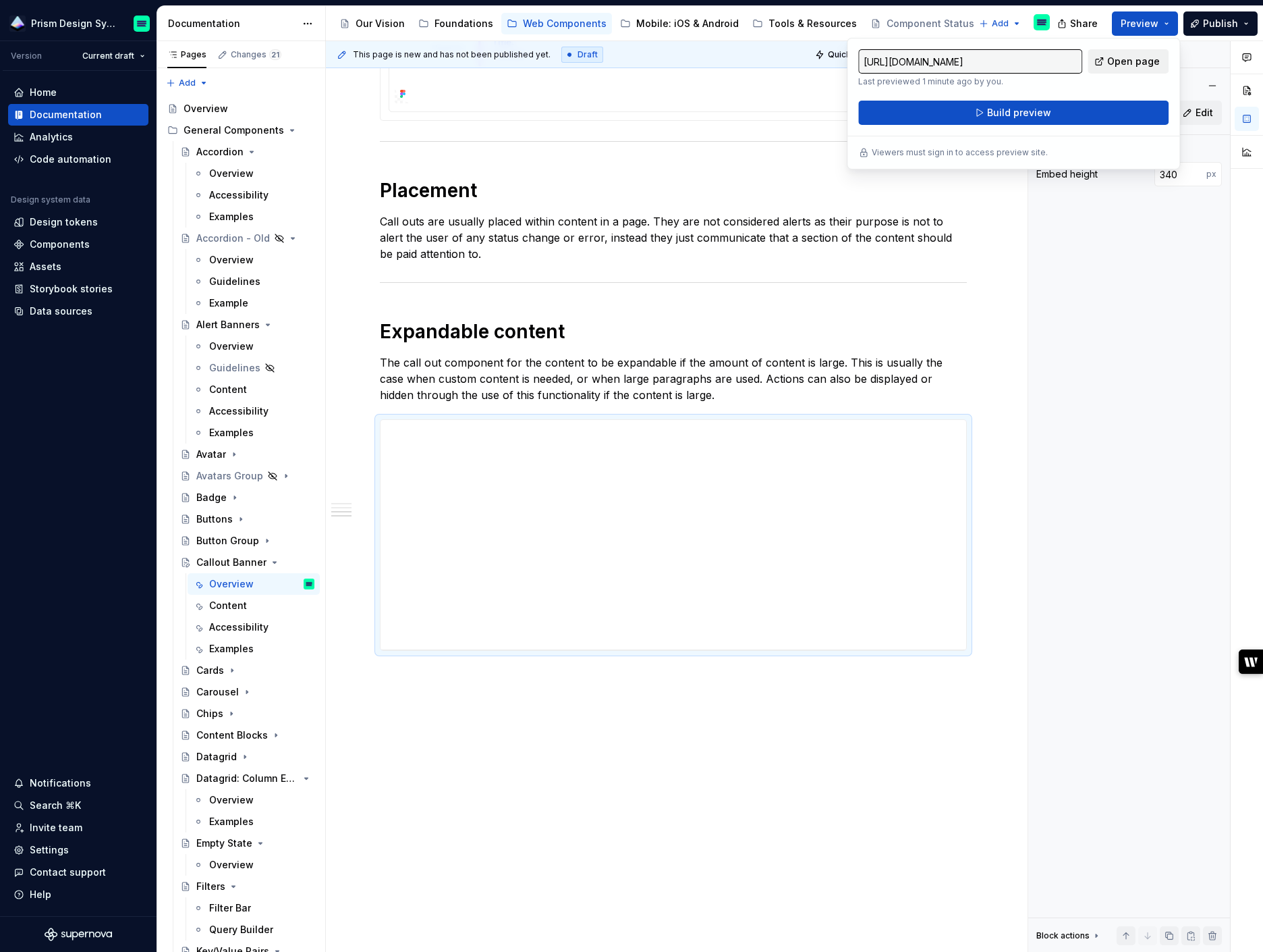
click at [1152, 62] on span "Open page" at bounding box center [1133, 62] width 52 height 13
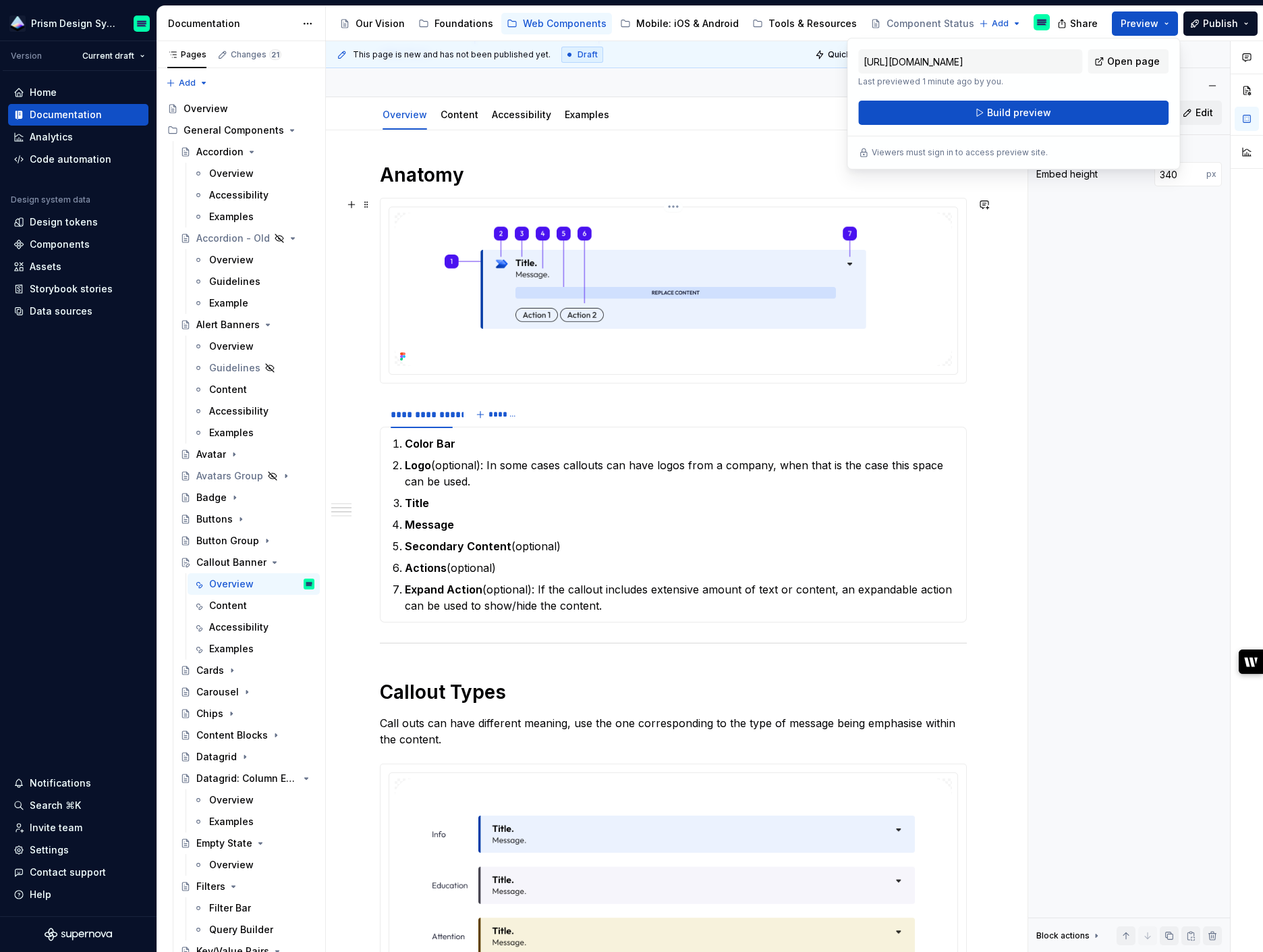
scroll to position [0, 0]
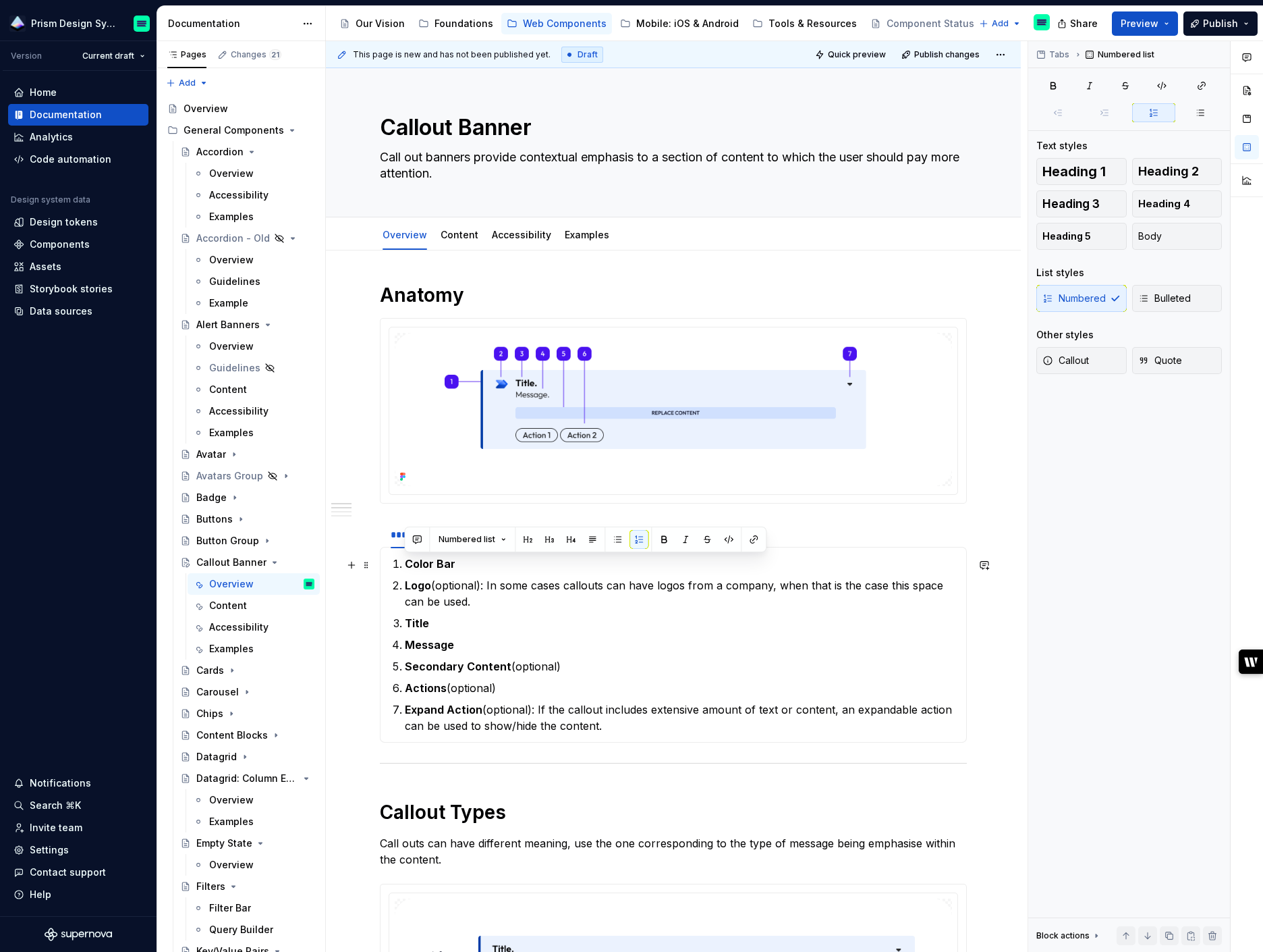
drag, startPoint x: 637, startPoint y: 727, endPoint x: 401, endPoint y: 561, distance: 288.5
click at [405, 561] on ol "Color Bar Logo (optional): In some cases callouts can have logos from a company…" at bounding box center [681, 644] width 553 height 178
copy ol "Color Bar Logo (optional): In some cases callouts can have logos from a company…"
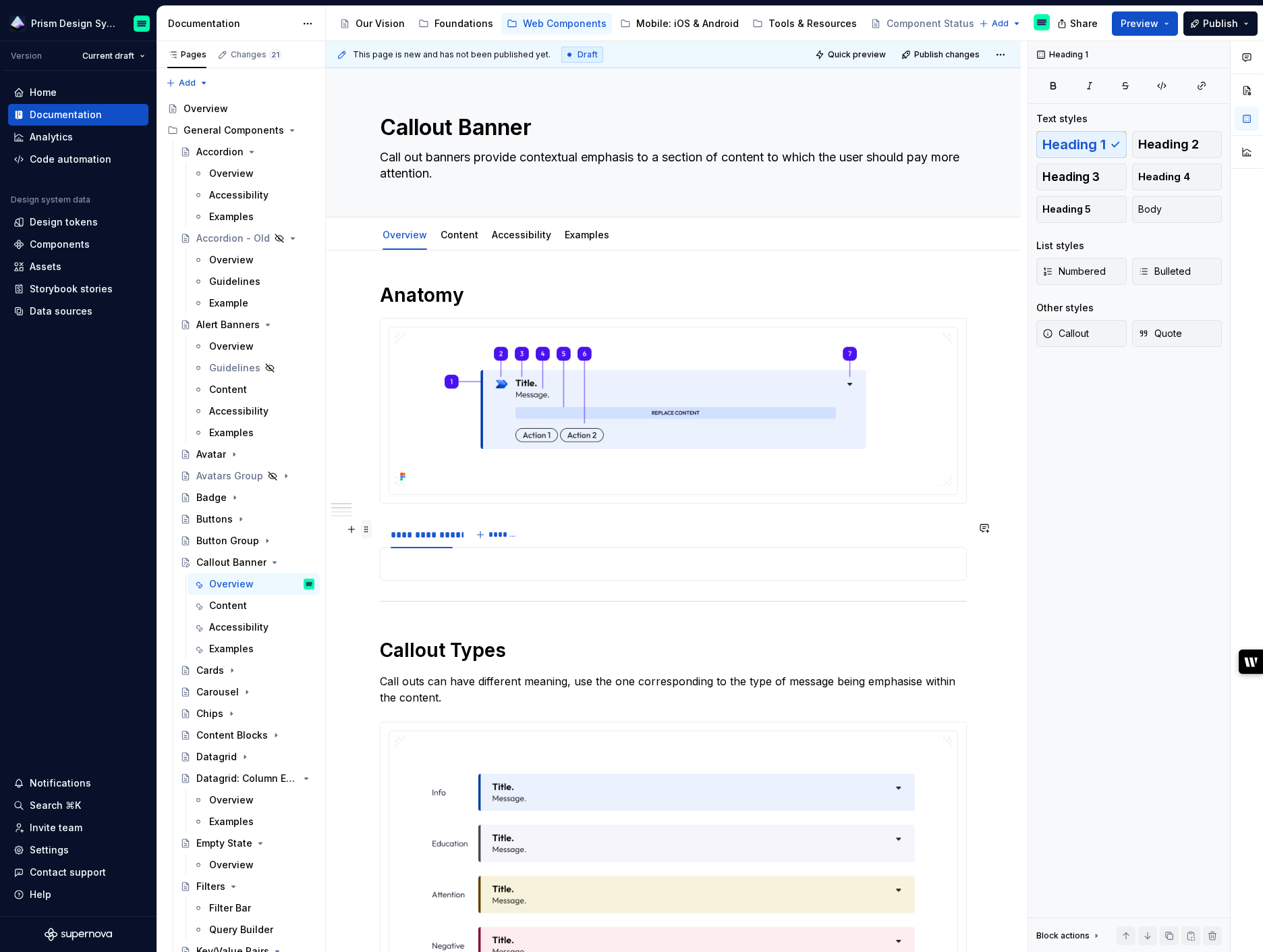
click at [365, 530] on span at bounding box center [366, 529] width 11 height 19
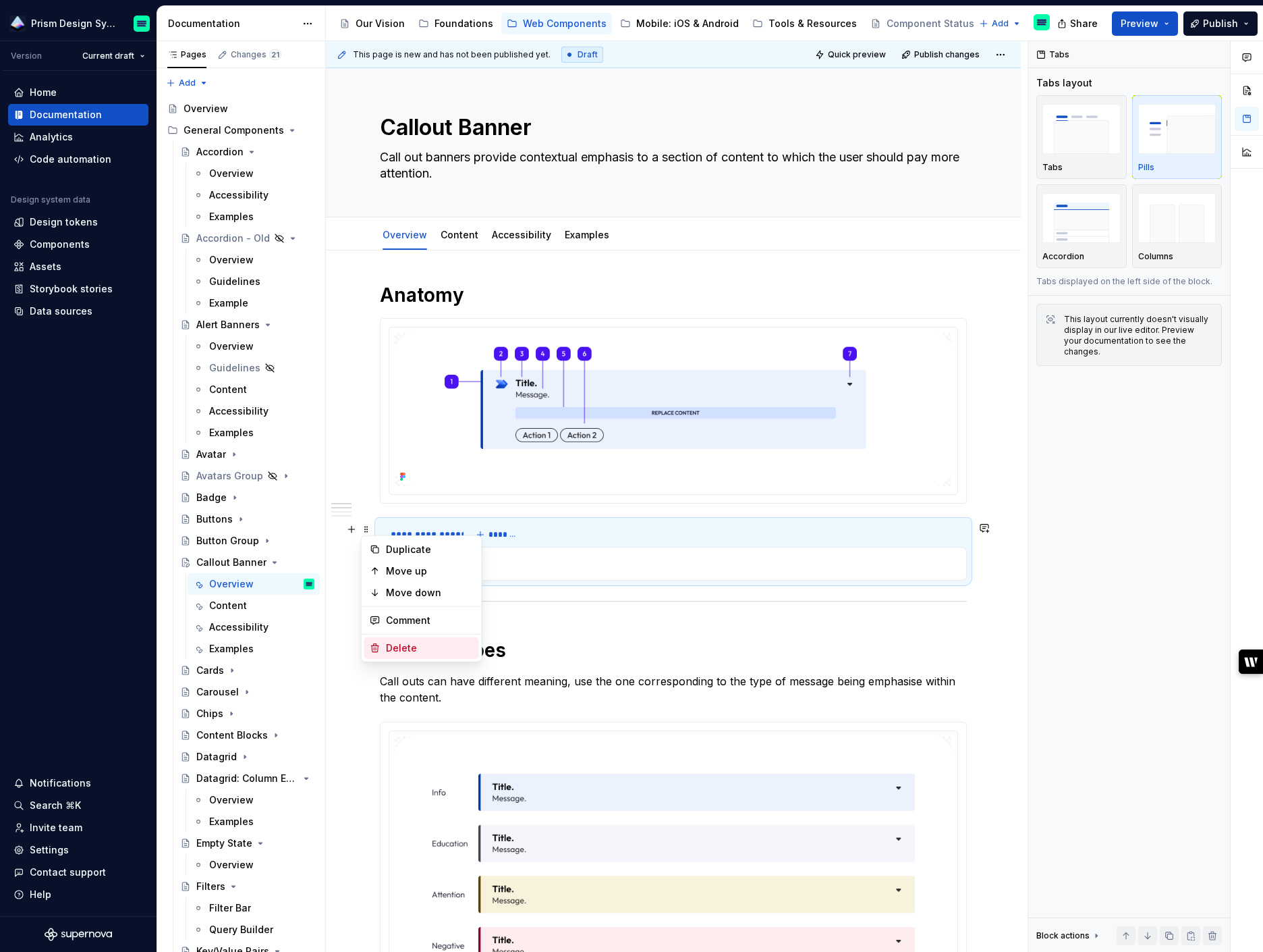
click at [399, 648] on div "Delete" at bounding box center [429, 648] width 87 height 13
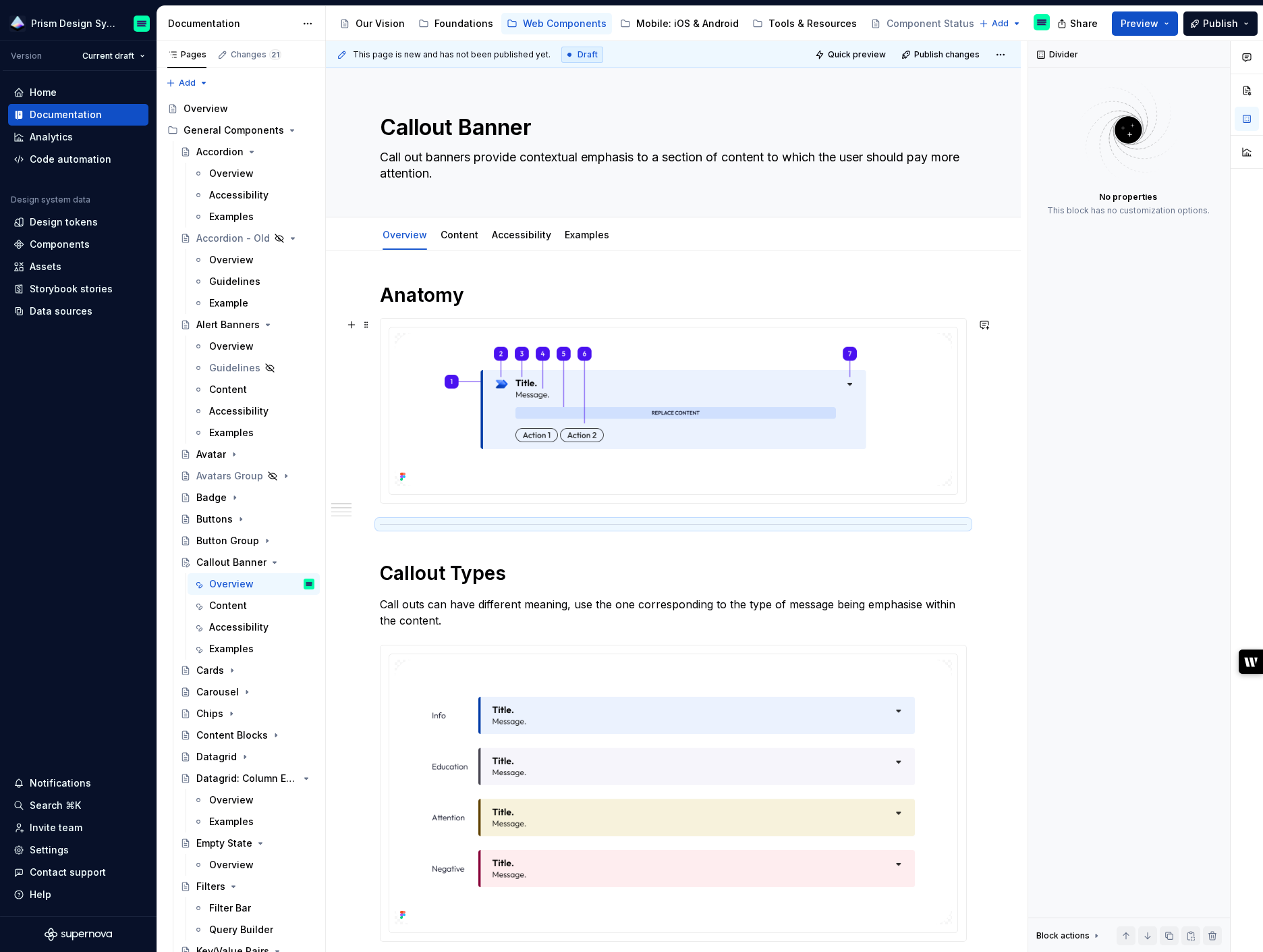
click at [409, 503] on div at bounding box center [674, 410] width 587 height 186
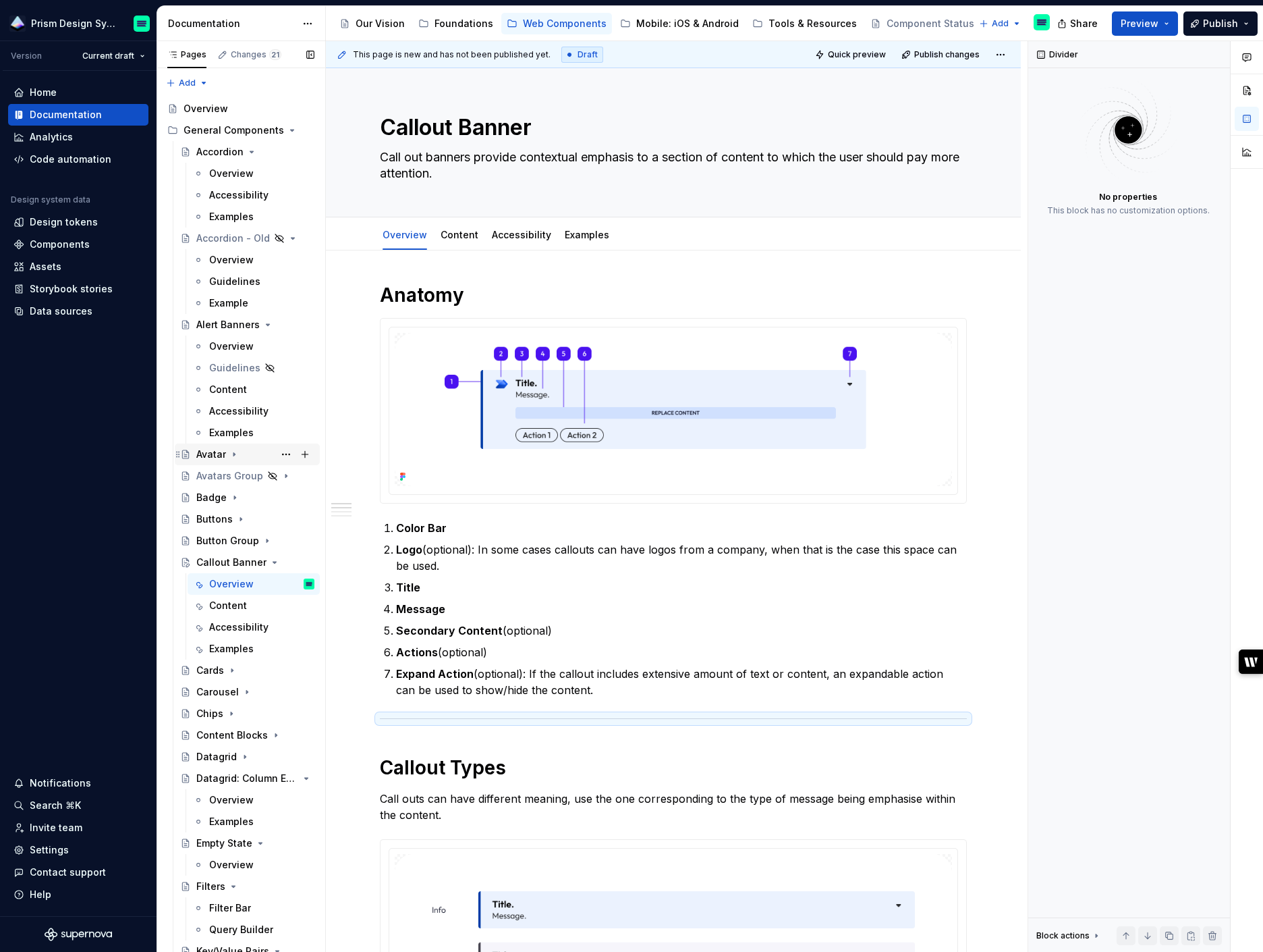
click at [231, 453] on icon "Page tree" at bounding box center [234, 454] width 11 height 11
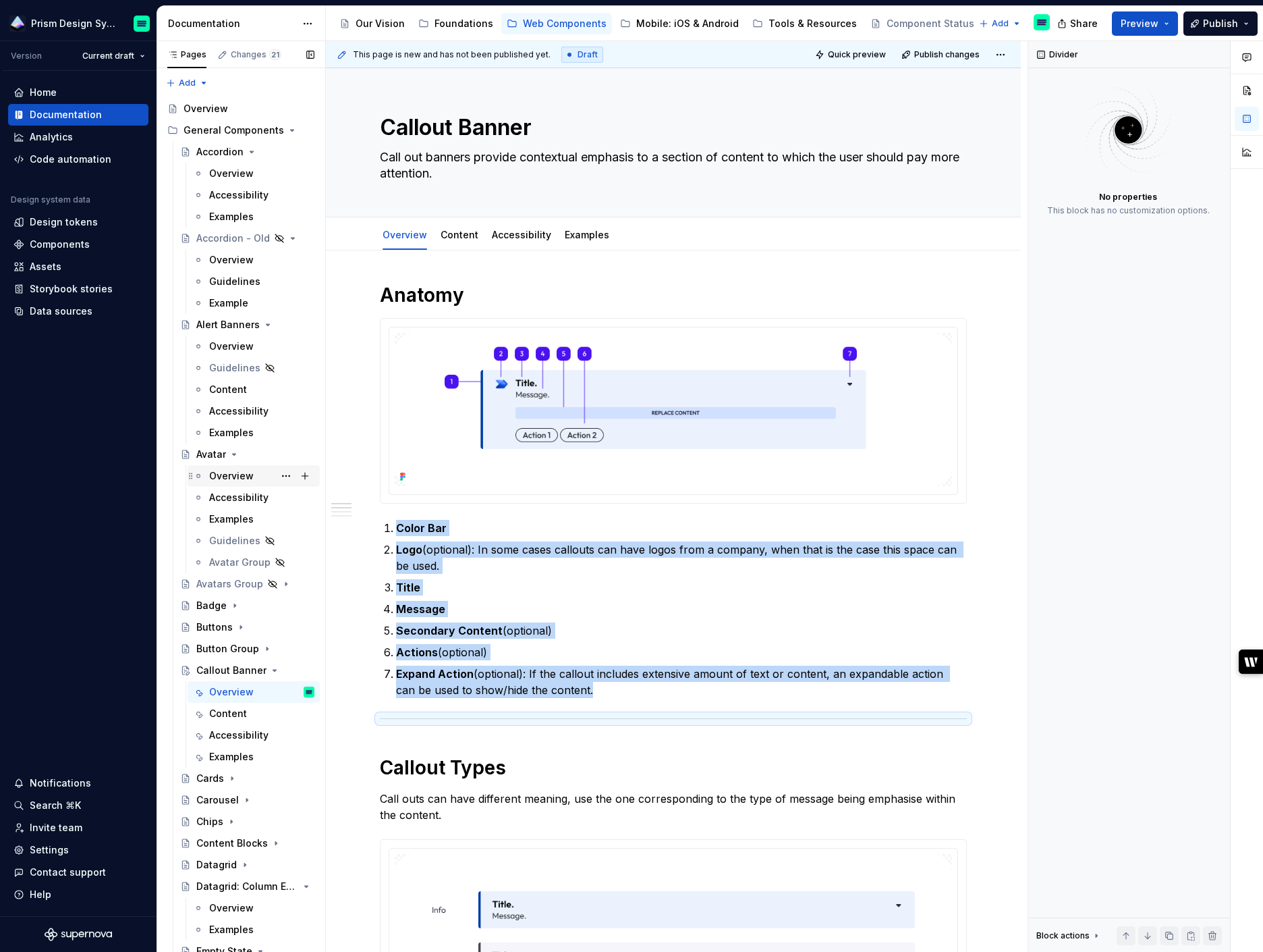
click at [235, 477] on div "Overview" at bounding box center [231, 476] width 45 height 13
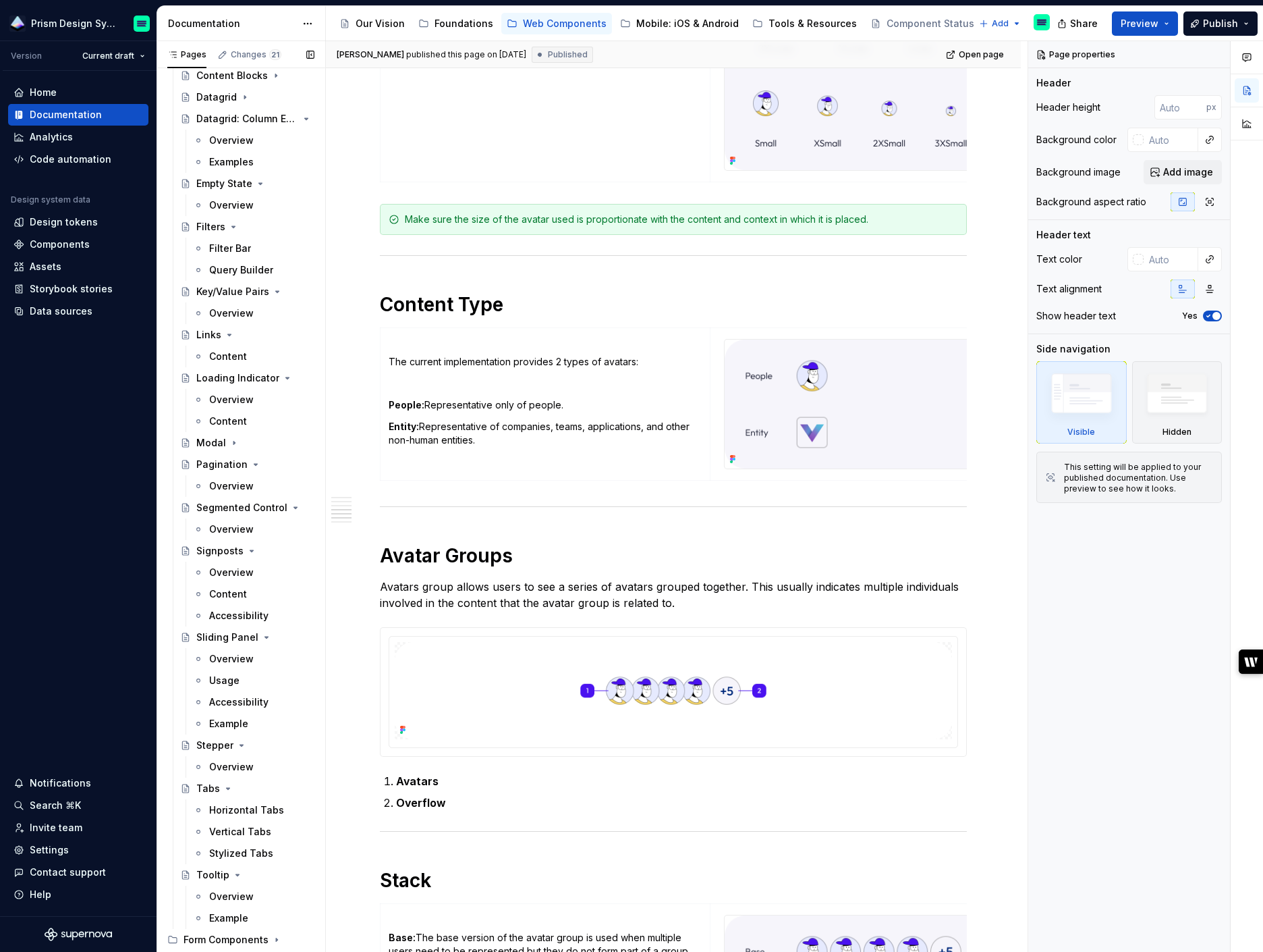
scroll to position [935, 0]
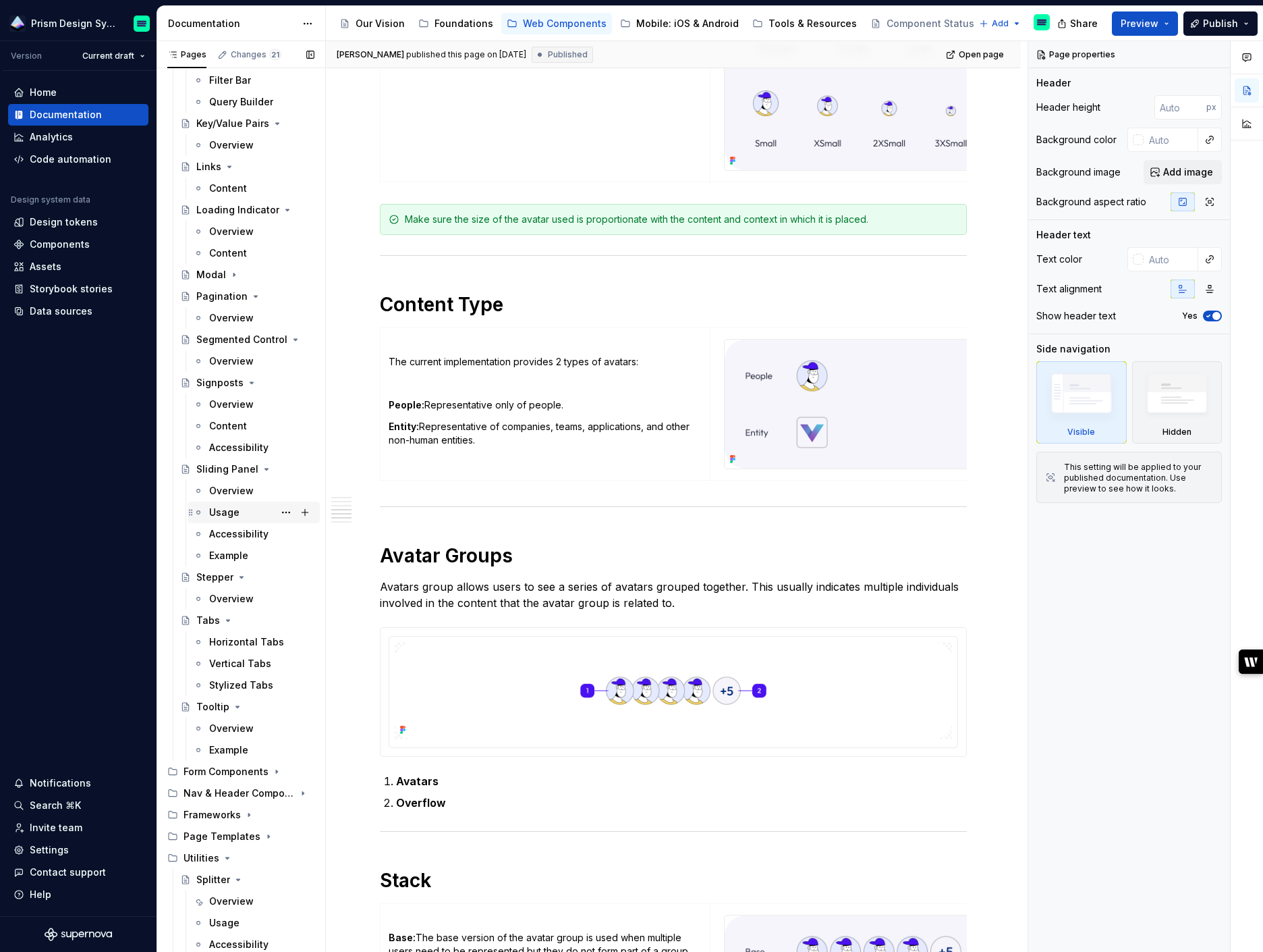
click at [230, 513] on div "Usage" at bounding box center [224, 512] width 30 height 13
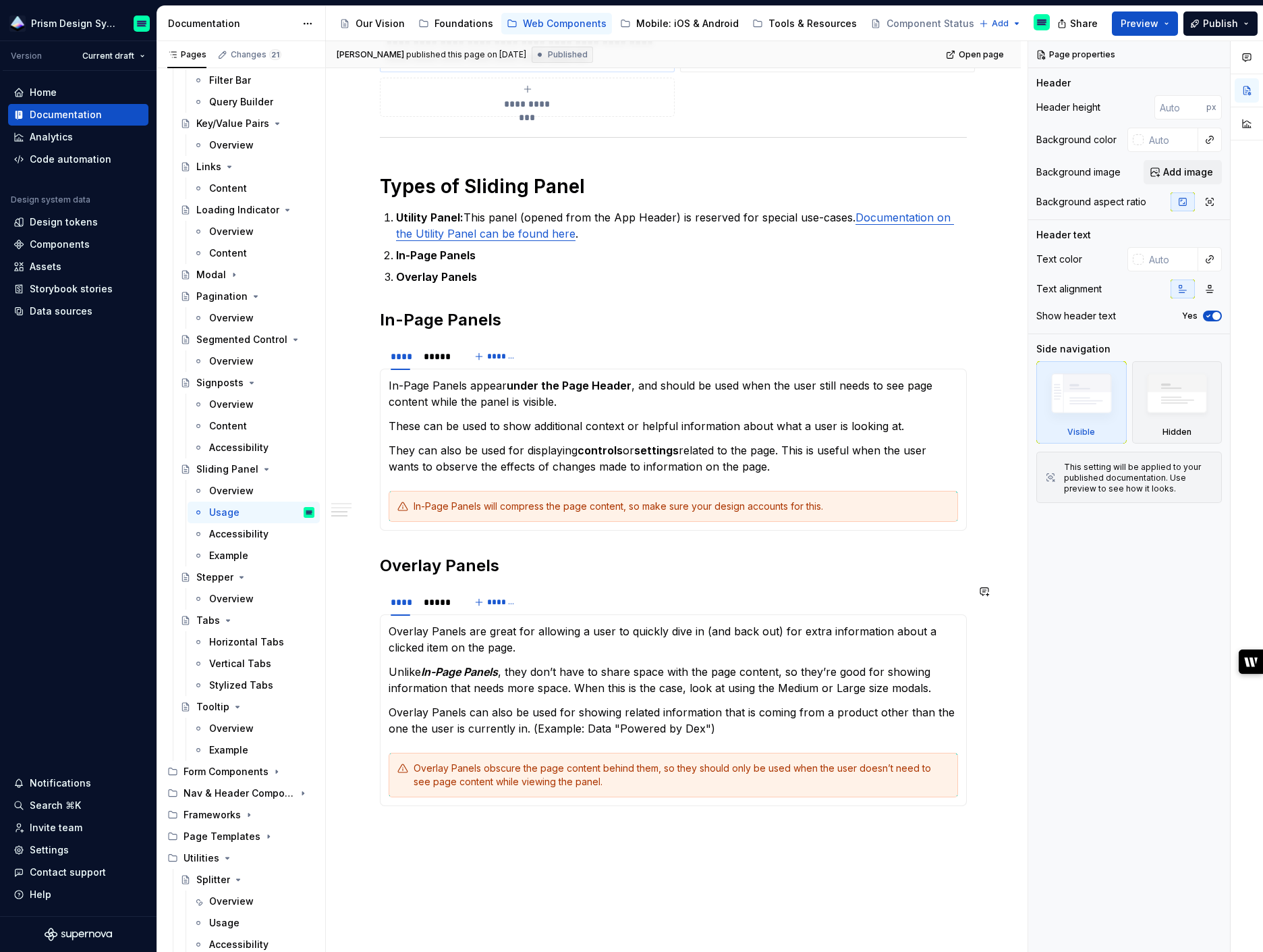
scroll to position [870, 0]
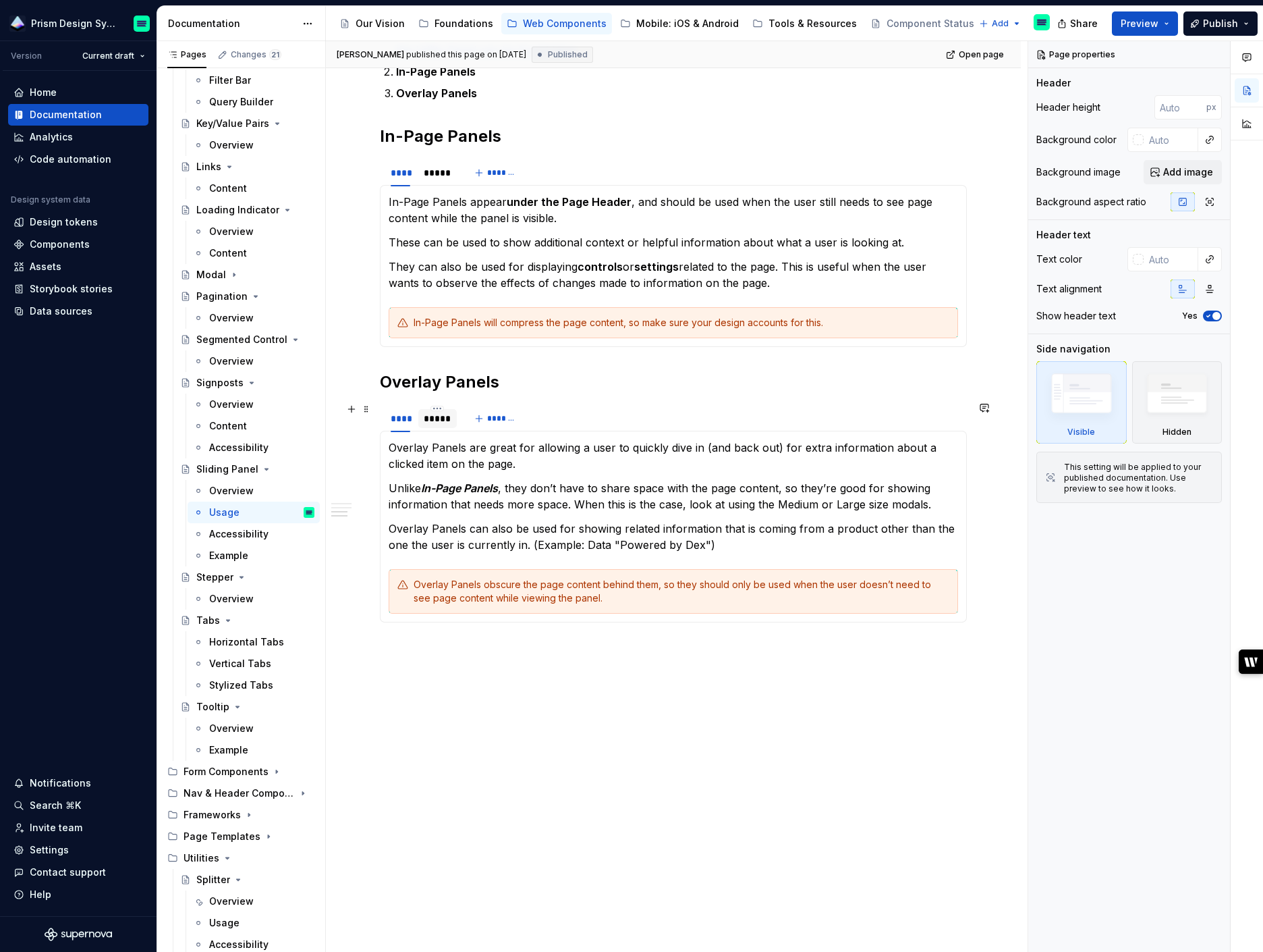
click at [432, 414] on div "*****" at bounding box center [437, 419] width 27 height 13
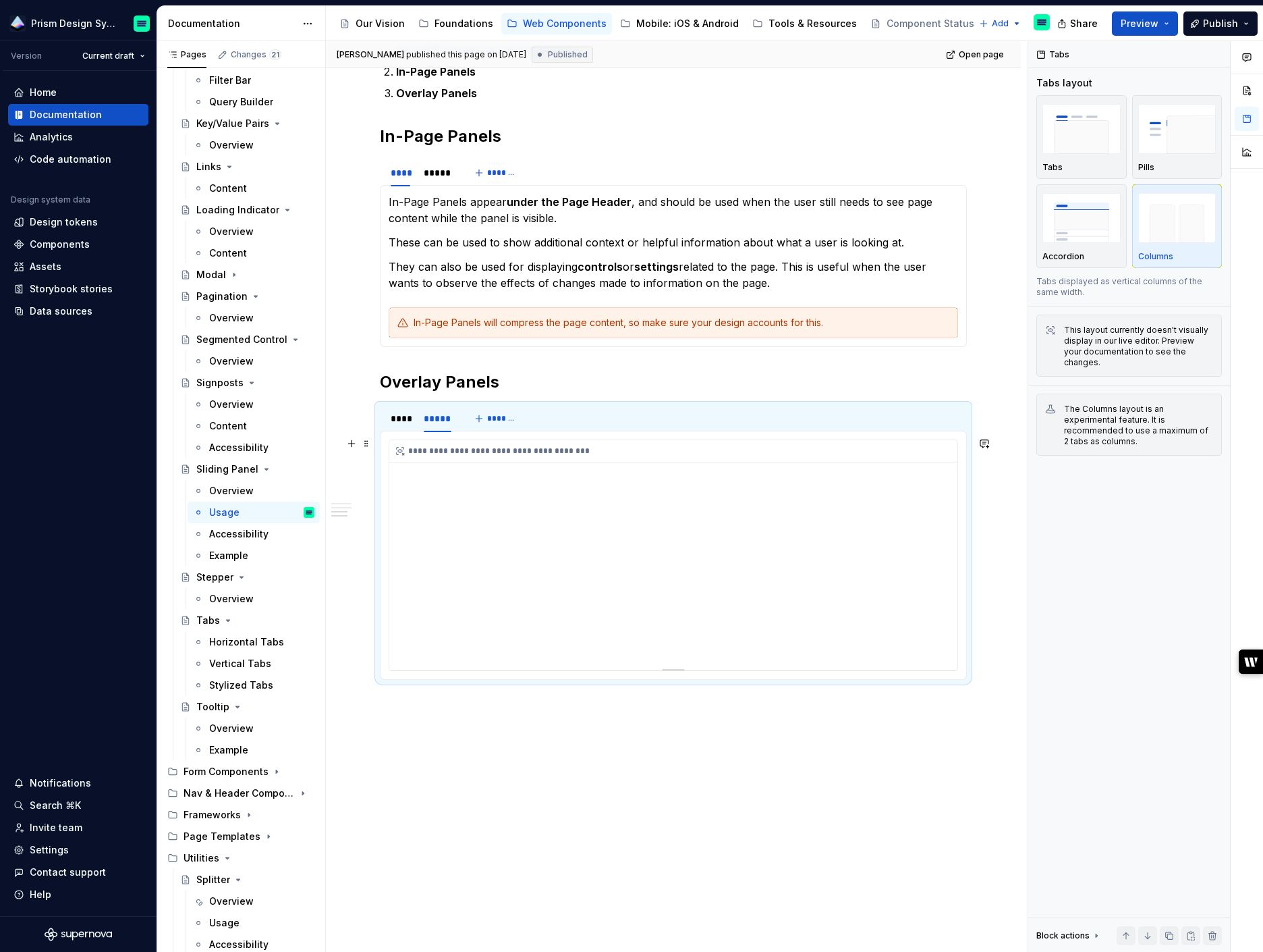
click at [452, 469] on div "**********" at bounding box center [673, 555] width 568 height 230
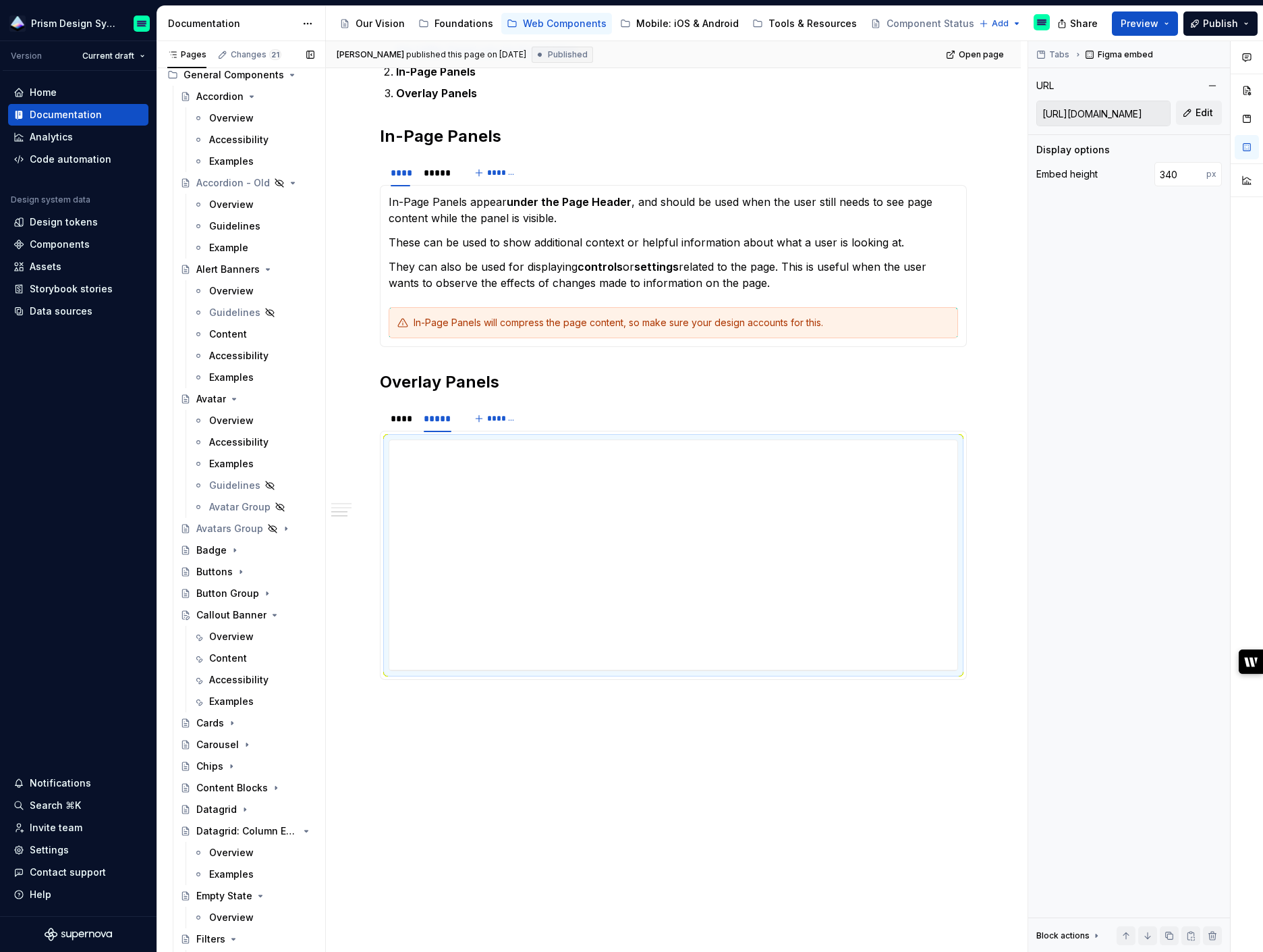
scroll to position [0, 0]
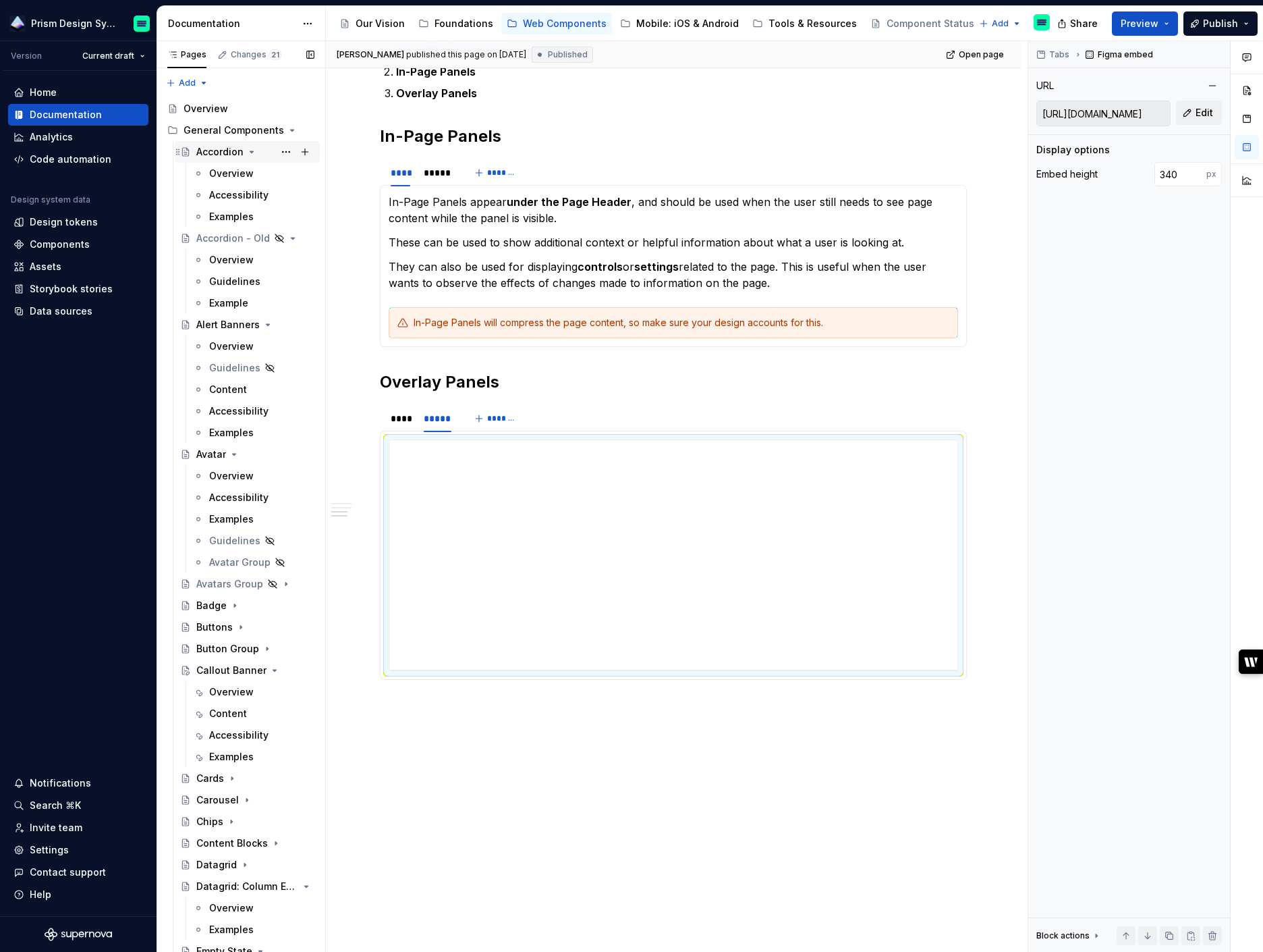
click at [251, 151] on icon "Page tree" at bounding box center [251, 151] width 11 height 11
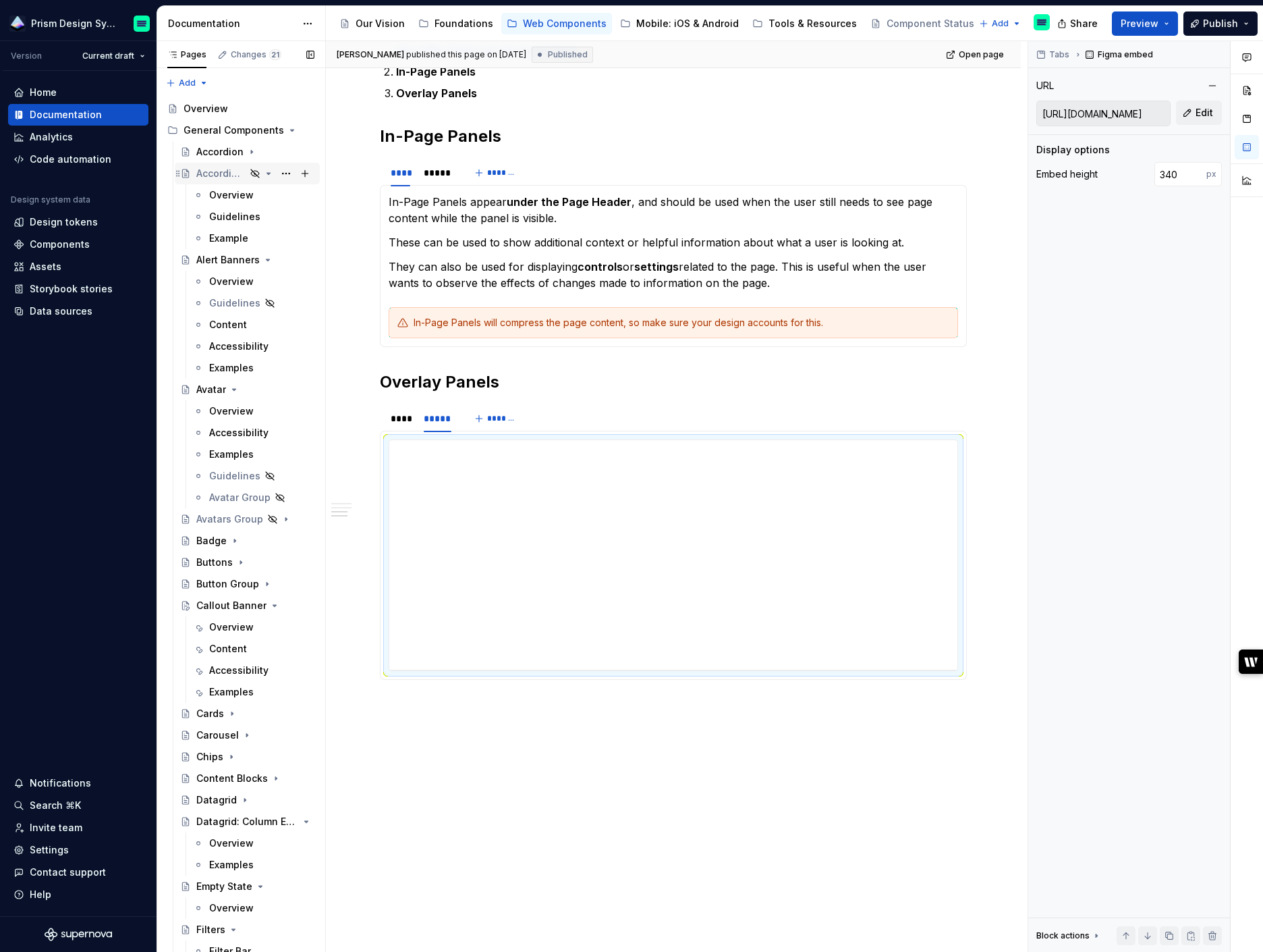
click at [270, 173] on icon "Page tree" at bounding box center [268, 173] width 11 height 11
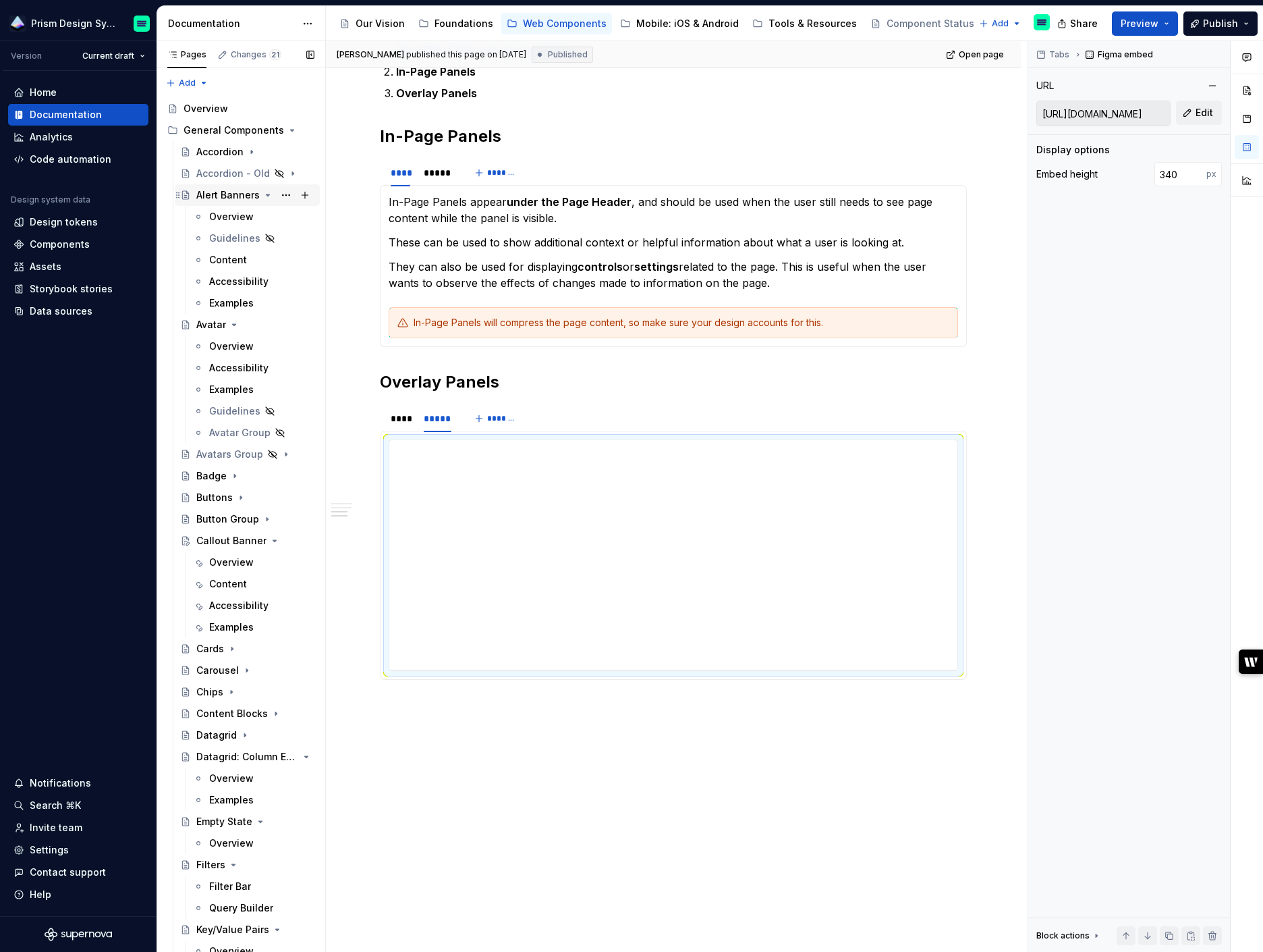
click at [266, 196] on icon "Page tree" at bounding box center [268, 195] width 11 height 11
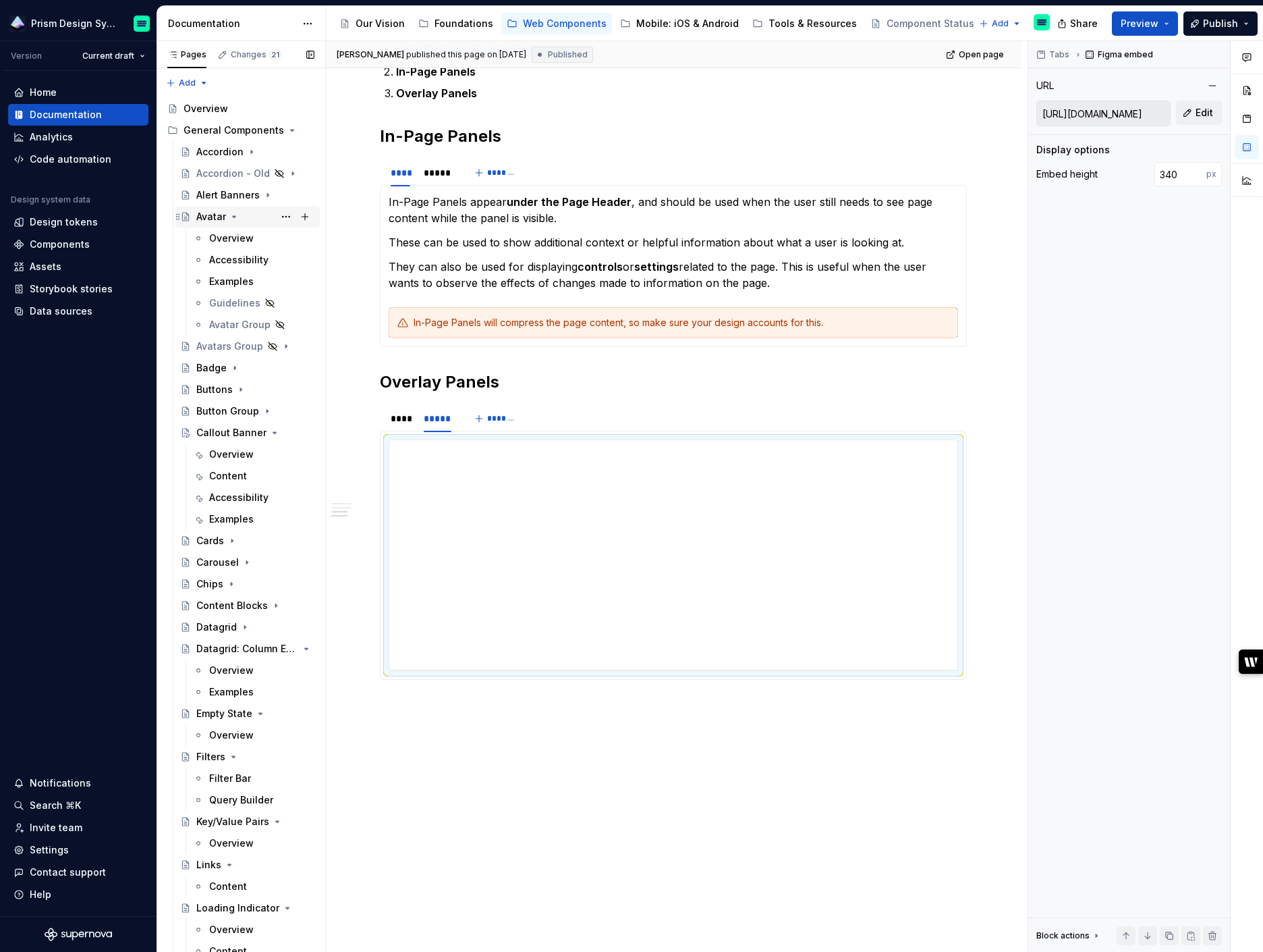
click at [234, 214] on icon "Page tree" at bounding box center [234, 216] width 11 height 11
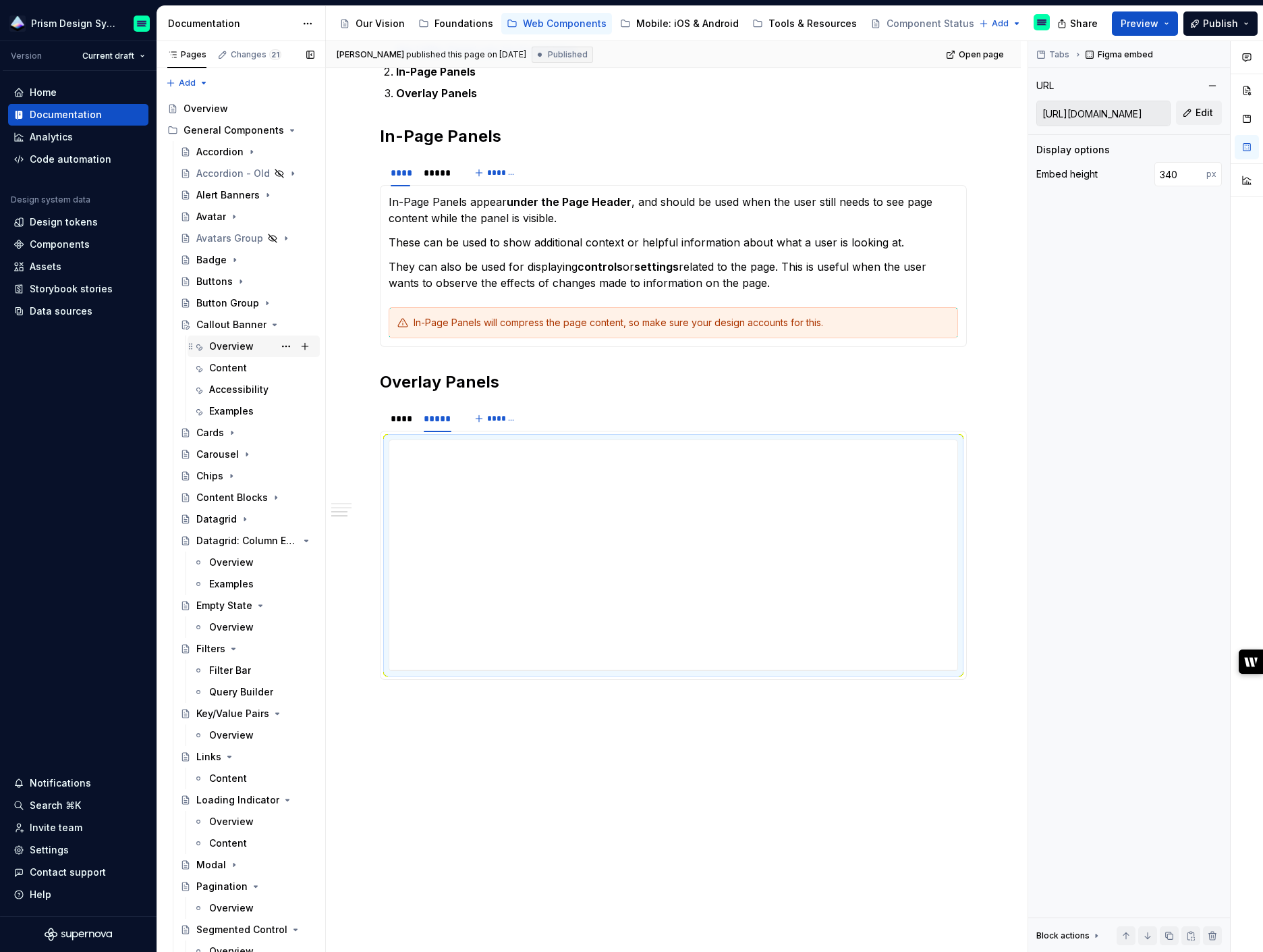
click at [230, 345] on div "Overview" at bounding box center [231, 346] width 45 height 13
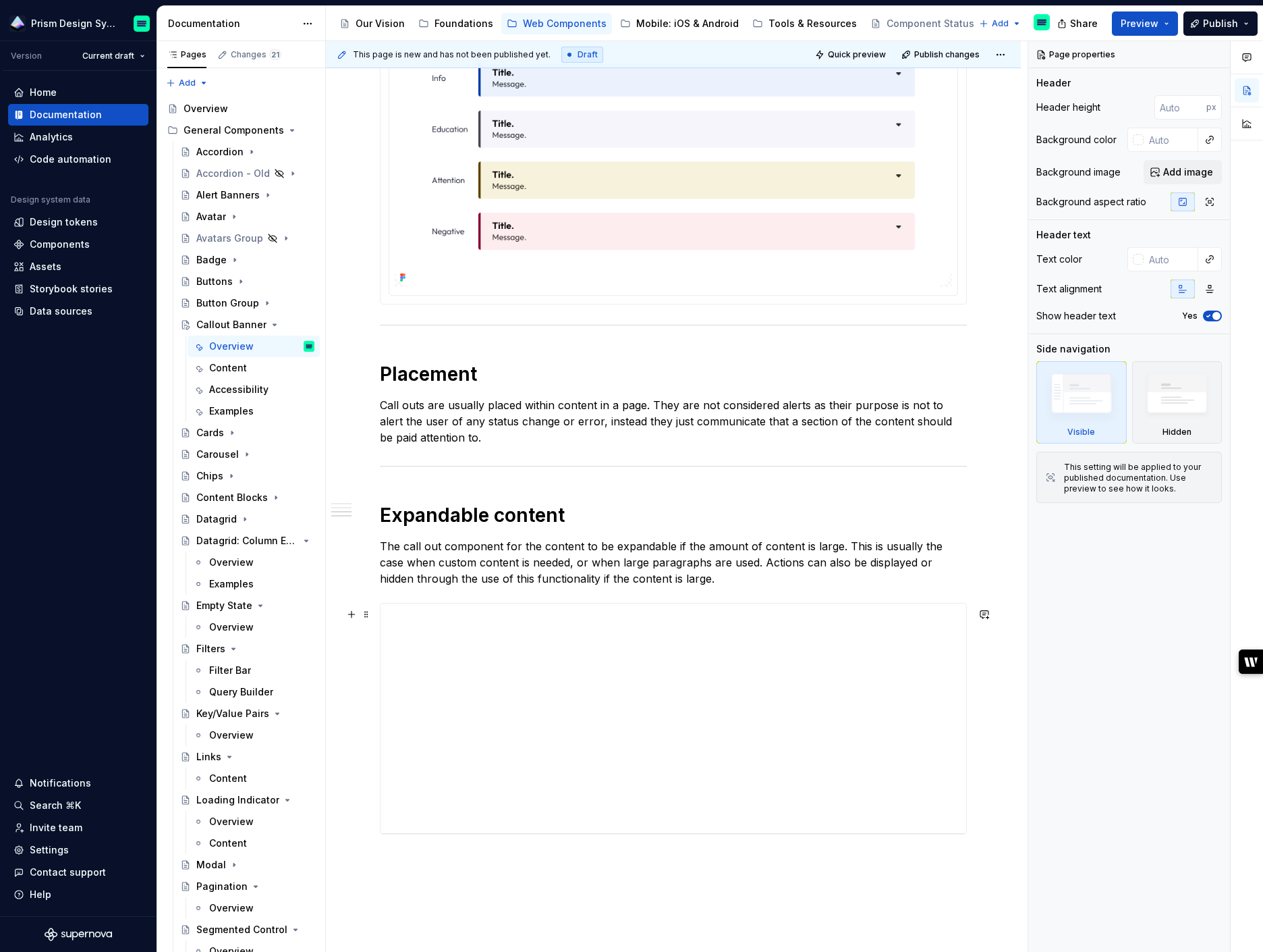
scroll to position [1019, 0]
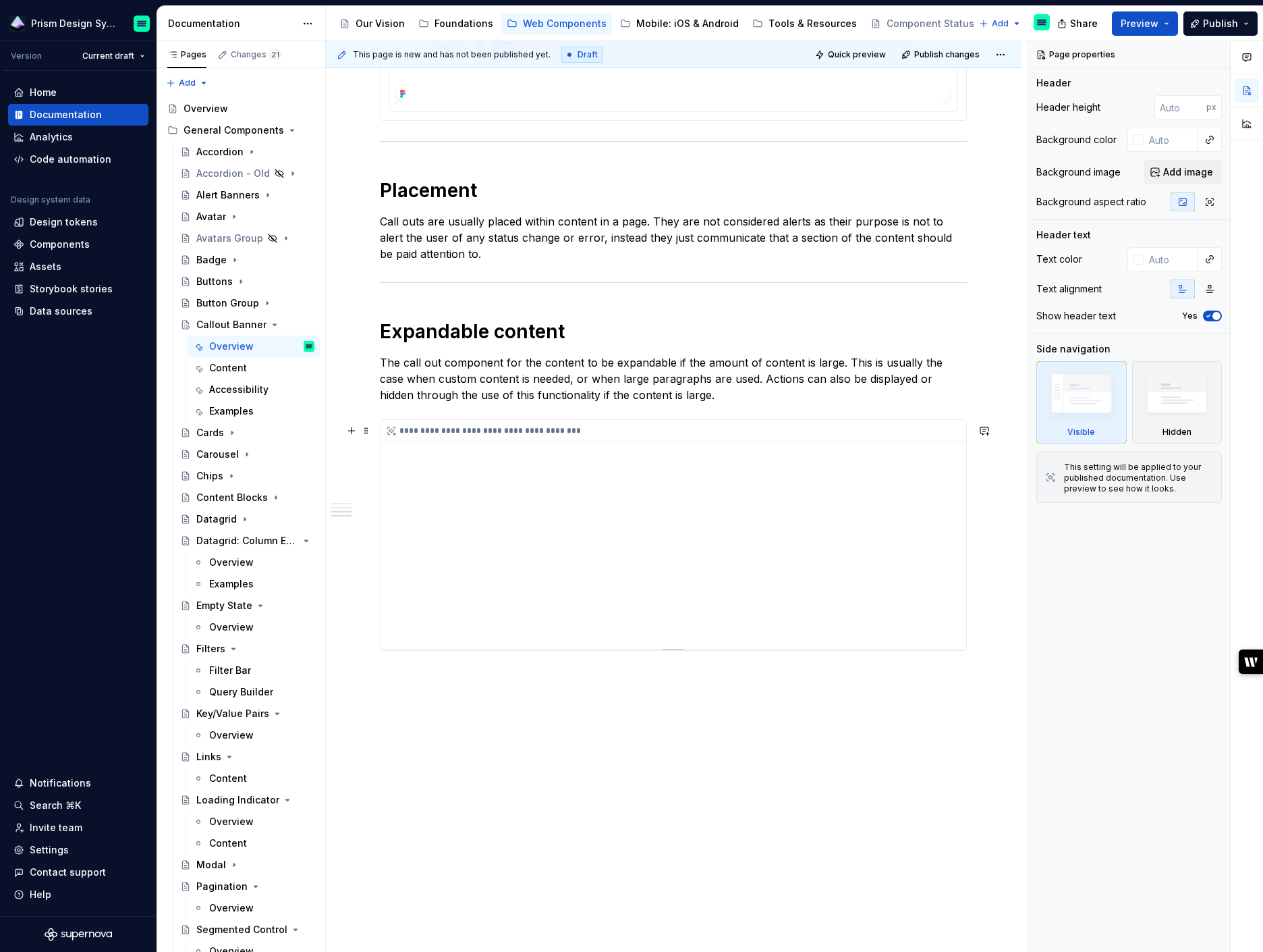
click at [606, 449] on div "**********" at bounding box center [673, 534] width 586 height 230
type textarea "*"
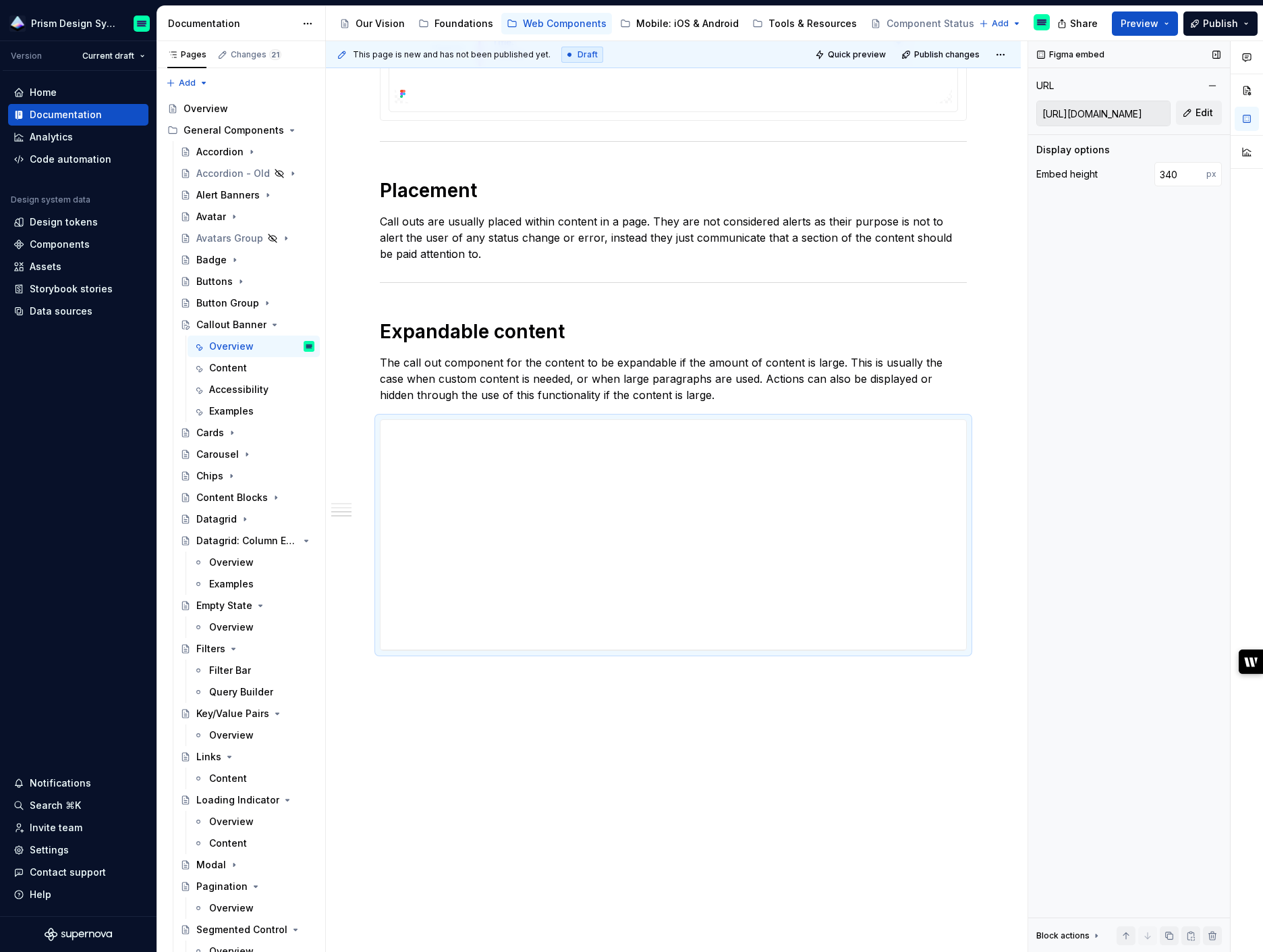
click at [1108, 115] on input "[URL][DOMAIN_NAME]" at bounding box center [1104, 113] width 133 height 24
click at [1196, 112] on span "Edit" at bounding box center [1204, 112] width 17 height 13
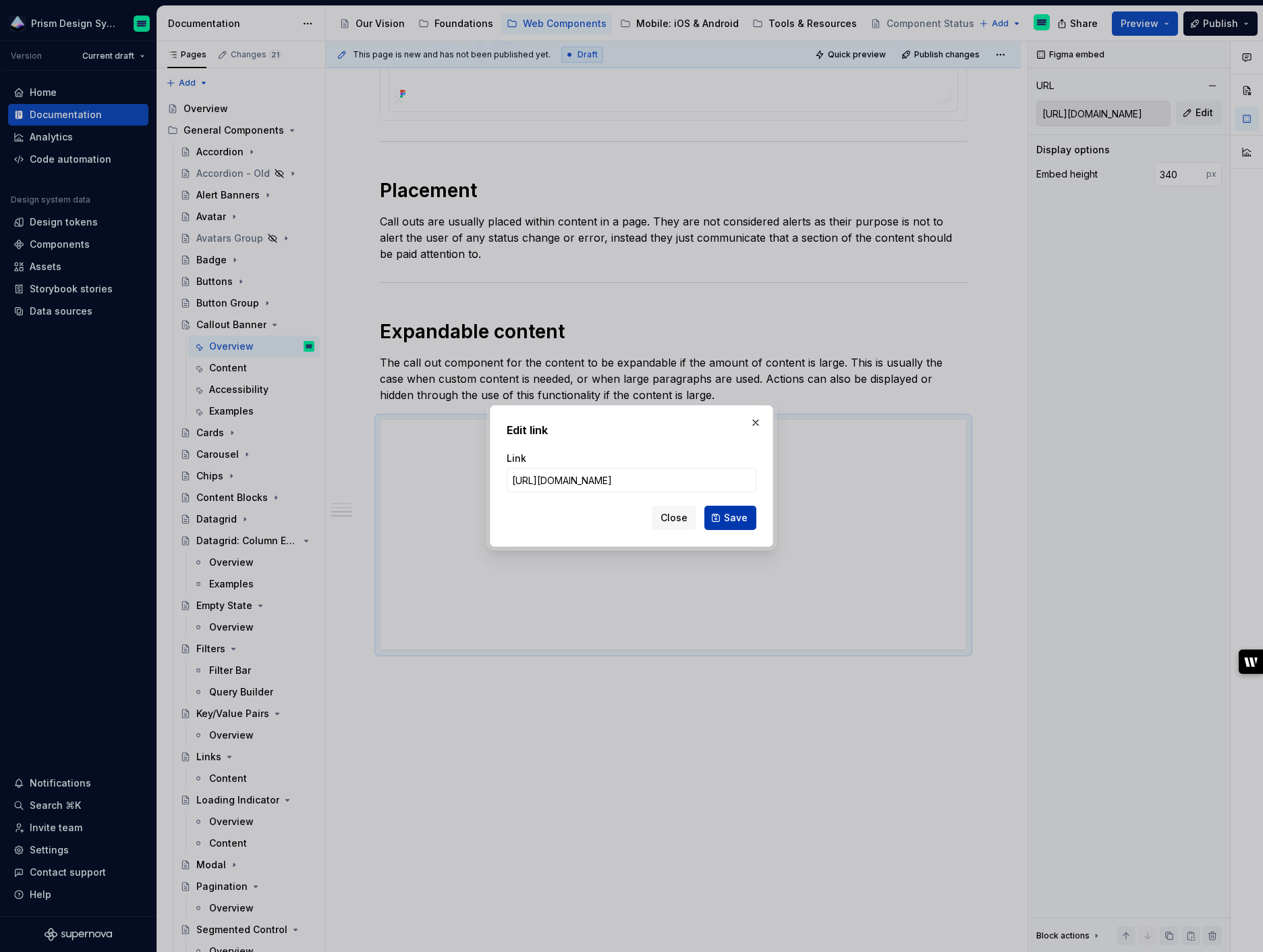
click at [741, 514] on span "Save" at bounding box center [736, 518] width 23 height 13
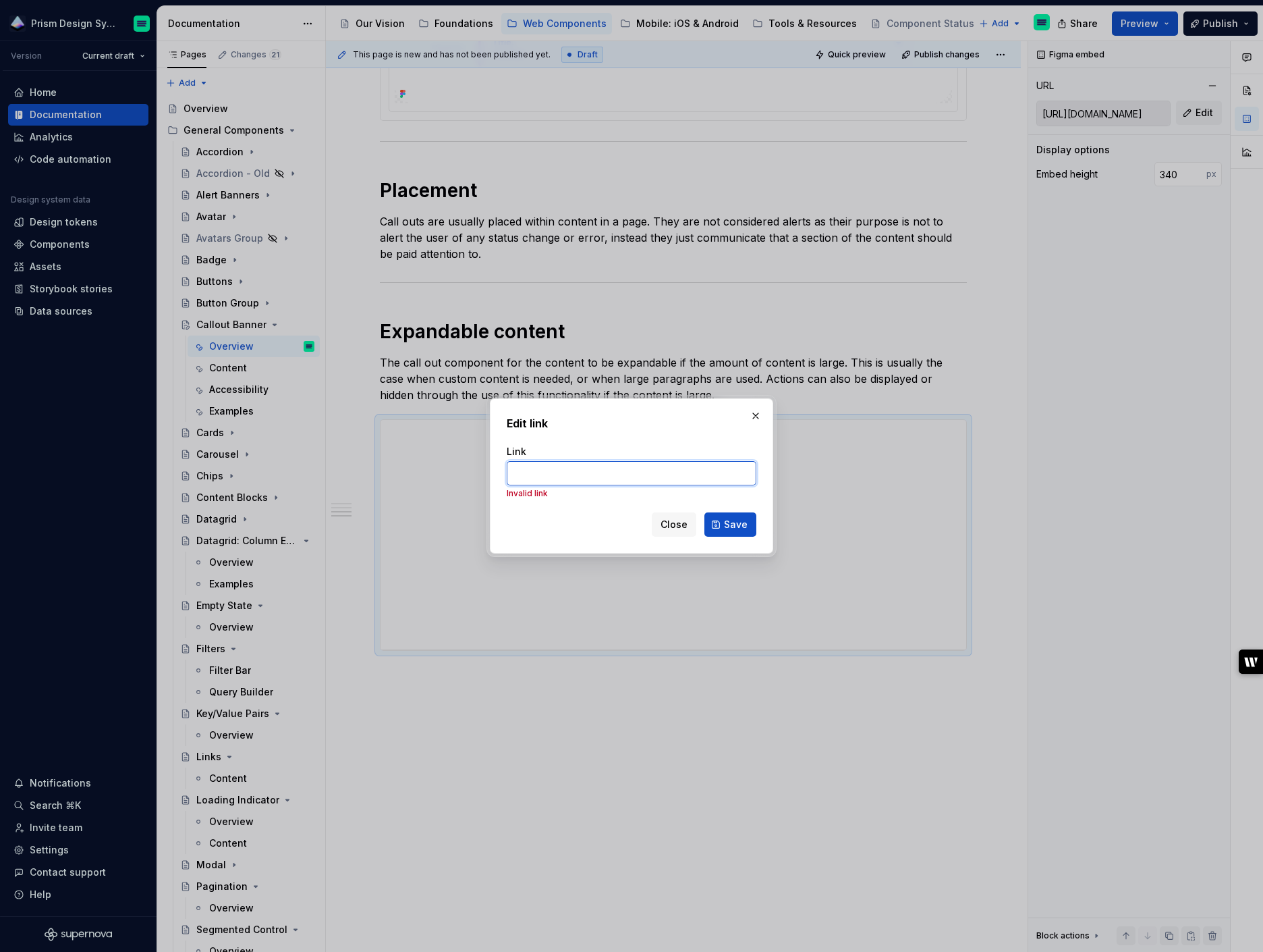
paste input "[URL][DOMAIN_NAME]"
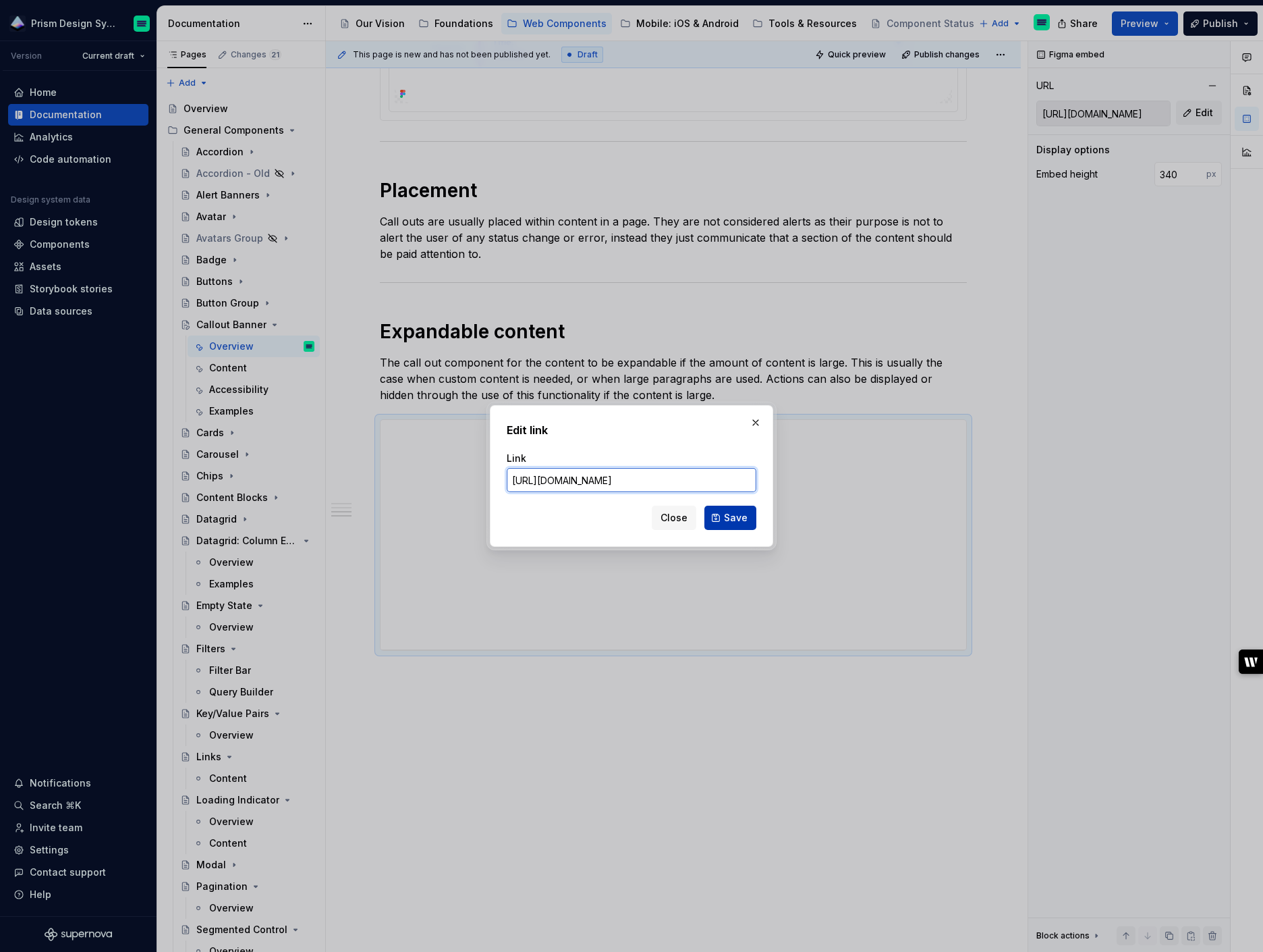
type input "[URL][DOMAIN_NAME]"
click at [733, 515] on span "Save" at bounding box center [736, 518] width 23 height 13
type input "[URL][DOMAIN_NAME]"
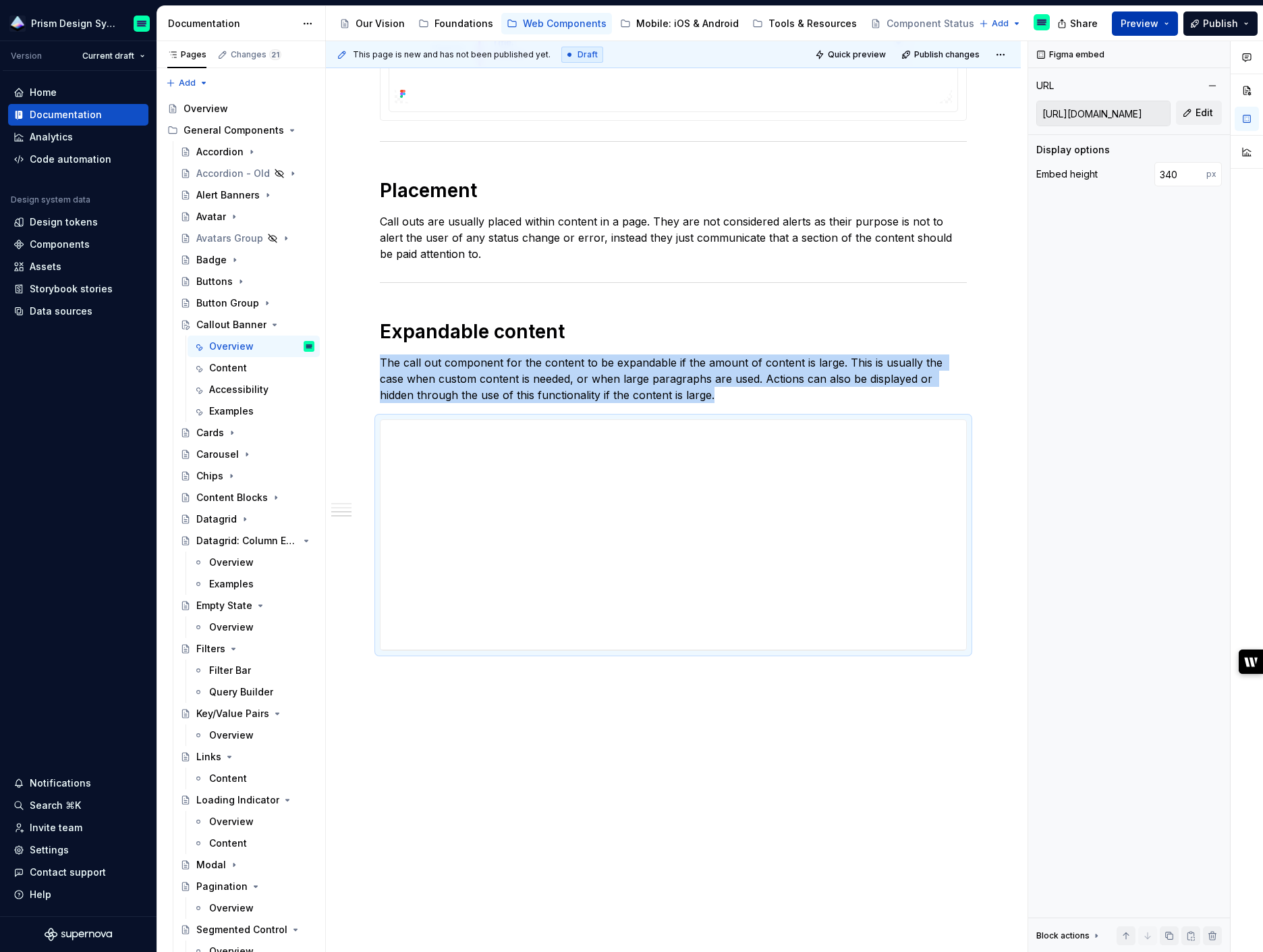
click at [1170, 23] on button "Preview" at bounding box center [1145, 23] width 66 height 24
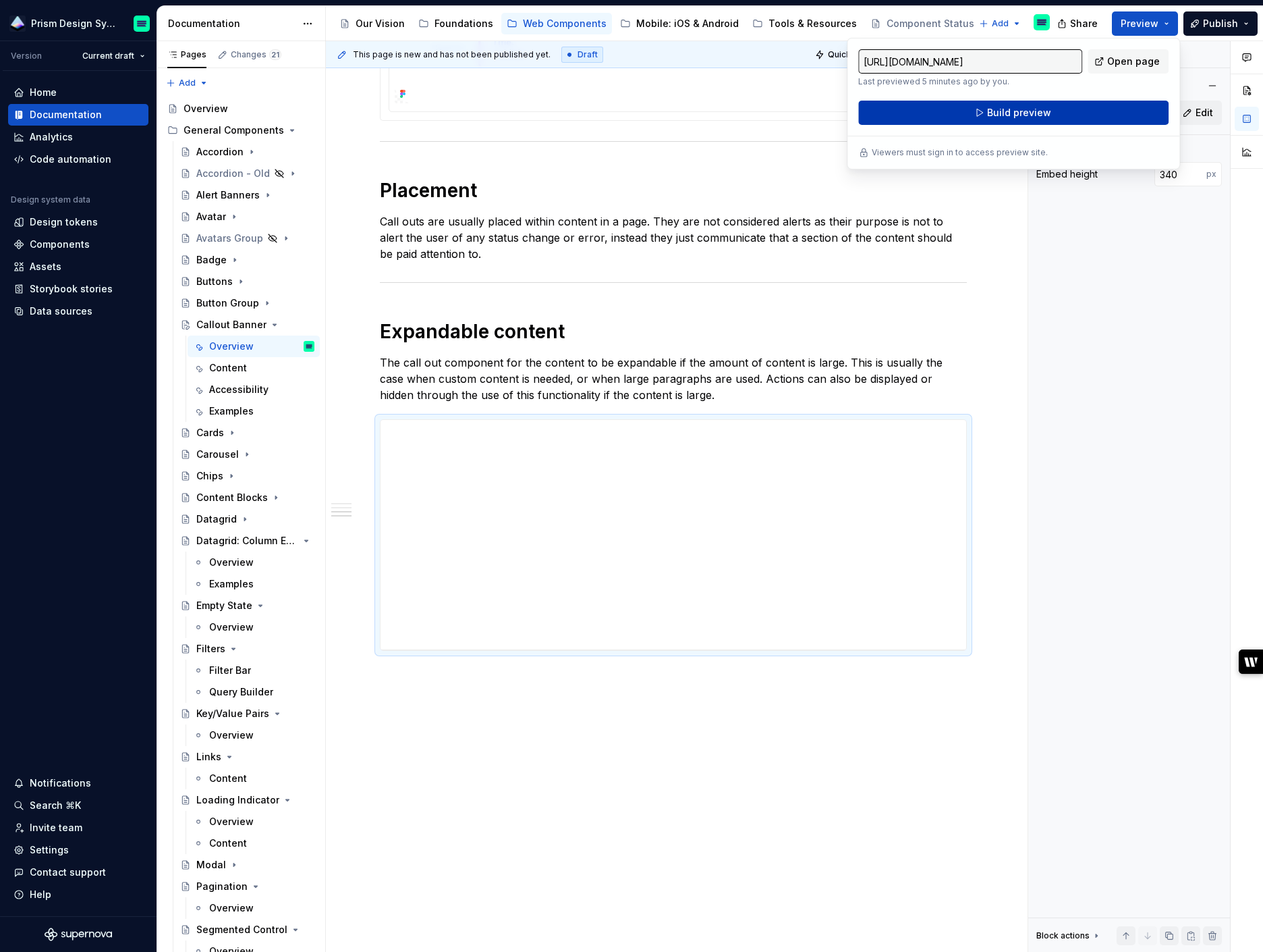
click at [998, 109] on span "Build preview" at bounding box center [1019, 112] width 64 height 13
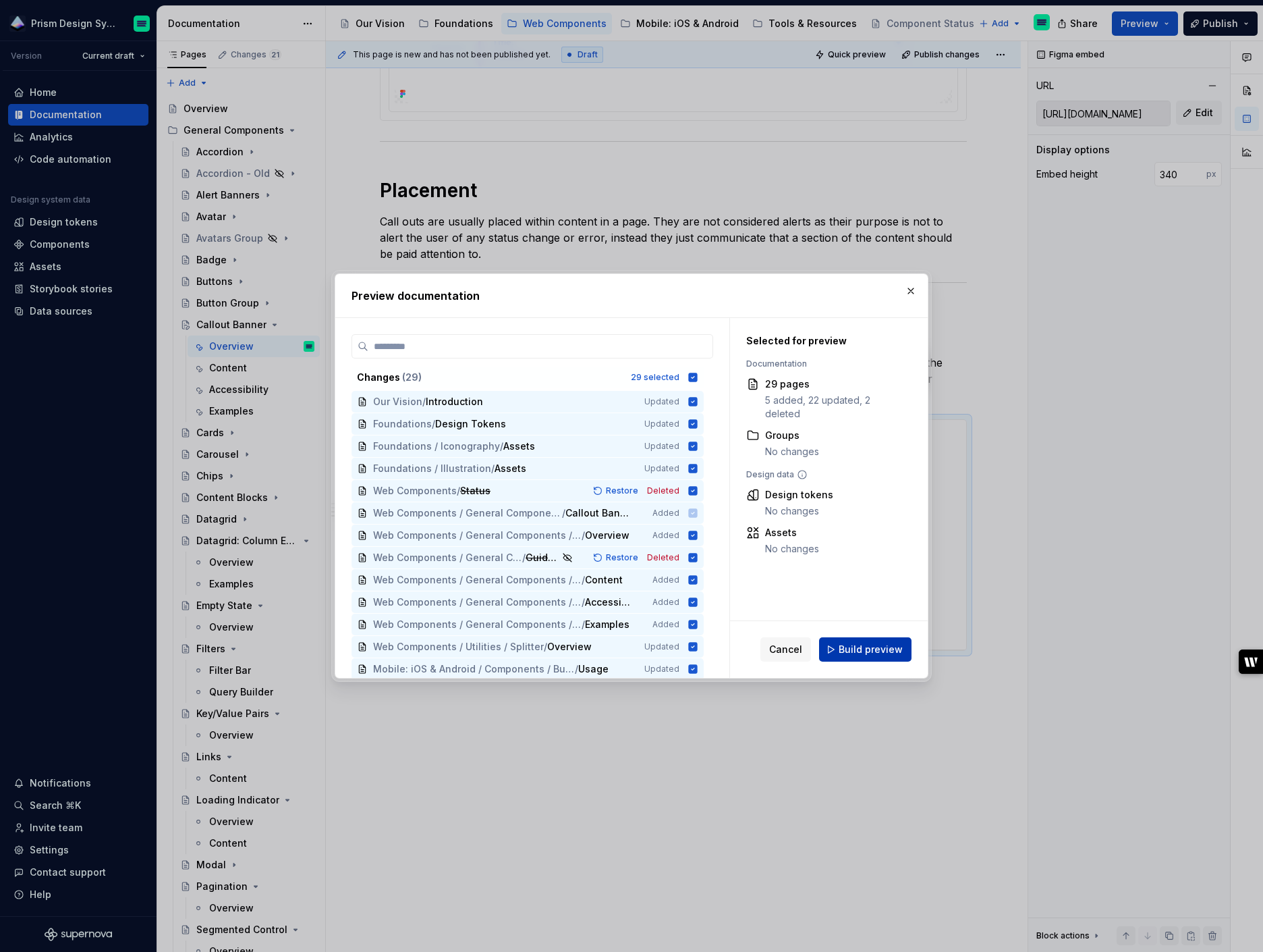
click at [849, 651] on span "Build preview" at bounding box center [870, 649] width 64 height 13
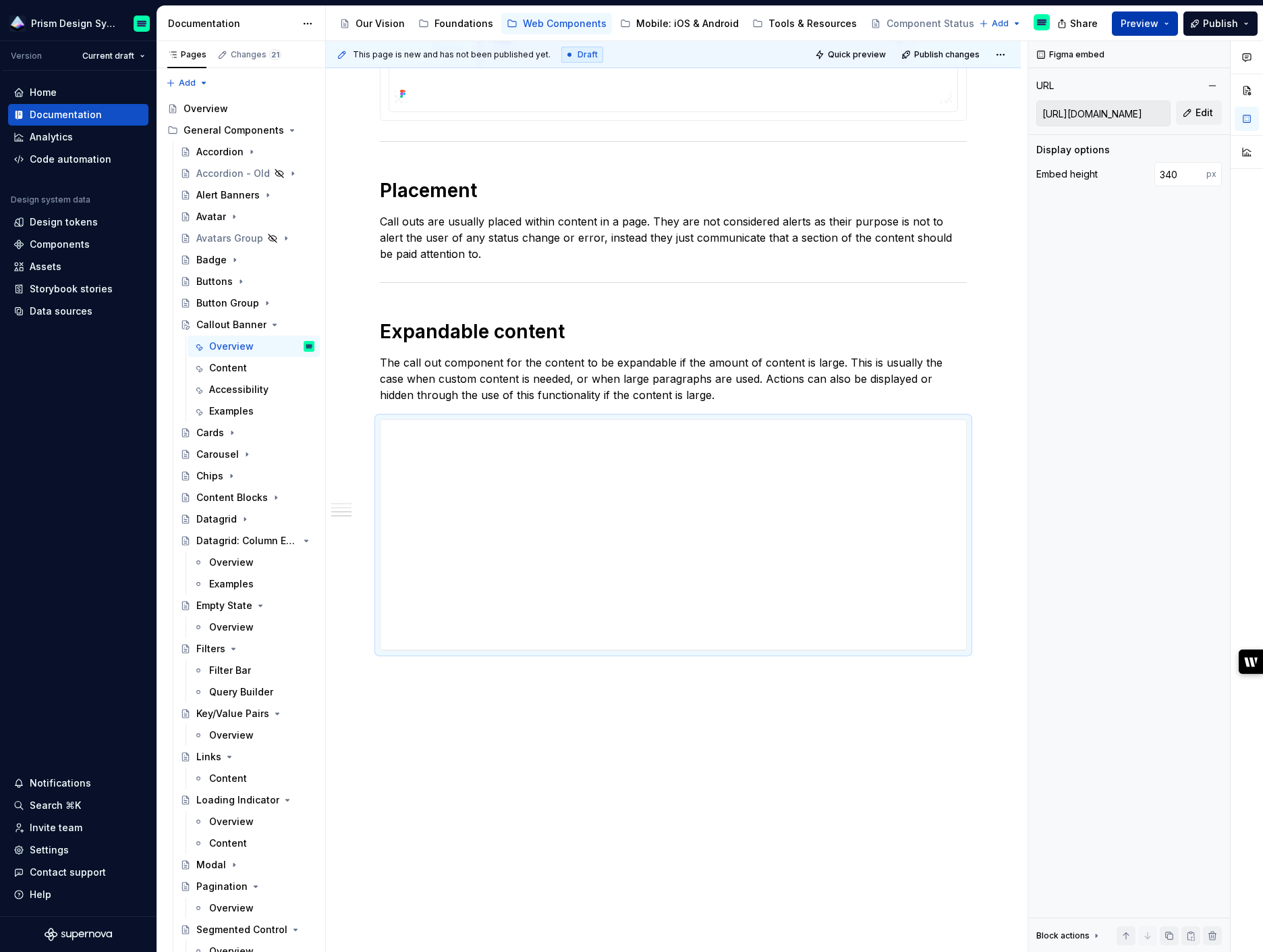
click at [1168, 23] on button "Preview" at bounding box center [1145, 23] width 66 height 24
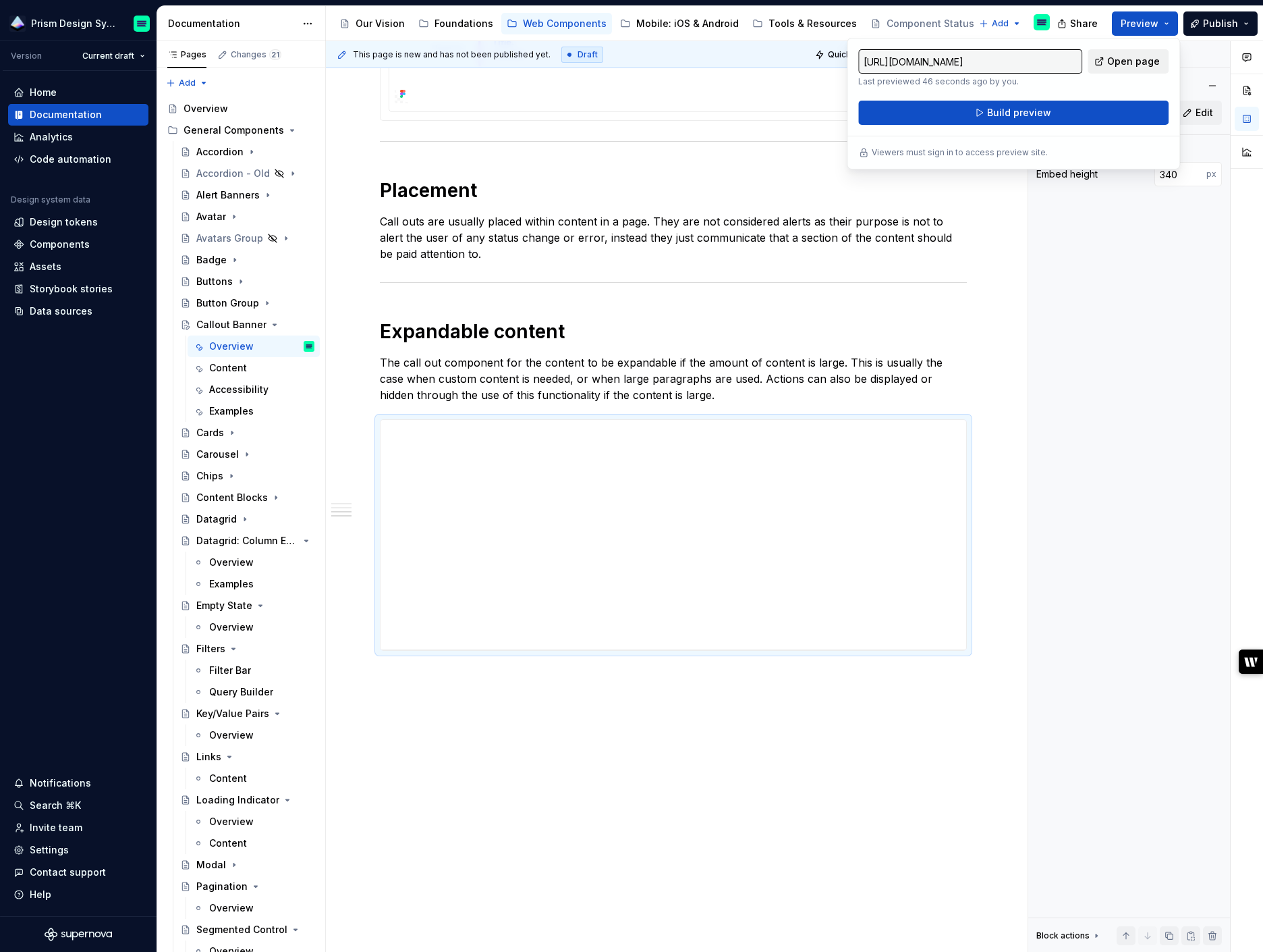
click at [1137, 63] on span "Open page" at bounding box center [1133, 62] width 52 height 13
click at [1016, 62] on input "[URL][DOMAIN_NAME]" at bounding box center [970, 61] width 224 height 24
type textarea "*"
